Goal: Task Accomplishment & Management: Manage account settings

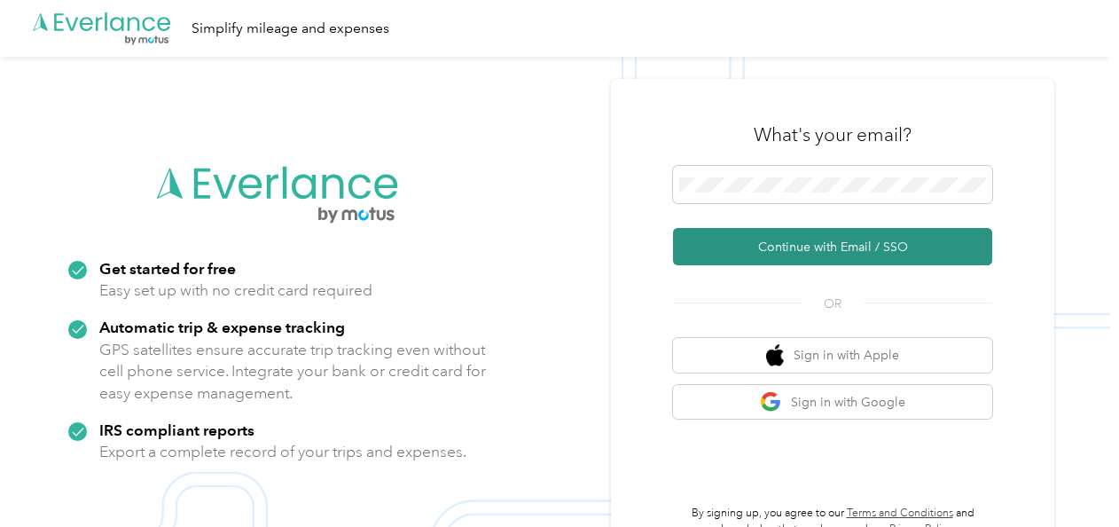
click at [768, 248] on button "Continue with Email / SSO" at bounding box center [832, 246] width 319 height 37
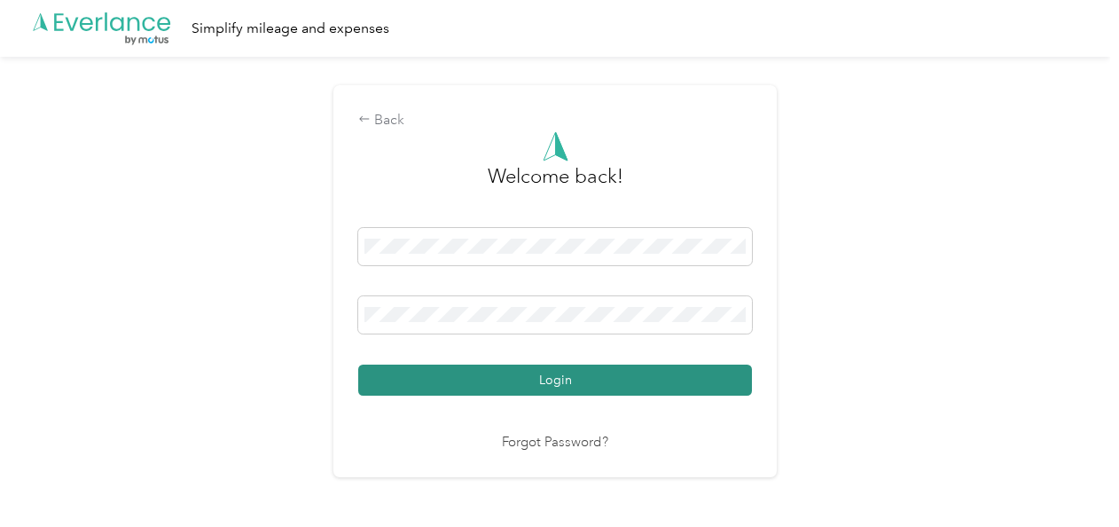
click at [541, 371] on button "Login" at bounding box center [555, 380] width 394 height 31
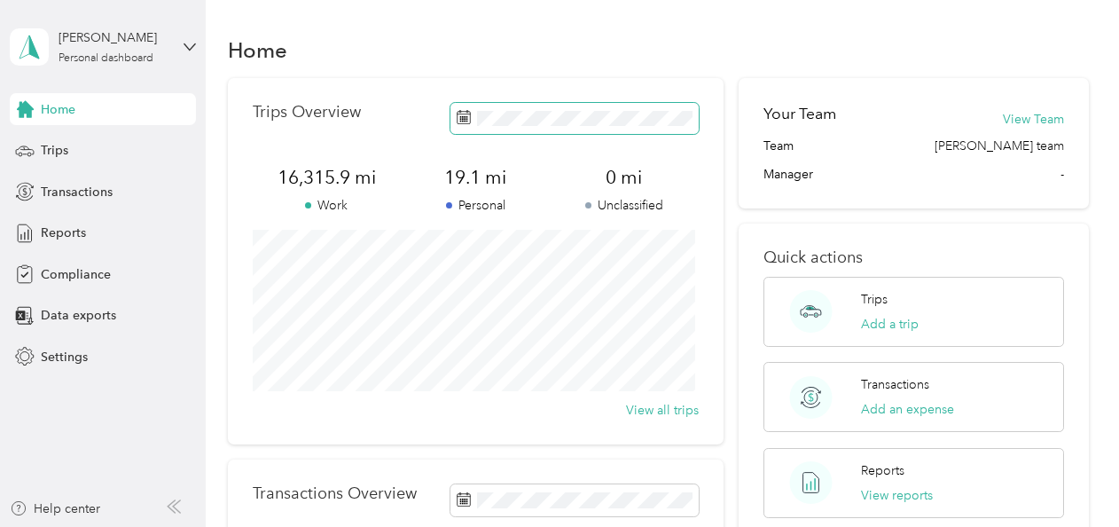
click at [561, 127] on span at bounding box center [575, 118] width 248 height 31
click at [66, 229] on span "Reports" at bounding box center [63, 233] width 45 height 19
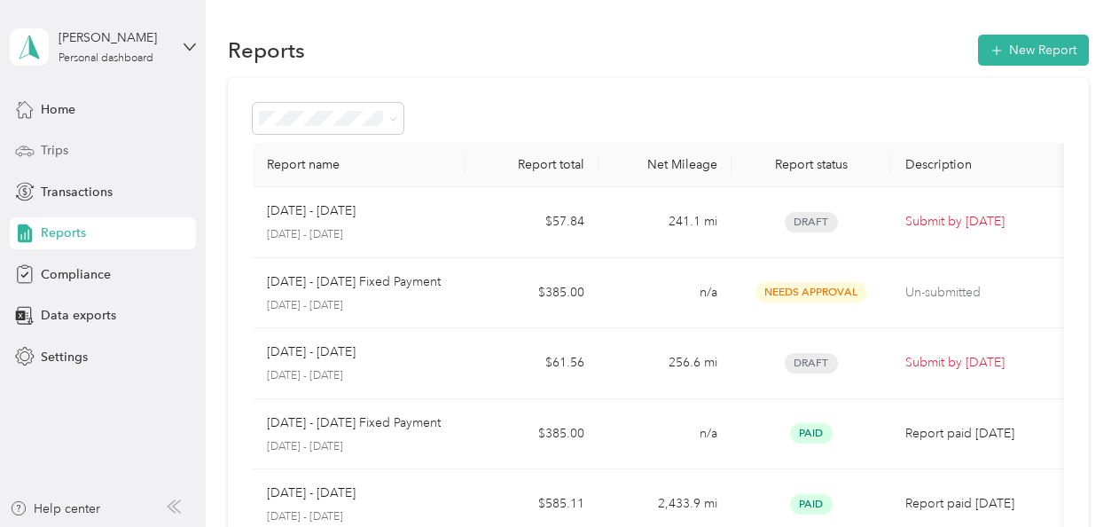
click at [59, 144] on span "Trips" at bounding box center [54, 150] width 27 height 19
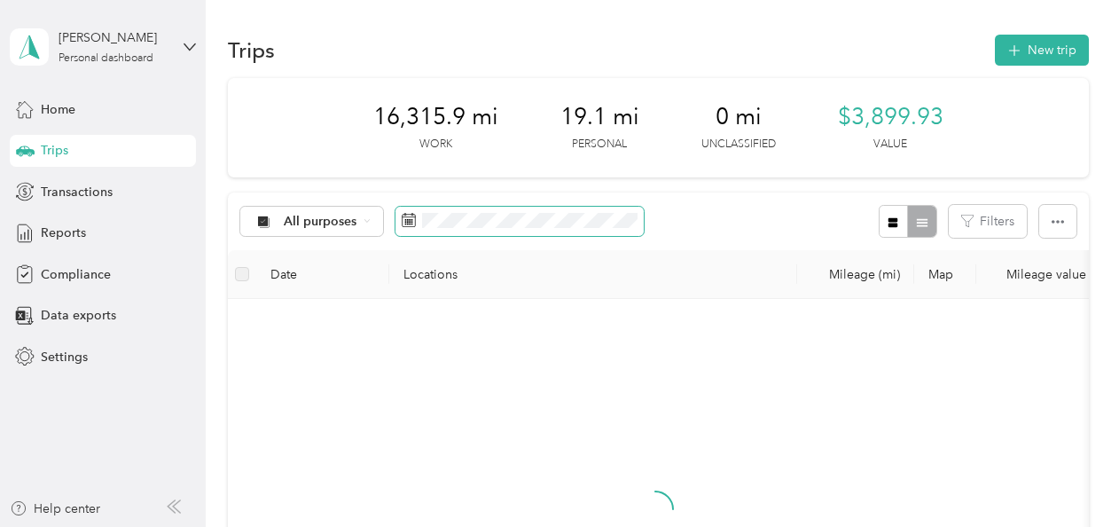
click at [451, 228] on span at bounding box center [520, 222] width 248 height 30
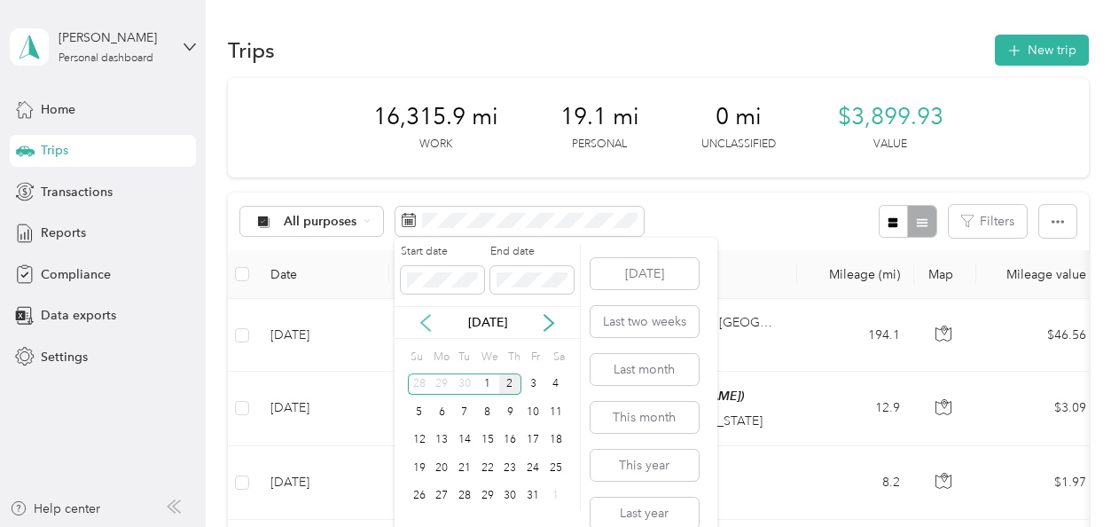
click at [423, 321] on icon at bounding box center [426, 323] width 18 height 18
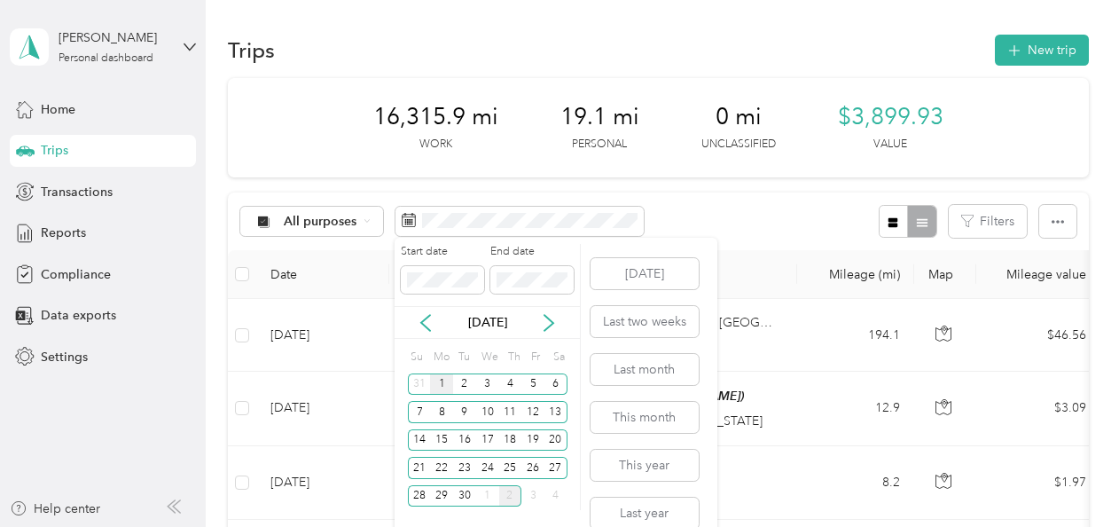
click at [440, 378] on div "1" at bounding box center [441, 384] width 23 height 22
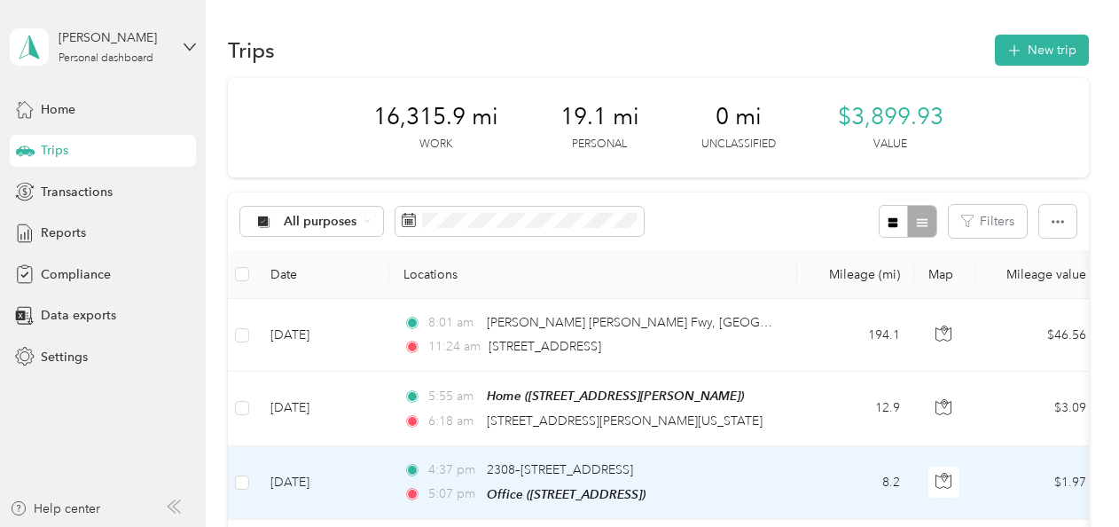
drag, startPoint x: 462, startPoint y: 495, endPoint x: 360, endPoint y: 486, distance: 102.4
click at [360, 486] on td "[DATE]" at bounding box center [322, 483] width 133 height 74
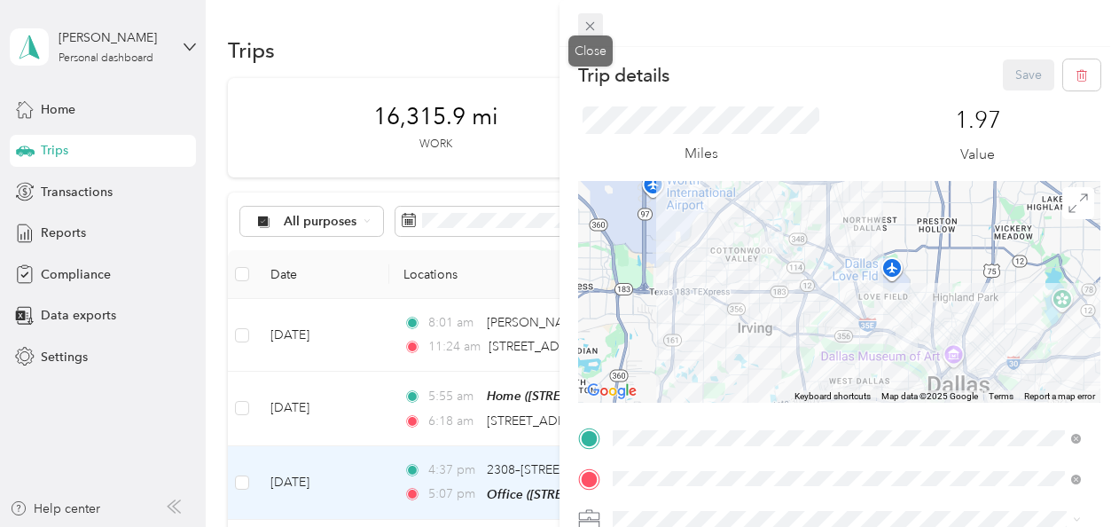
click at [585, 30] on icon at bounding box center [590, 26] width 15 height 15
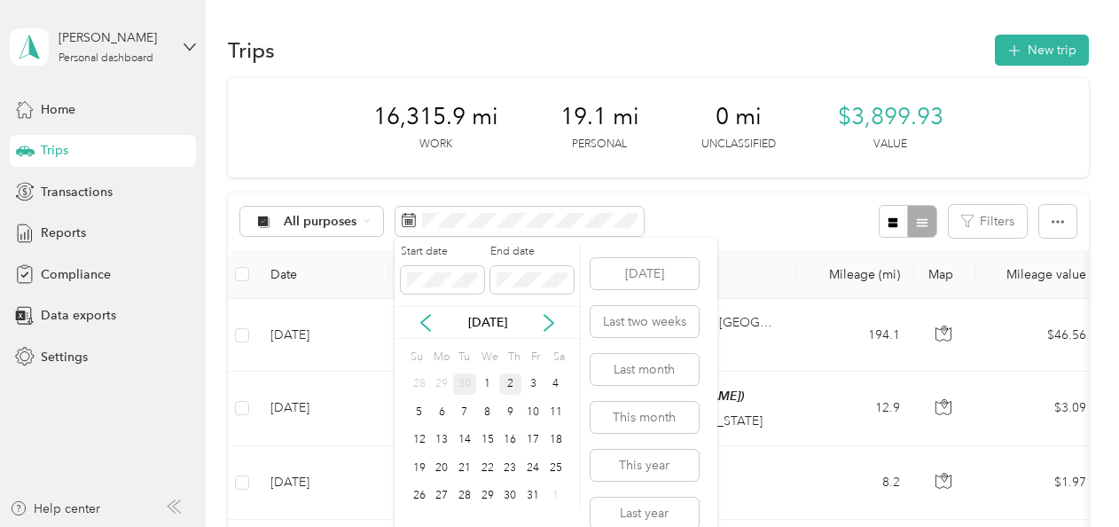
click at [460, 378] on div "30" at bounding box center [464, 384] width 23 height 22
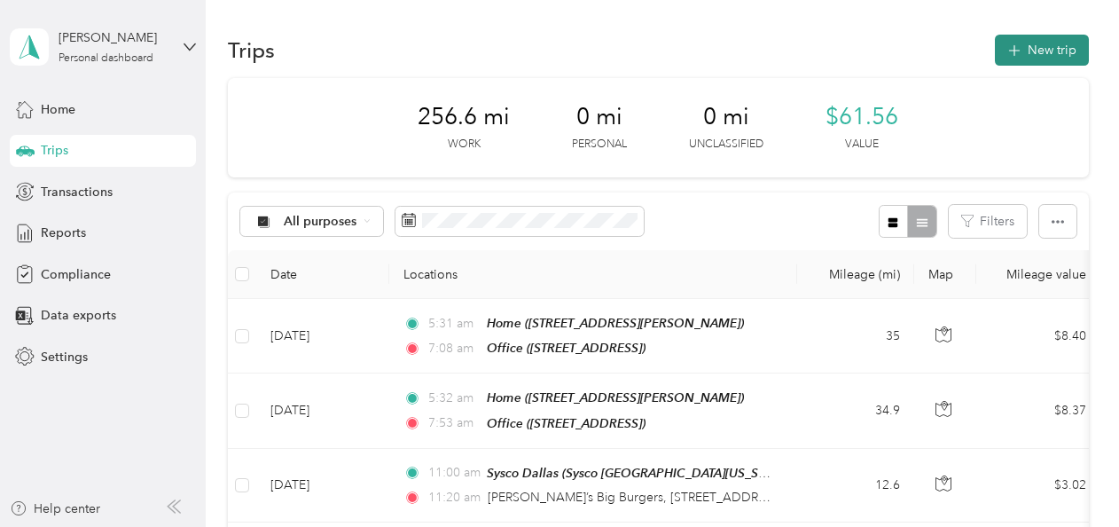
click at [1038, 48] on button "New trip" at bounding box center [1042, 50] width 94 height 31
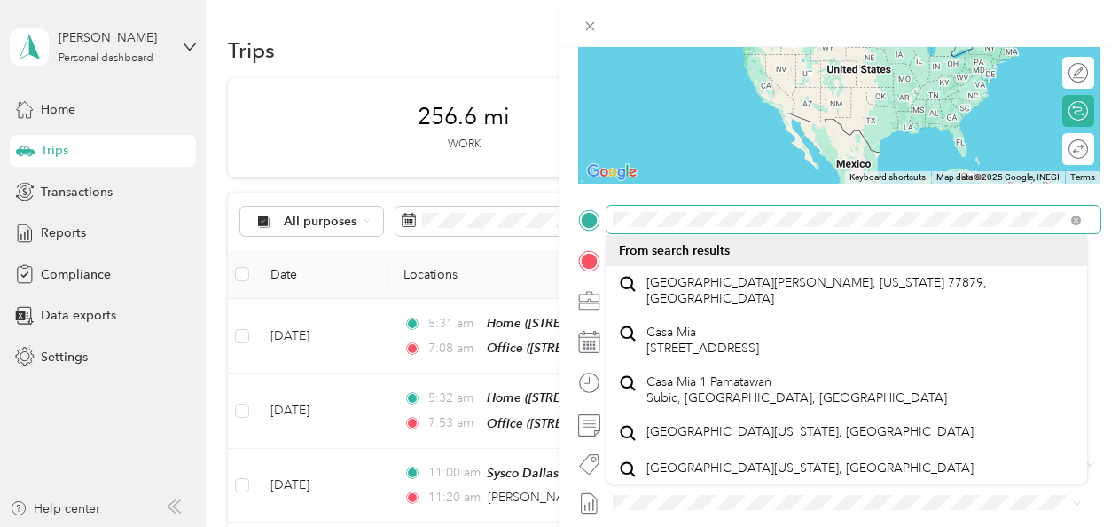
scroll to position [220, 0]
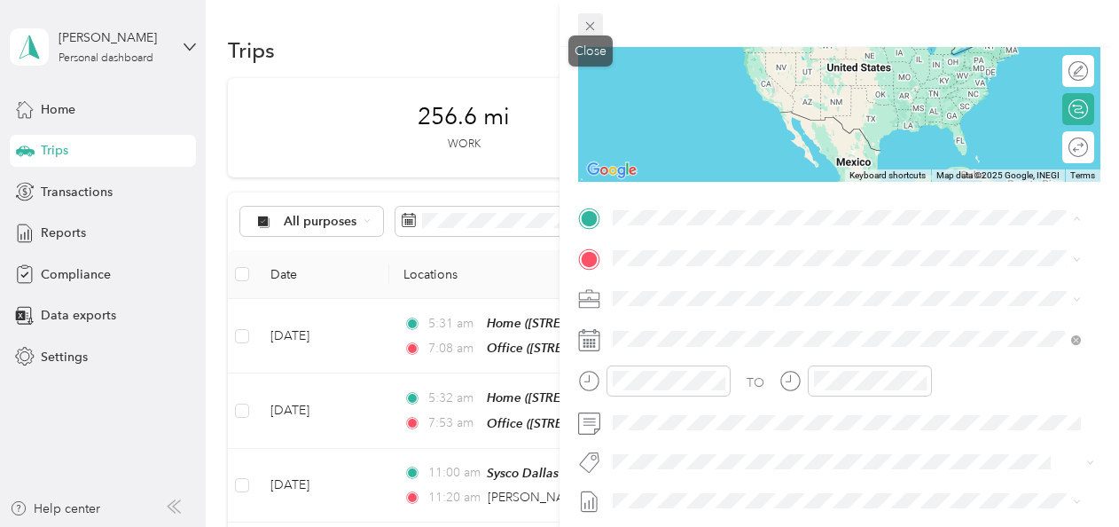
click at [594, 30] on icon at bounding box center [590, 26] width 9 height 9
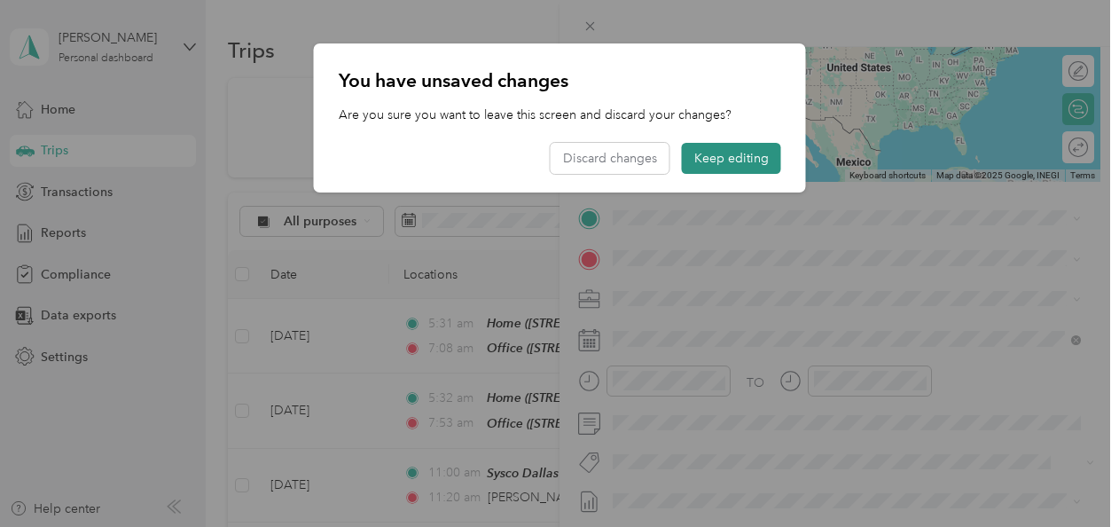
click at [704, 163] on button "Keep editing" at bounding box center [731, 158] width 99 height 31
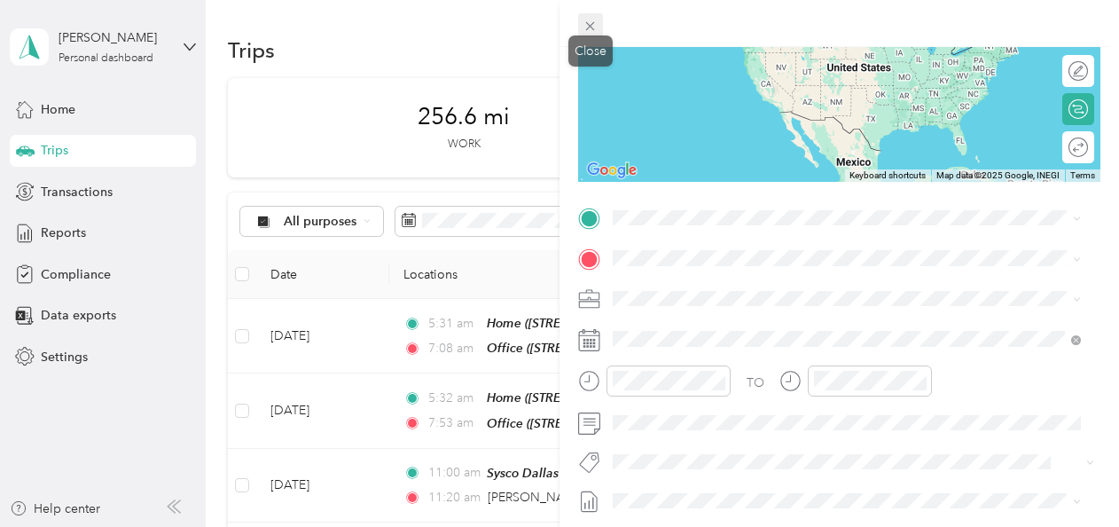
click at [590, 27] on icon at bounding box center [590, 26] width 9 height 9
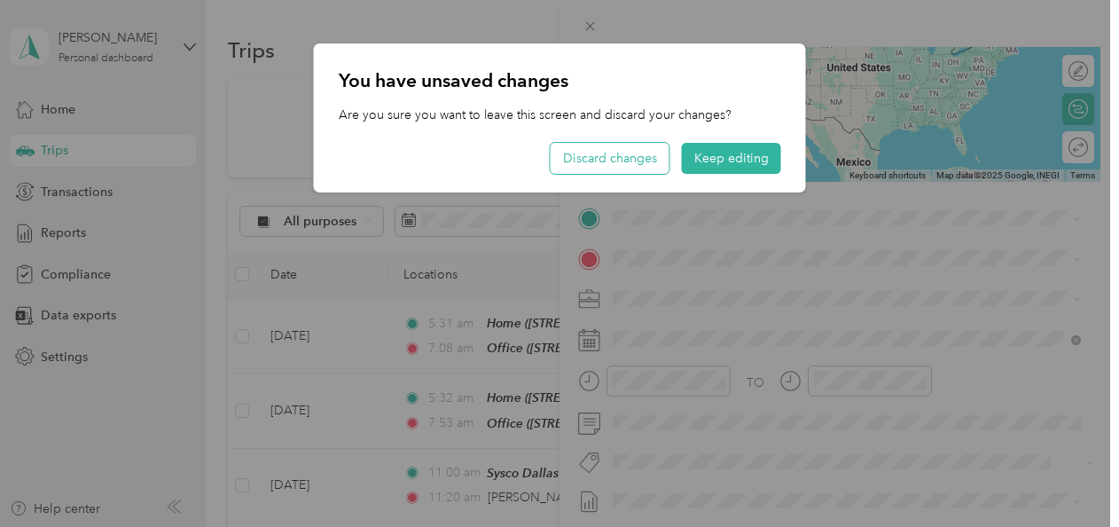
click at [596, 163] on button "Discard changes" at bounding box center [610, 158] width 119 height 31
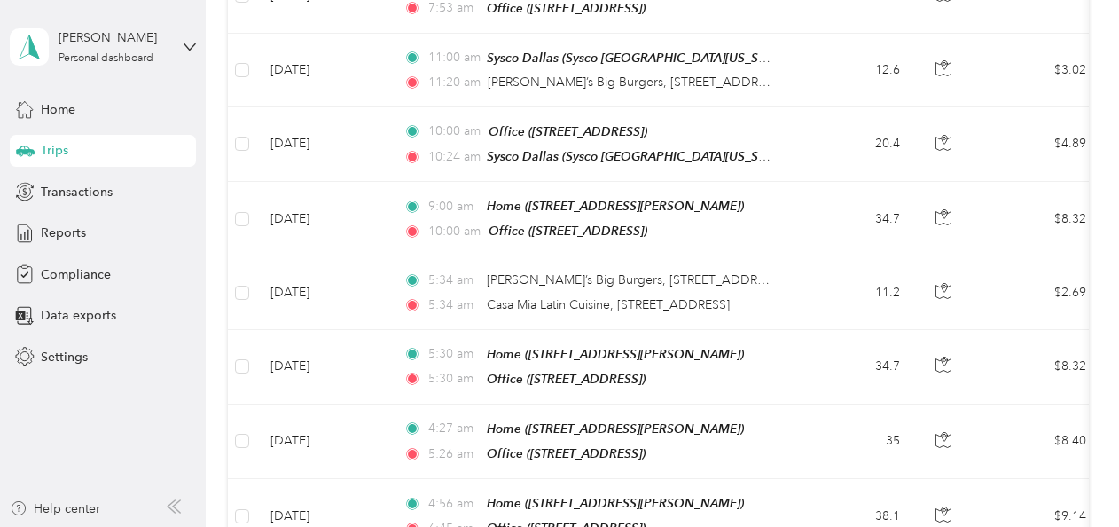
scroll to position [440, 0]
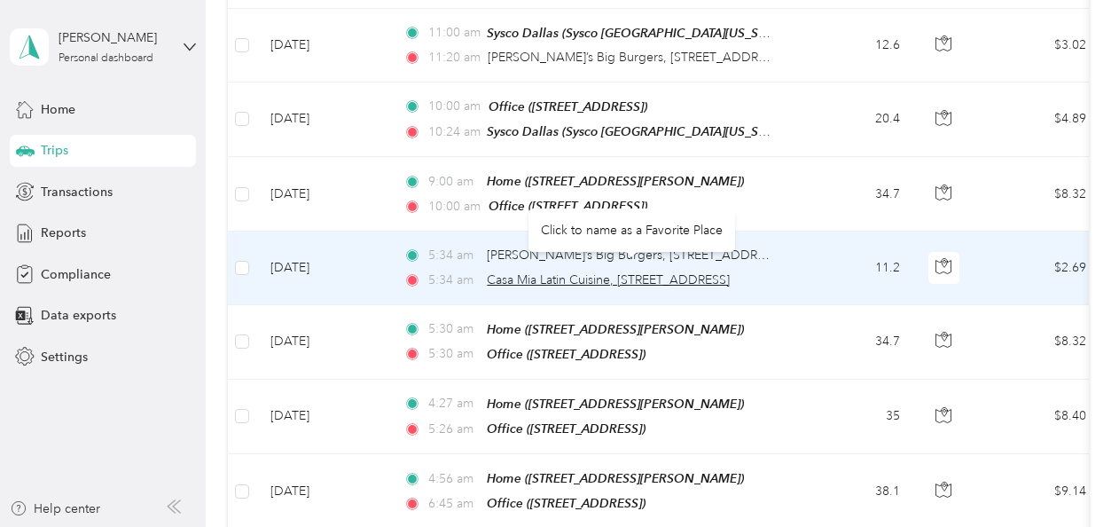
click at [616, 272] on span "Casa Mia Latin Cuisine, [STREET_ADDRESS]" at bounding box center [608, 279] width 243 height 15
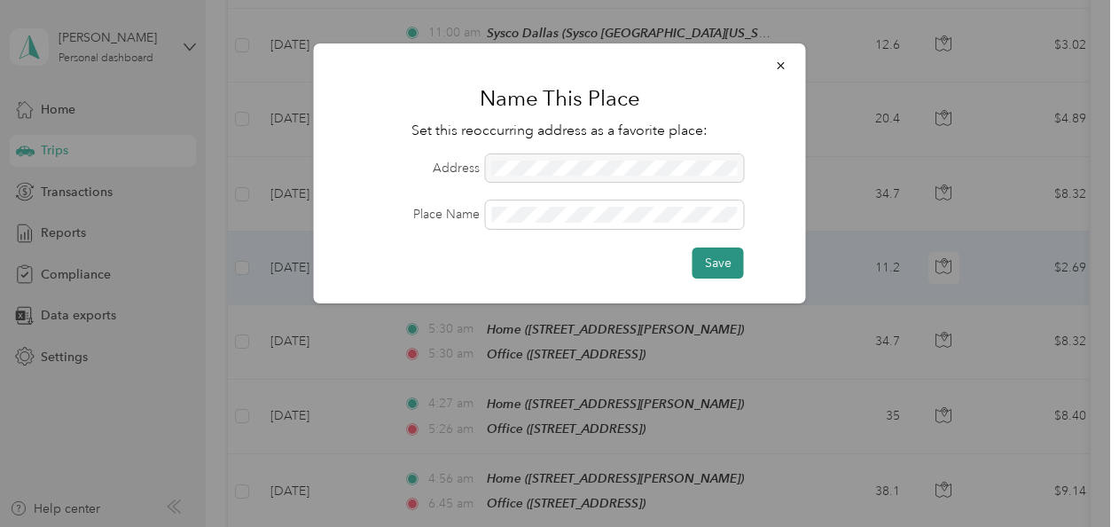
click at [717, 258] on button "Save" at bounding box center [718, 262] width 51 height 31
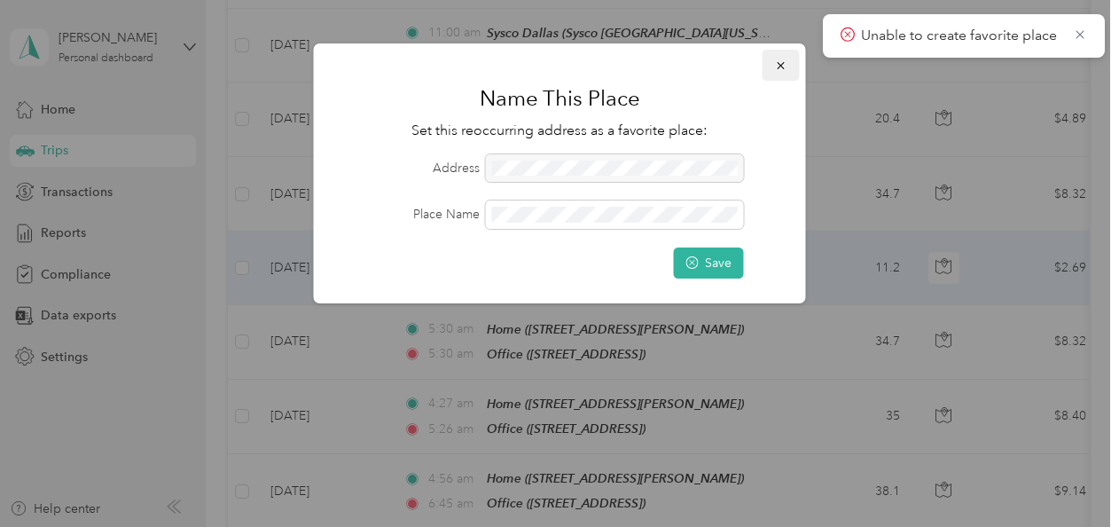
click at [780, 67] on icon "button" at bounding box center [781, 65] width 12 height 12
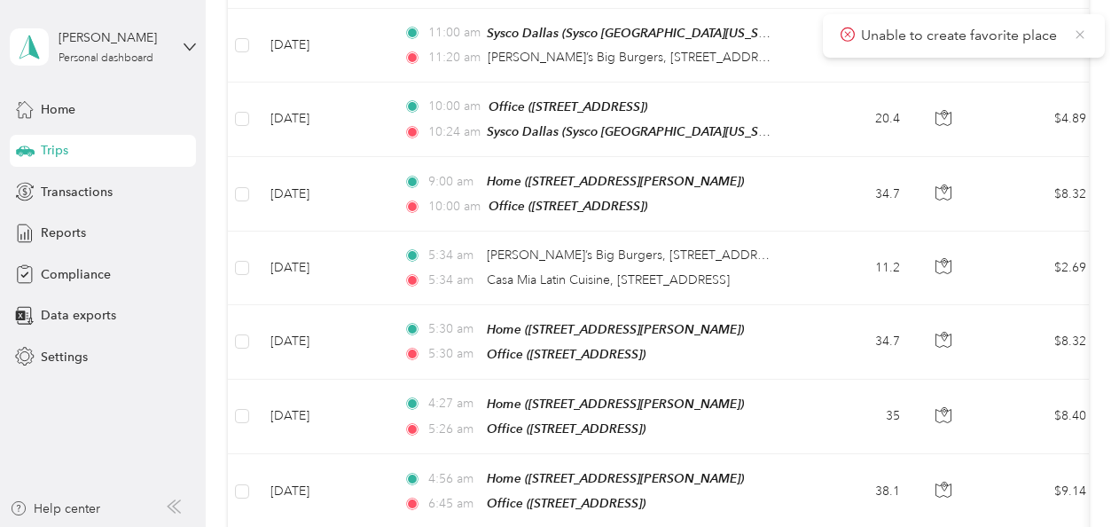
click at [1078, 34] on icon at bounding box center [1080, 35] width 14 height 16
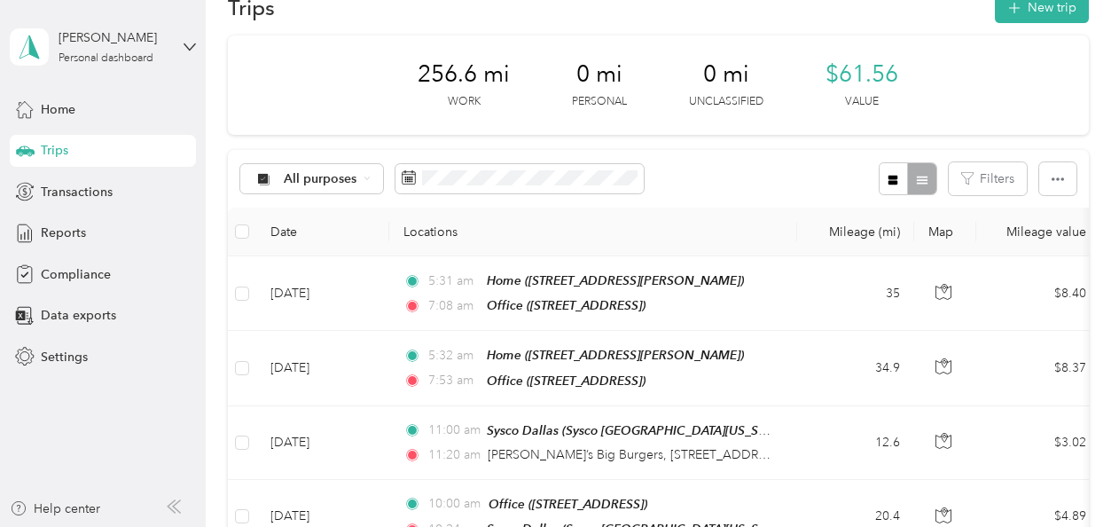
scroll to position [11, 0]
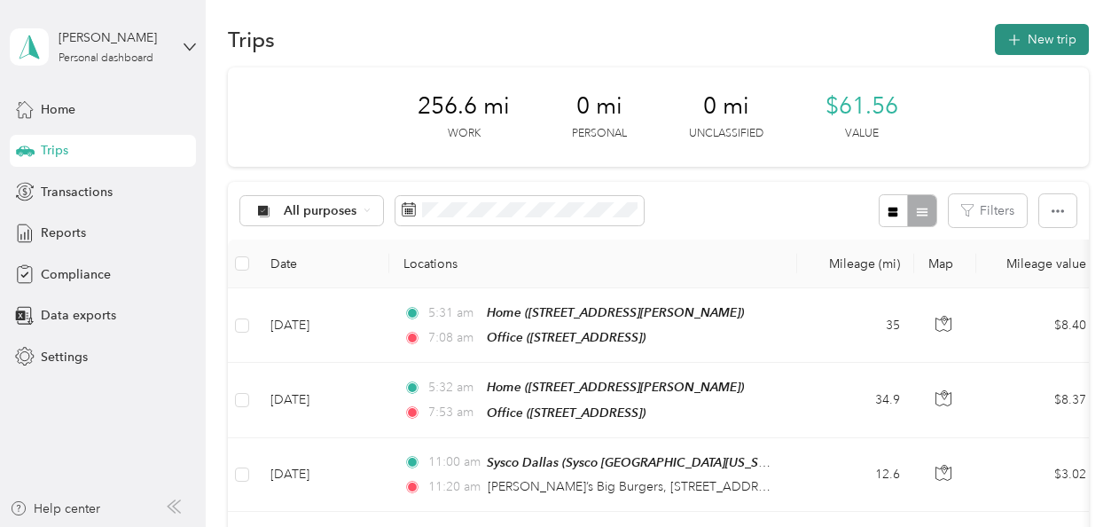
click at [1036, 31] on button "New trip" at bounding box center [1042, 39] width 94 height 31
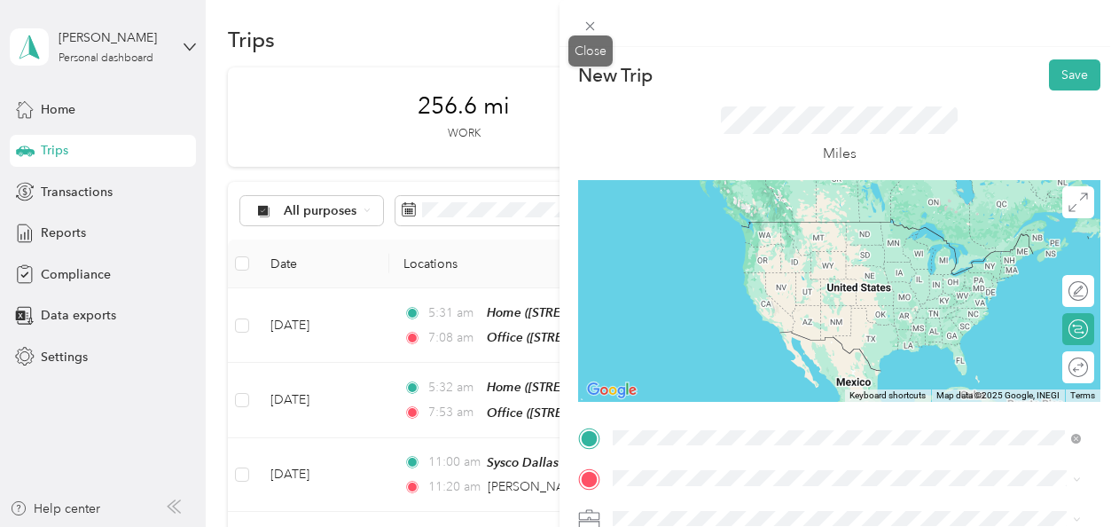
click at [592, 37] on div "Close" at bounding box center [591, 50] width 44 height 31
click at [591, 29] on icon at bounding box center [590, 26] width 15 height 15
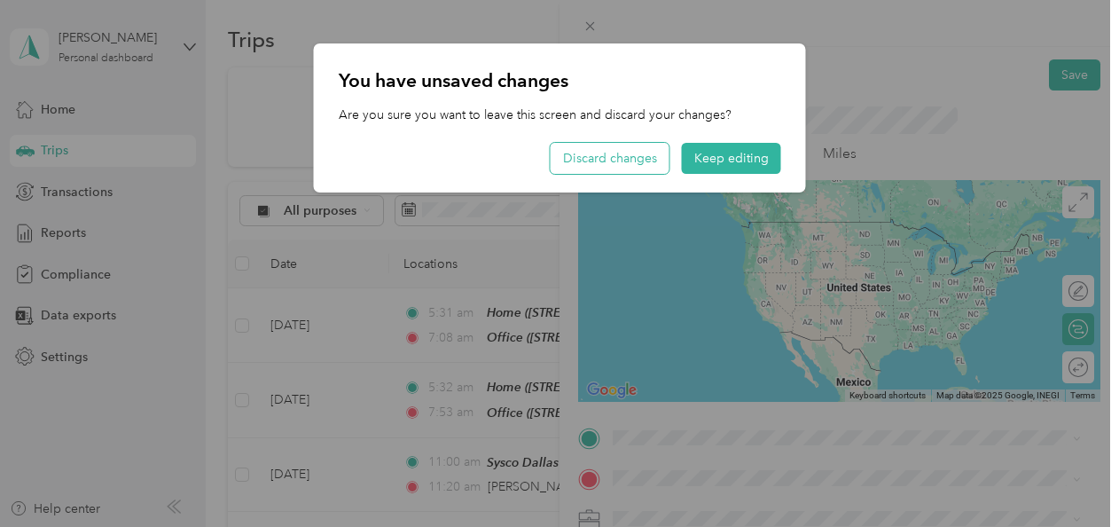
click at [627, 145] on button "Discard changes" at bounding box center [610, 158] width 119 height 31
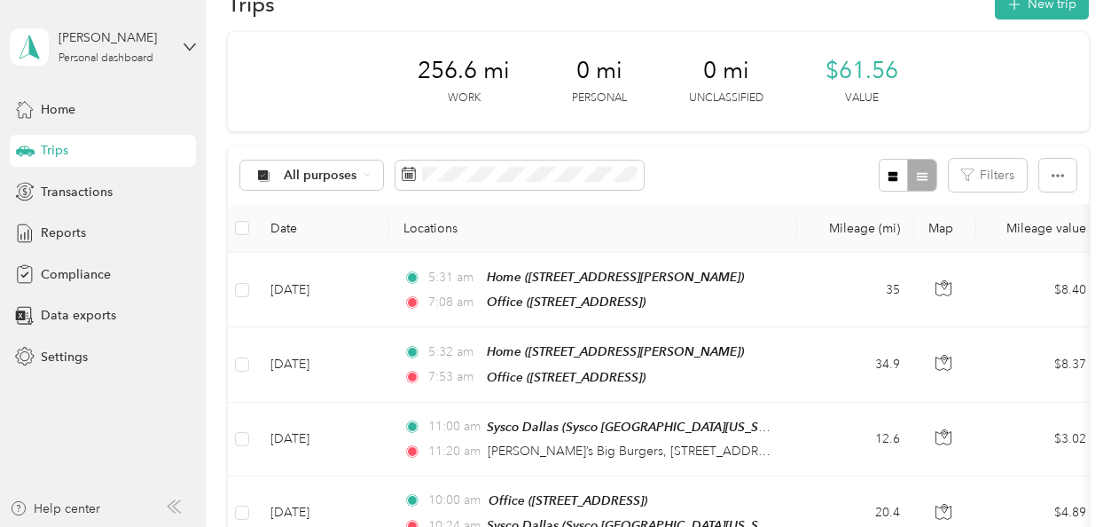
scroll to position [0, 0]
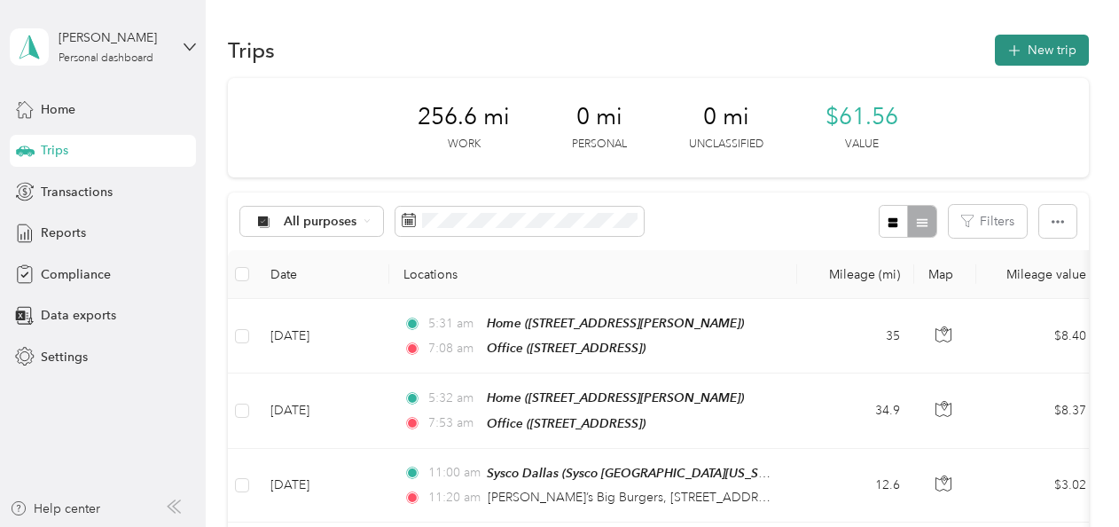
click at [1036, 51] on button "New trip" at bounding box center [1042, 50] width 94 height 31
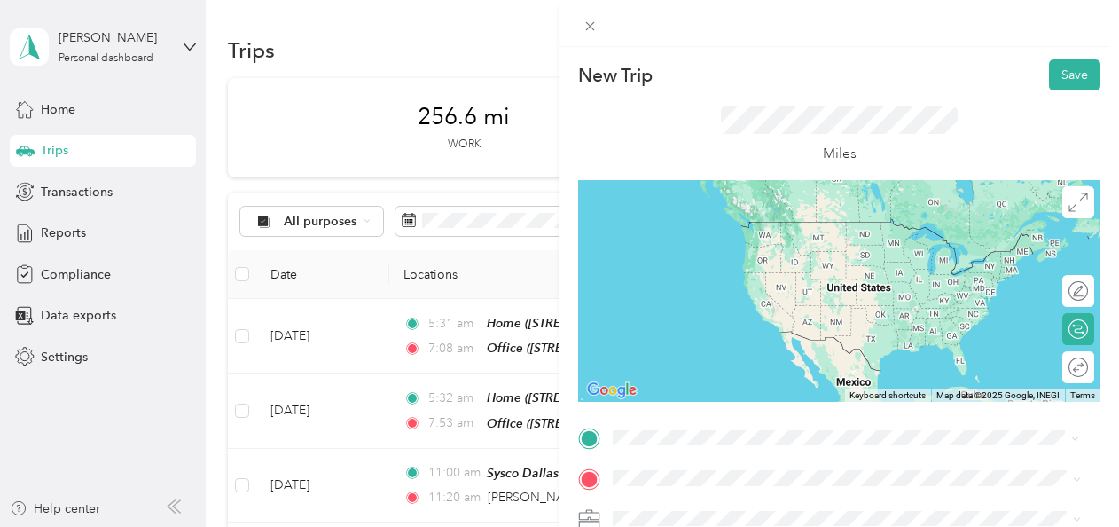
click at [699, 222] on span "[STREET_ADDRESS][US_STATE][US_STATE]" at bounding box center [768, 222] width 242 height 16
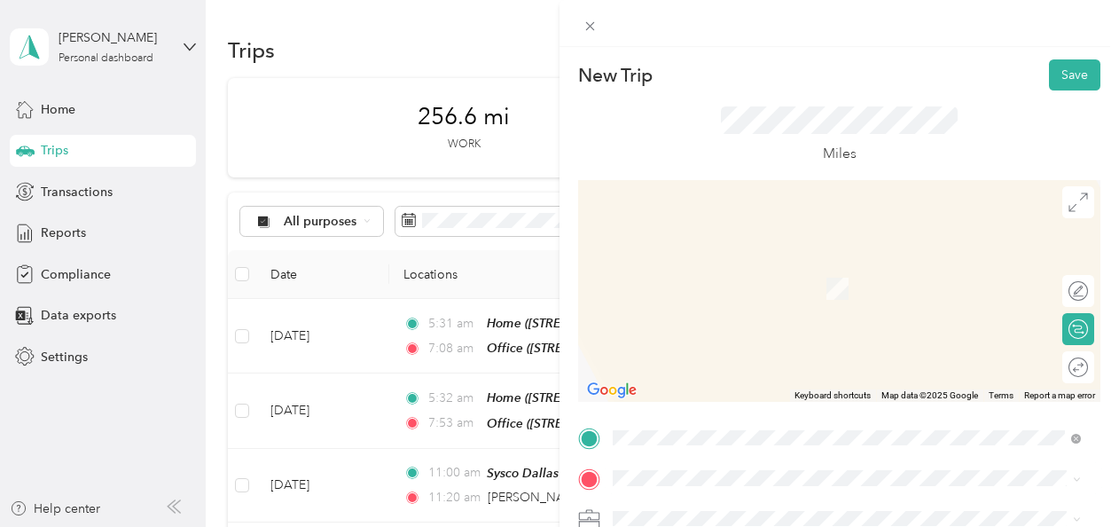
click at [717, 261] on span "[STREET_ADDRESS][US_STATE]" at bounding box center [735, 253] width 177 height 16
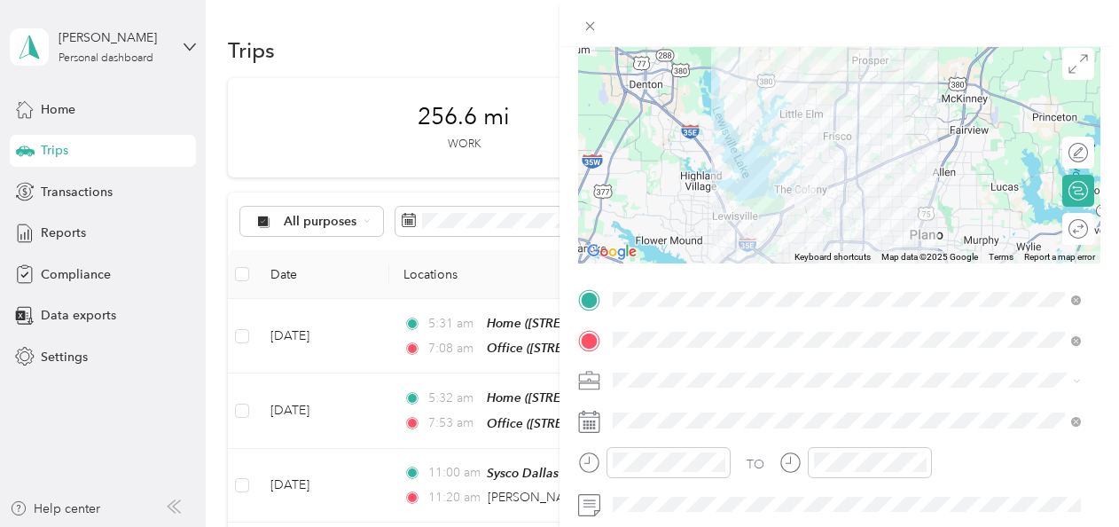
scroll to position [144, 0]
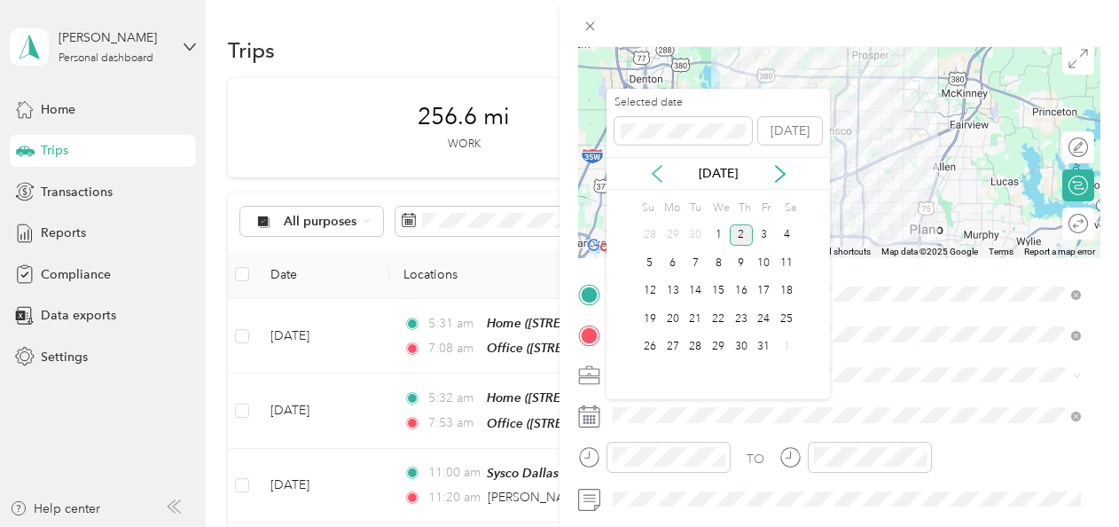
click at [657, 174] on icon at bounding box center [657, 174] width 18 height 18
click at [763, 318] on div "26" at bounding box center [764, 319] width 23 height 22
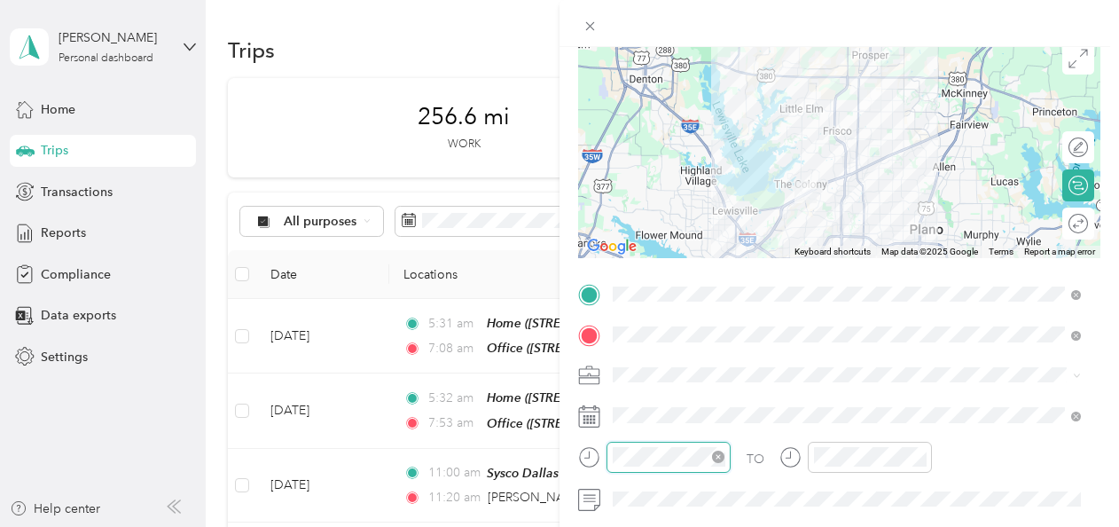
scroll to position [1299, 0]
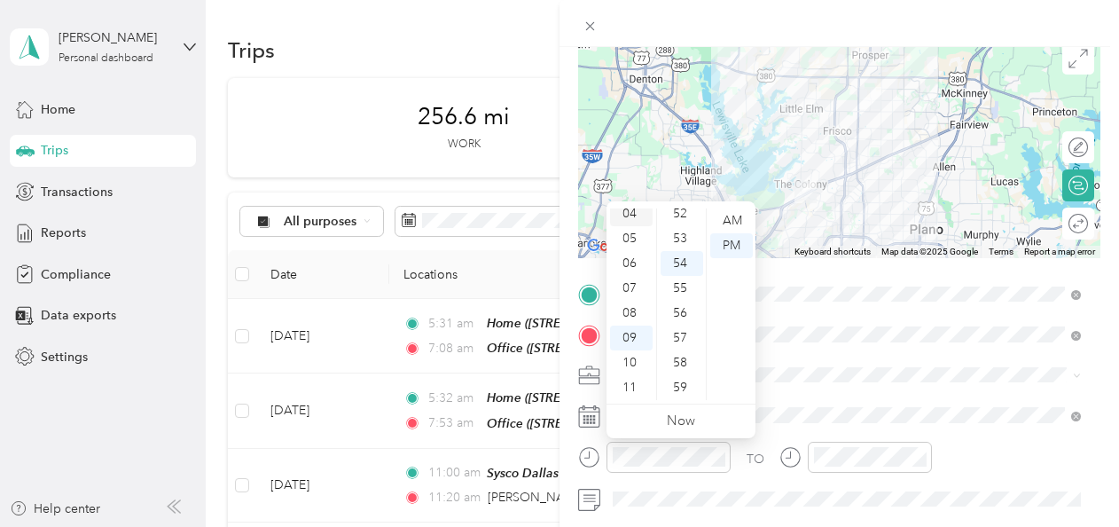
click at [632, 212] on div "04" at bounding box center [631, 213] width 43 height 25
click at [623, 246] on div "01" at bounding box center [631, 245] width 43 height 25
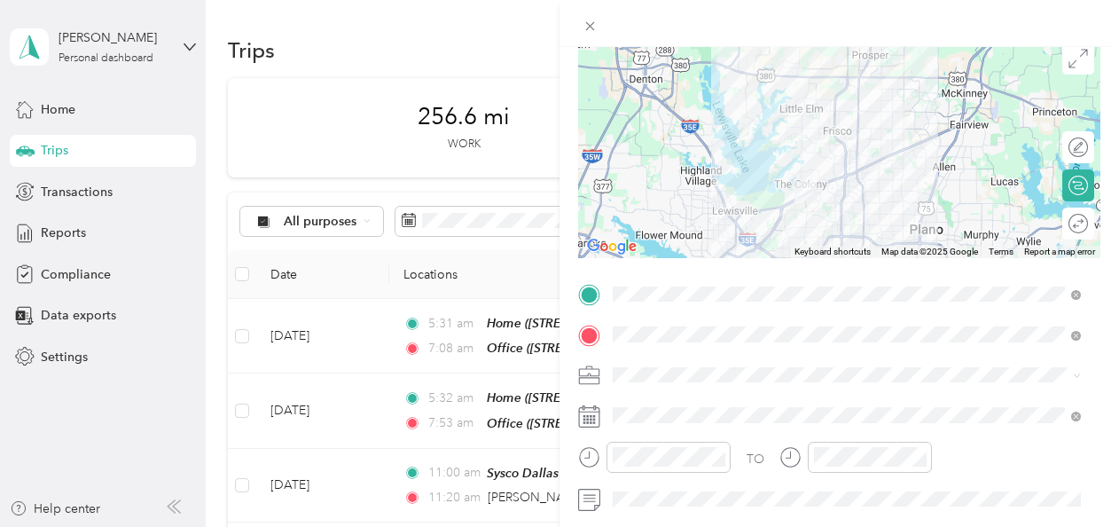
click at [773, 394] on div "TO Add photo" at bounding box center [839, 494] width 522 height 428
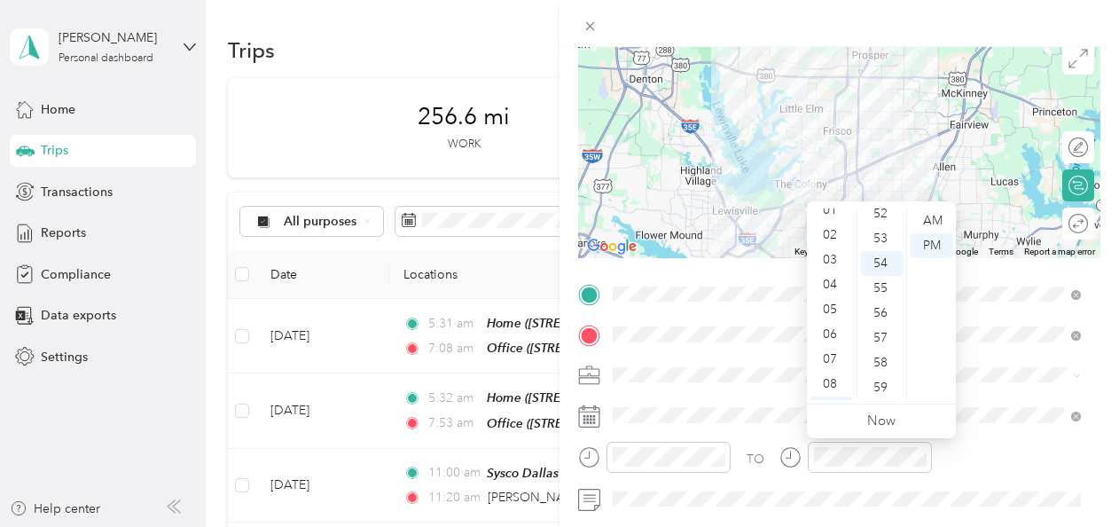
scroll to position [0, 0]
click at [835, 273] on div "02" at bounding box center [832, 270] width 43 height 25
click at [882, 393] on div "14" at bounding box center [882, 392] width 43 height 25
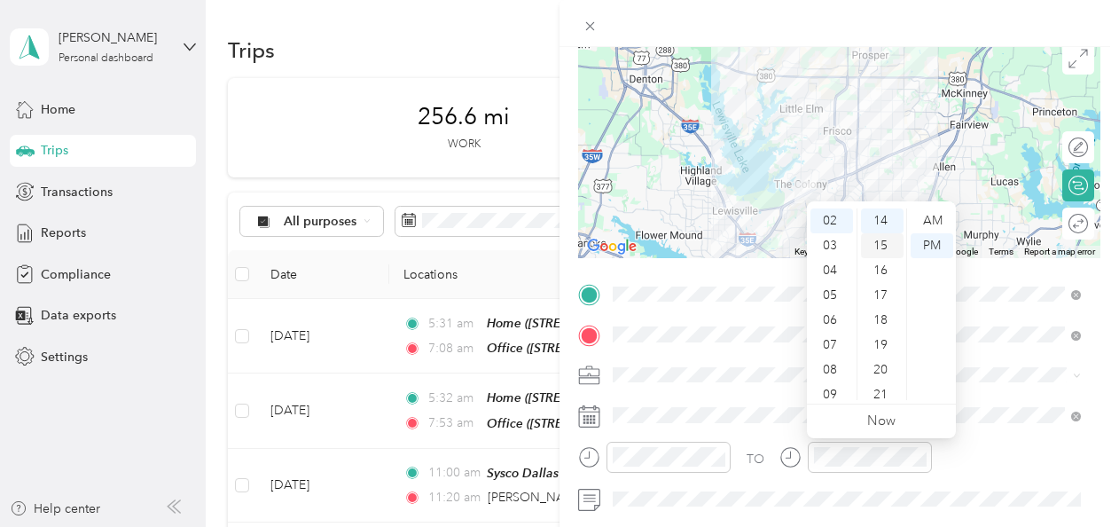
click at [884, 243] on div "15" at bounding box center [882, 245] width 43 height 25
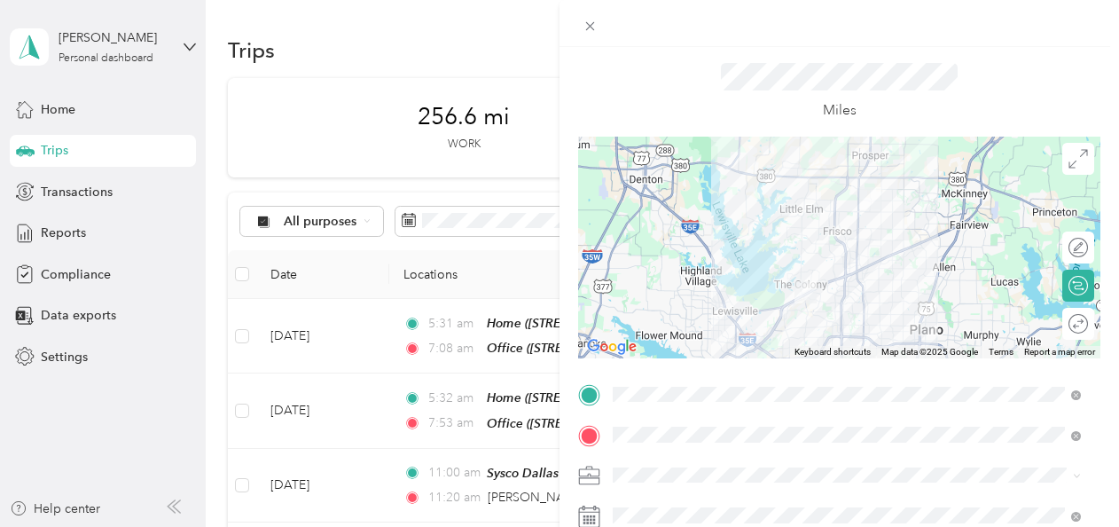
scroll to position [0, 0]
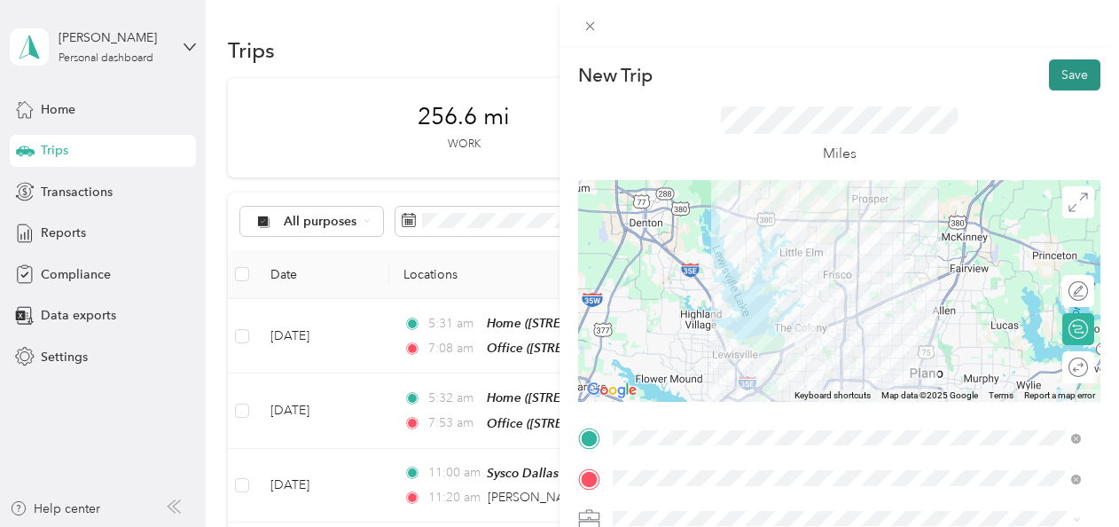
click at [1061, 65] on button "Save" at bounding box center [1074, 74] width 51 height 31
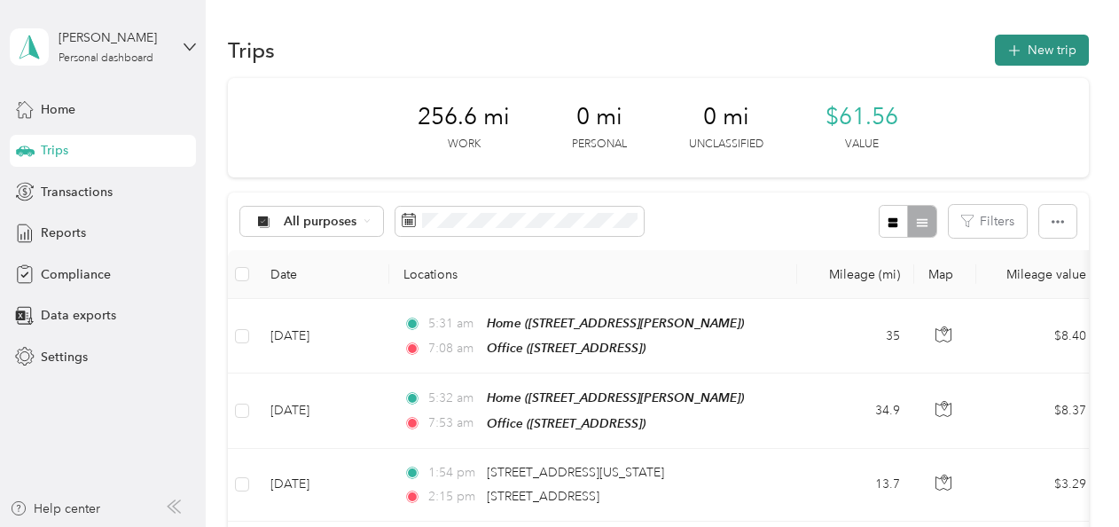
click at [1048, 48] on button "New trip" at bounding box center [1042, 50] width 94 height 31
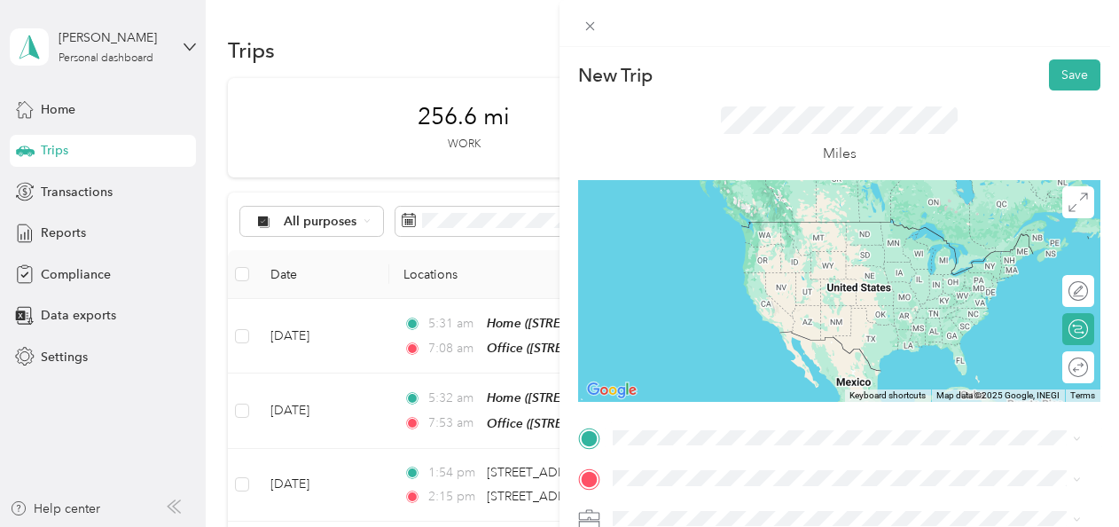
click at [681, 233] on div "[STREET_ADDRESS][US_STATE]" at bounding box center [847, 221] width 456 height 24
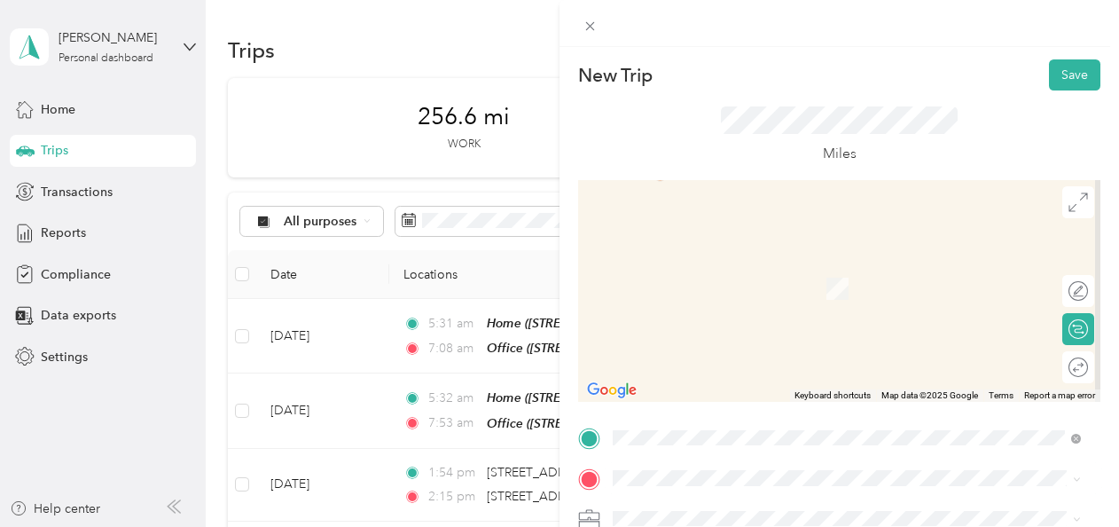
click at [708, 365] on div "[STREET_ADDRESS][US_STATE]" at bounding box center [847, 353] width 456 height 24
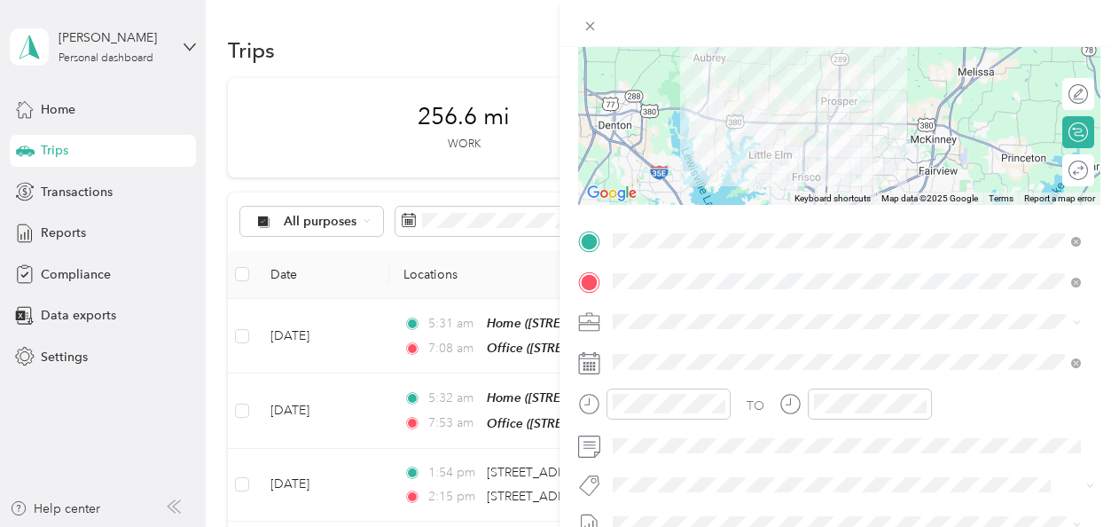
scroll to position [198, 0]
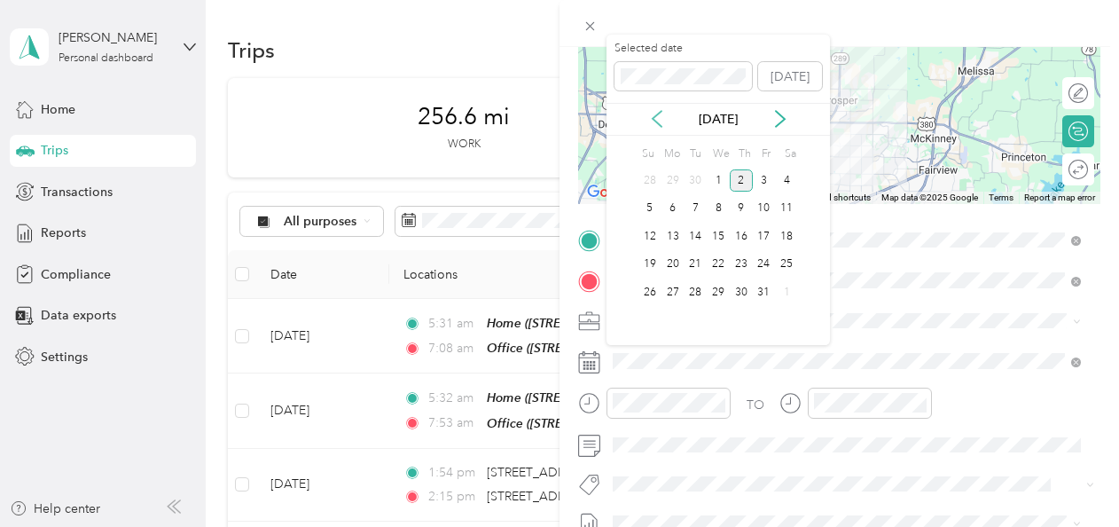
click at [656, 123] on icon at bounding box center [657, 120] width 9 height 16
click at [763, 271] on div "26" at bounding box center [764, 265] width 23 height 22
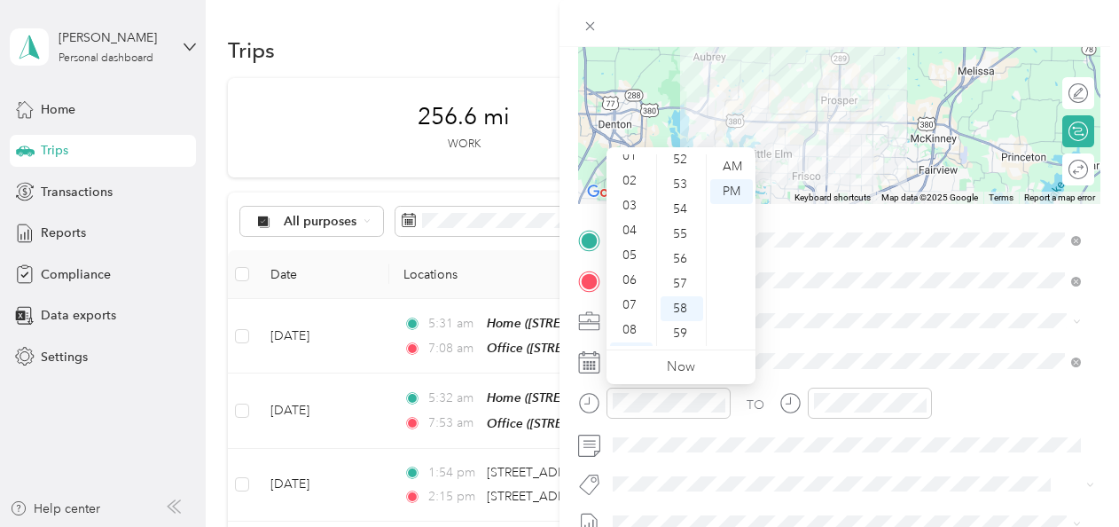
scroll to position [0, 0]
click at [633, 224] on div "02" at bounding box center [631, 216] width 43 height 25
click at [683, 261] on div "40" at bounding box center [682, 264] width 43 height 25
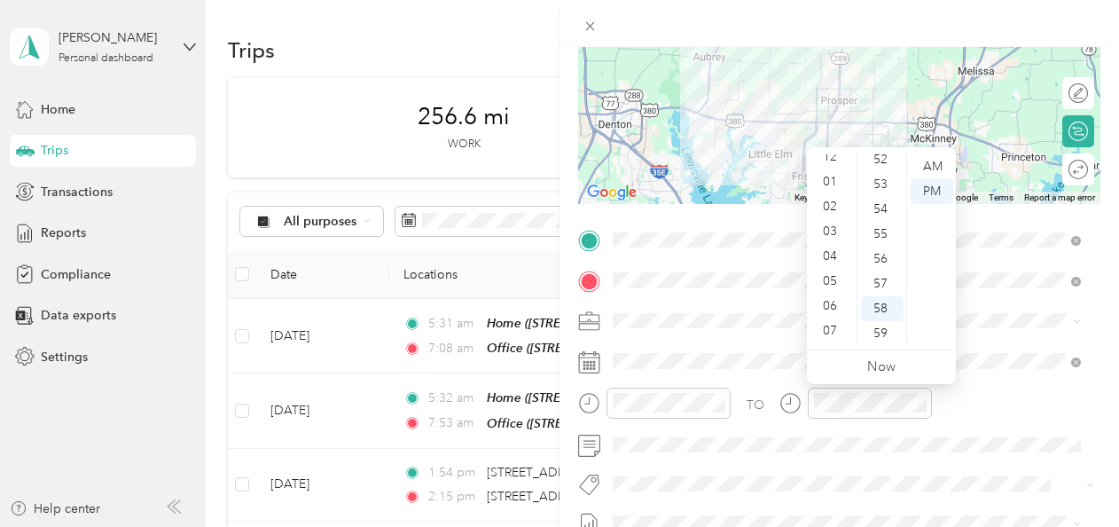
scroll to position [0, 0]
click at [834, 238] on div "03" at bounding box center [832, 241] width 43 height 25
click at [885, 294] on div "36" at bounding box center [882, 294] width 43 height 25
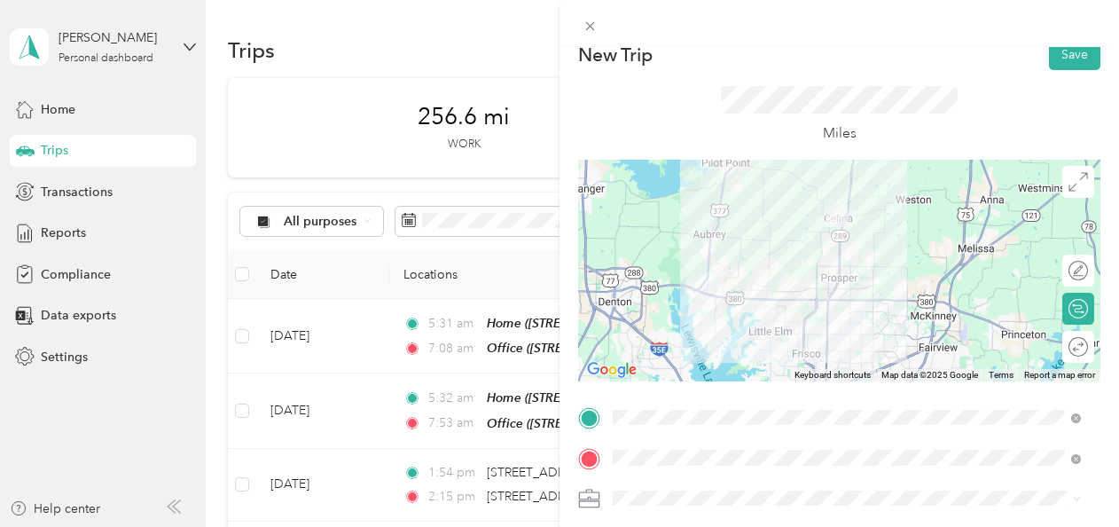
scroll to position [0, 0]
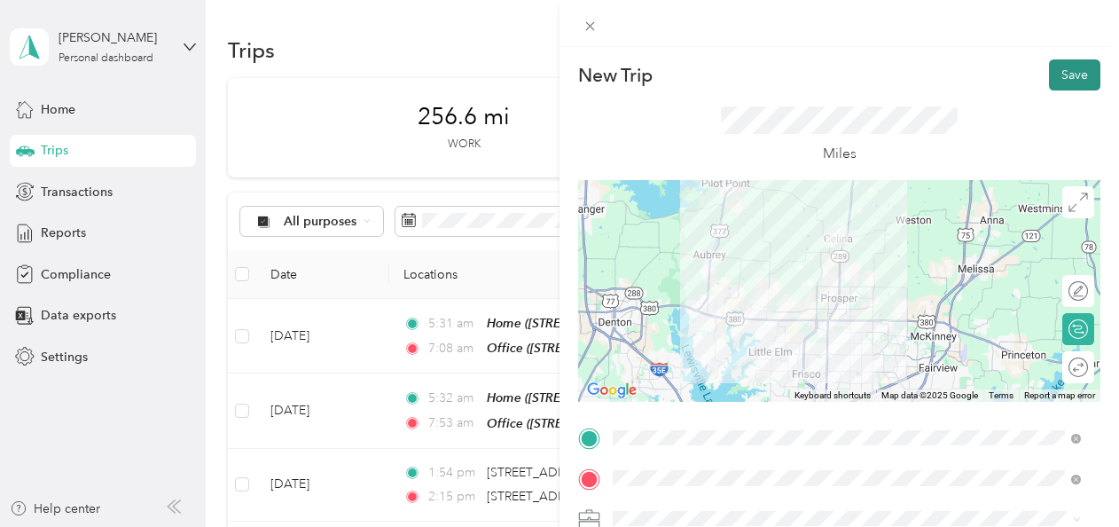
click at [1067, 73] on button "Save" at bounding box center [1074, 74] width 51 height 31
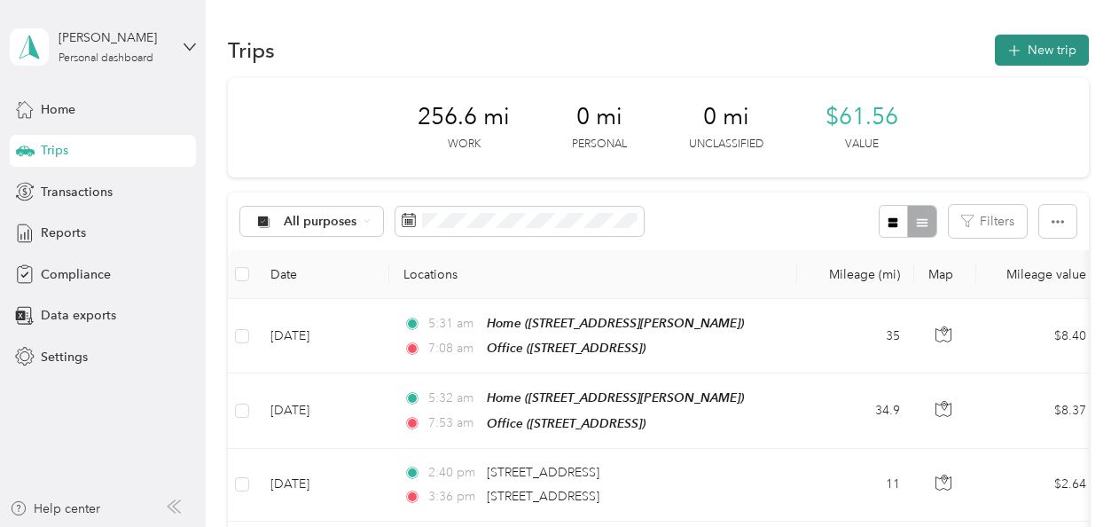
click at [1033, 50] on button "New trip" at bounding box center [1042, 50] width 94 height 31
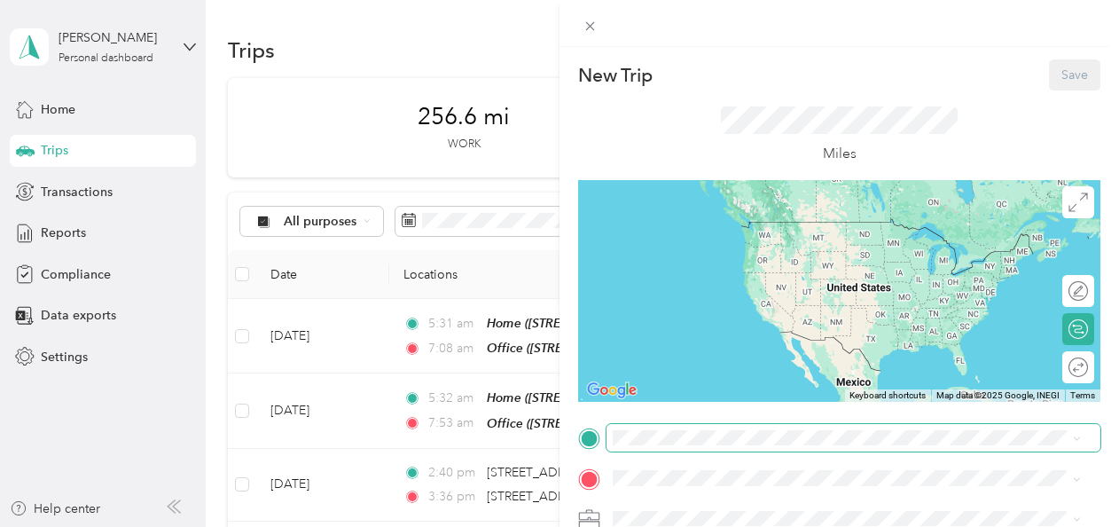
click at [671, 428] on span at bounding box center [854, 438] width 494 height 28
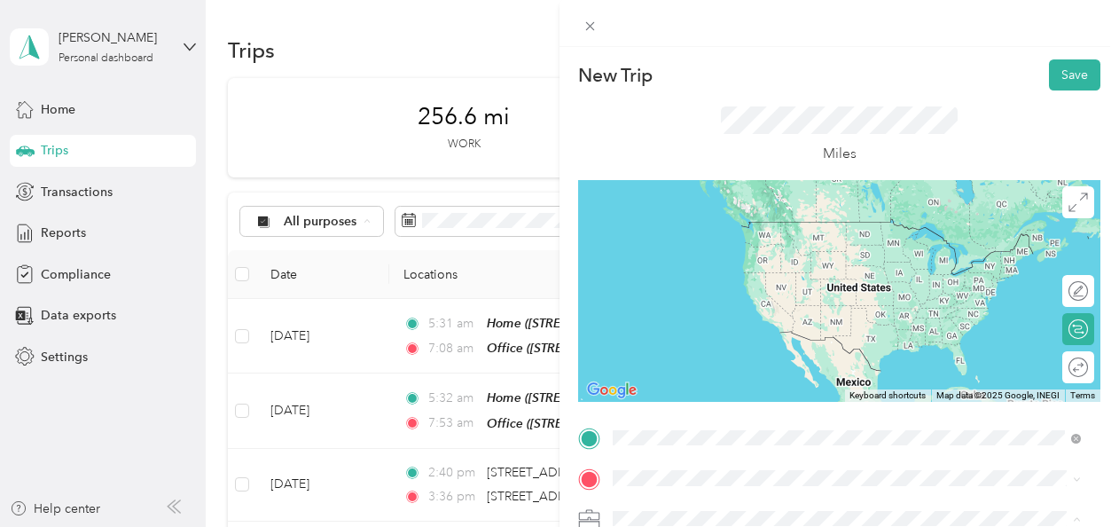
click at [743, 339] on span "[STREET_ADDRESS][PERSON_NAME][US_STATE]" at bounding box center [785, 331] width 276 height 16
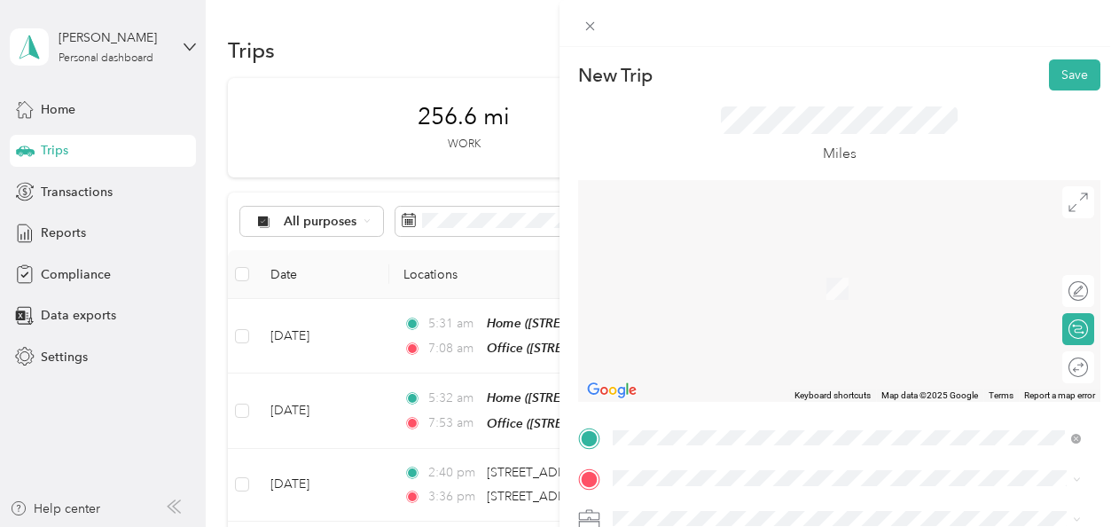
click at [723, 267] on div "[STREET_ADDRESS][PERSON_NAME][US_STATE]" at bounding box center [847, 255] width 456 height 24
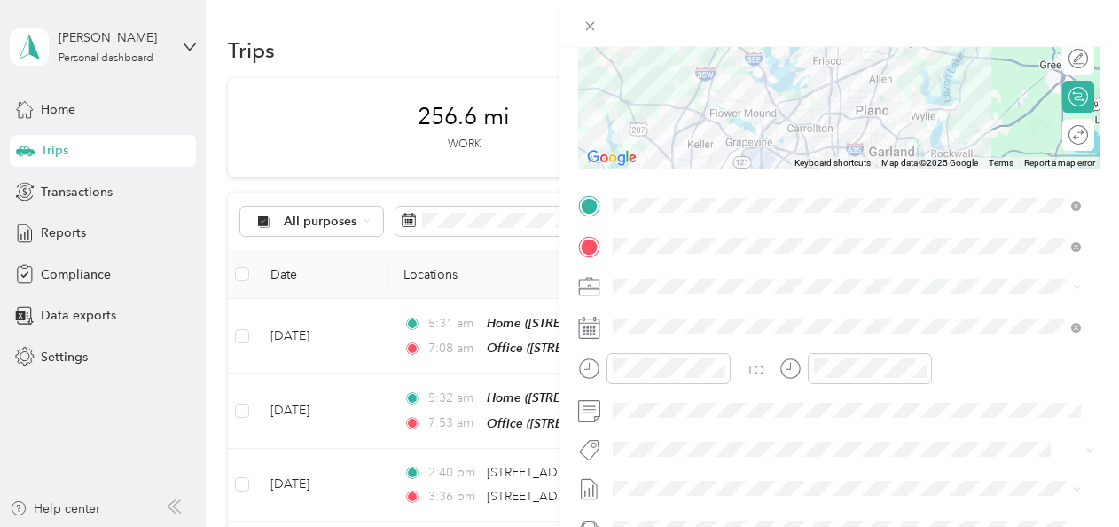
scroll to position [236, 0]
click at [597, 325] on icon at bounding box center [589, 324] width 22 height 22
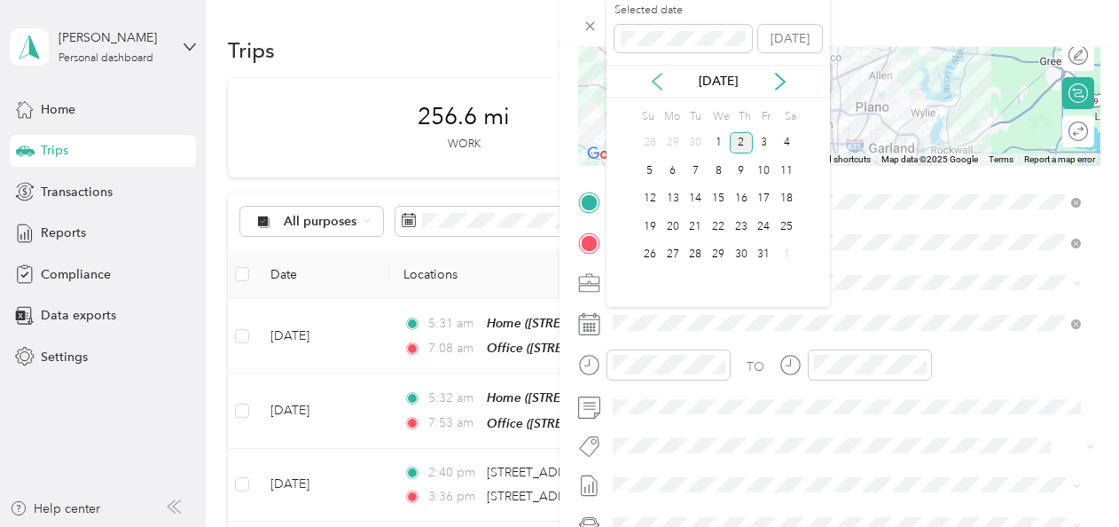
click at [656, 87] on icon at bounding box center [657, 82] width 18 height 18
click at [762, 227] on div "26" at bounding box center [764, 227] width 23 height 22
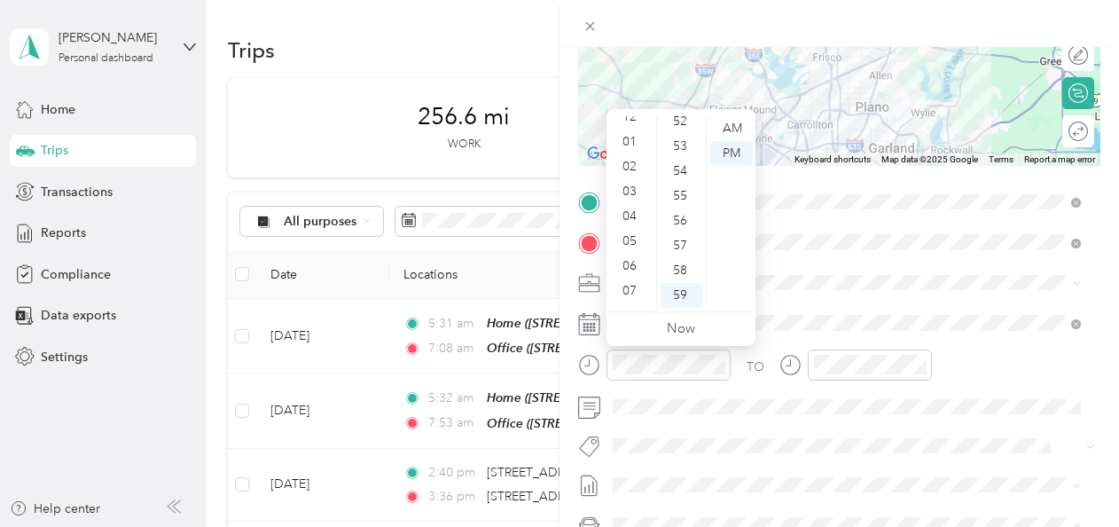
scroll to position [0, 0]
click at [632, 229] on div "04" at bounding box center [631, 228] width 43 height 25
click at [680, 165] on div "45" at bounding box center [682, 160] width 43 height 25
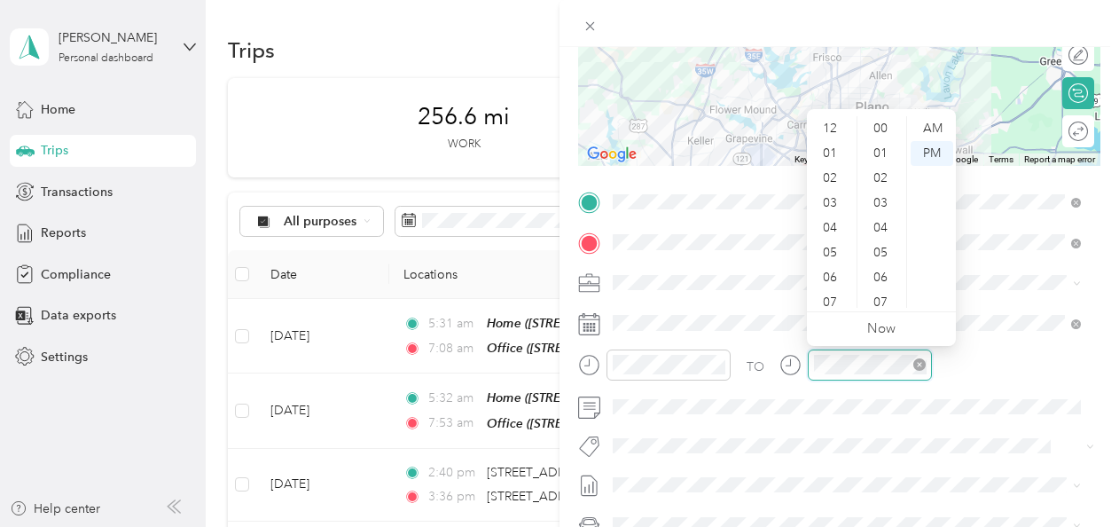
scroll to position [1299, 0]
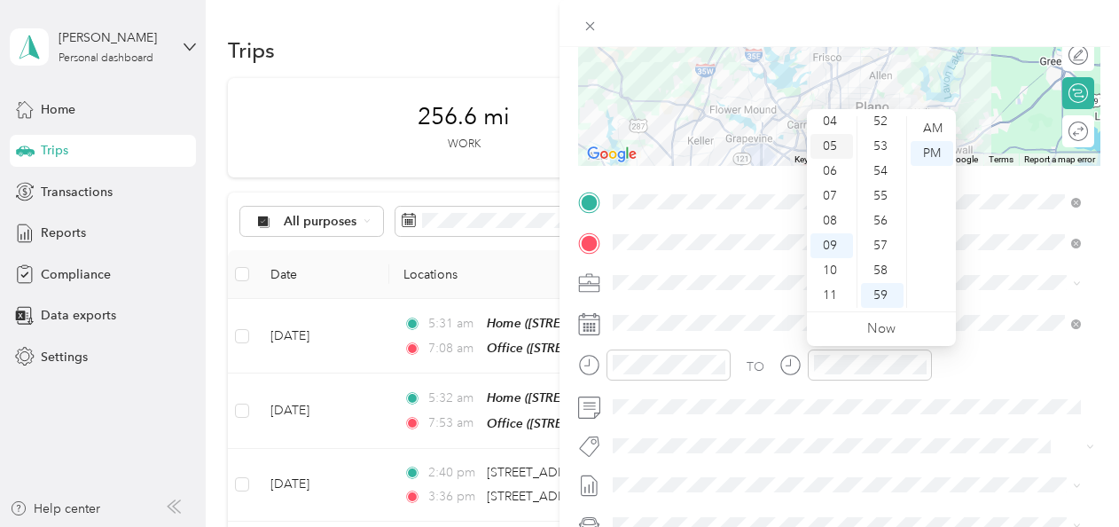
click at [843, 148] on div "05" at bounding box center [832, 146] width 43 height 25
click at [896, 128] on div "31" at bounding box center [882, 132] width 43 height 25
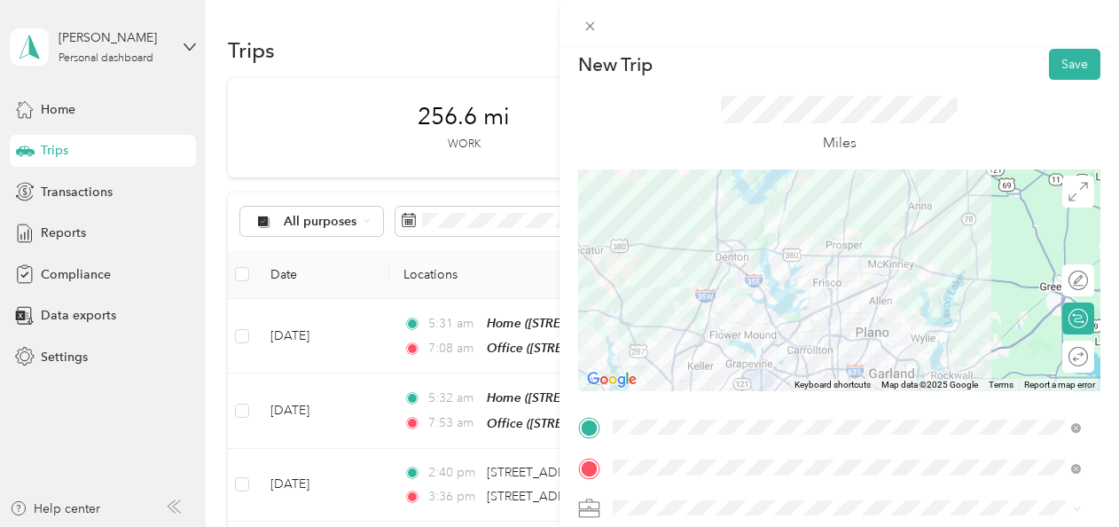
scroll to position [0, 0]
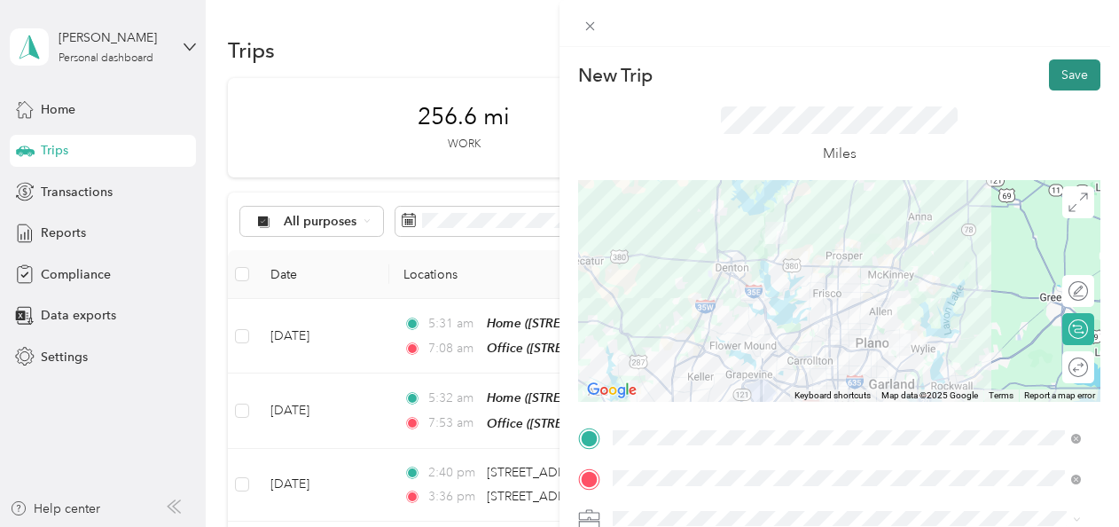
click at [1068, 75] on button "Save" at bounding box center [1074, 74] width 51 height 31
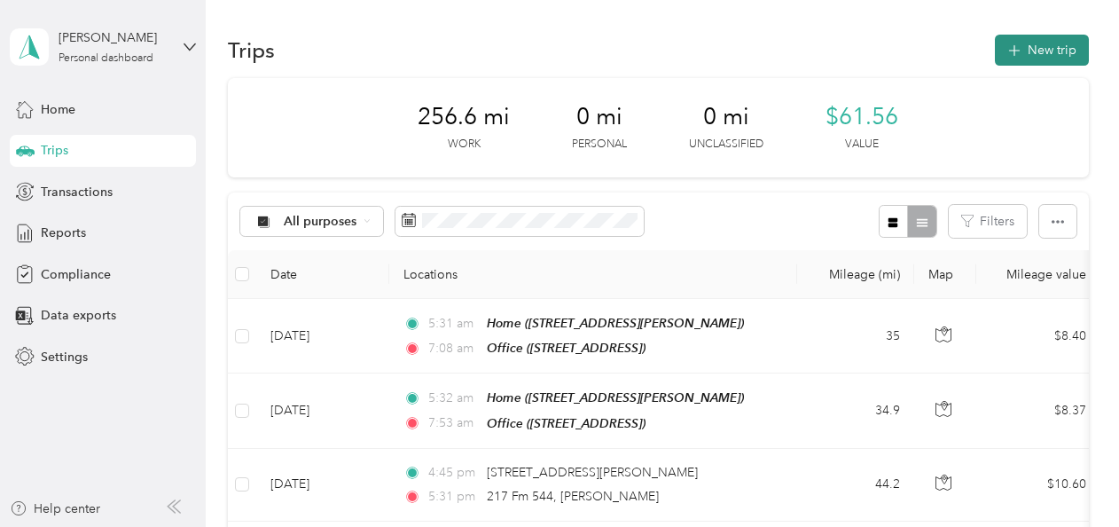
click at [1019, 42] on button "New trip" at bounding box center [1042, 50] width 94 height 31
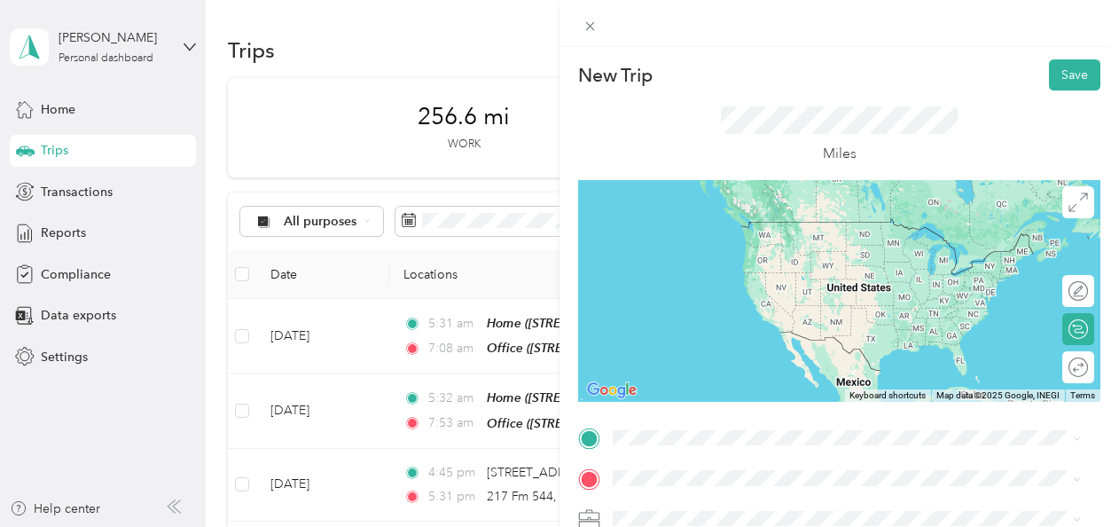
click at [690, 249] on div "Office [STREET_ADDRESS]" at bounding box center [703, 230] width 113 height 37
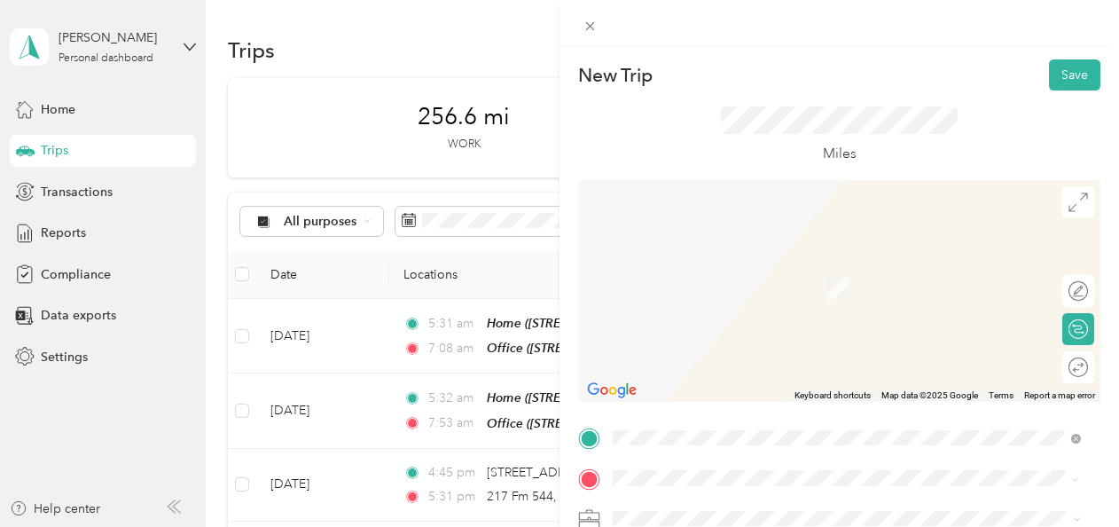
click at [738, 393] on div "[STREET_ADDRESS][US_STATE]" at bounding box center [847, 381] width 456 height 24
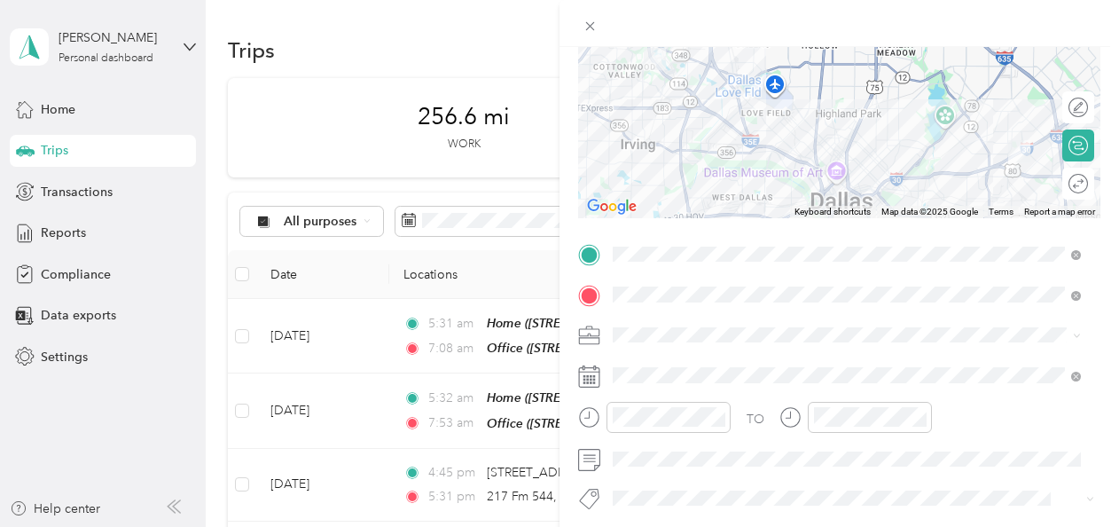
scroll to position [191, 0]
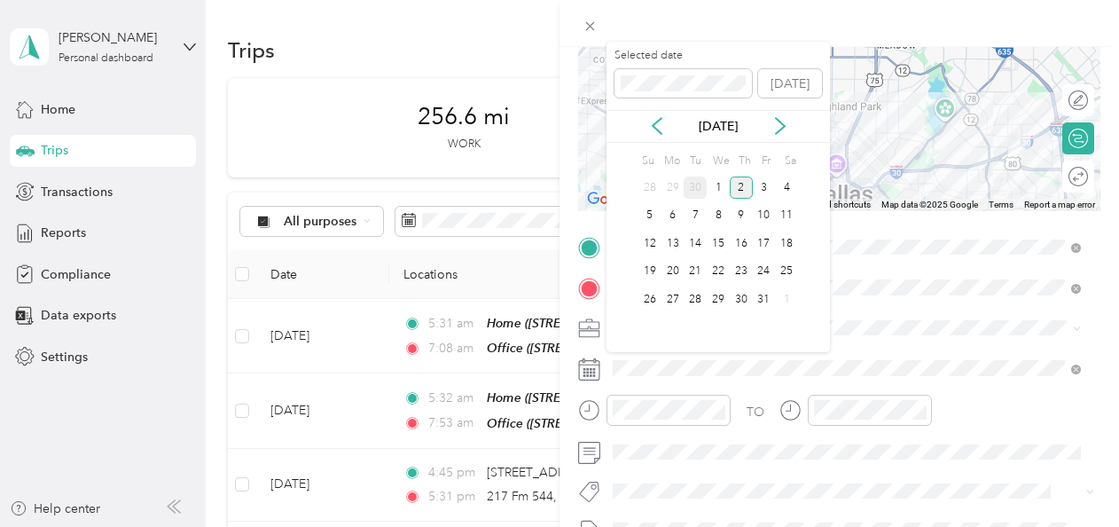
click at [697, 187] on div "30" at bounding box center [695, 188] width 23 height 22
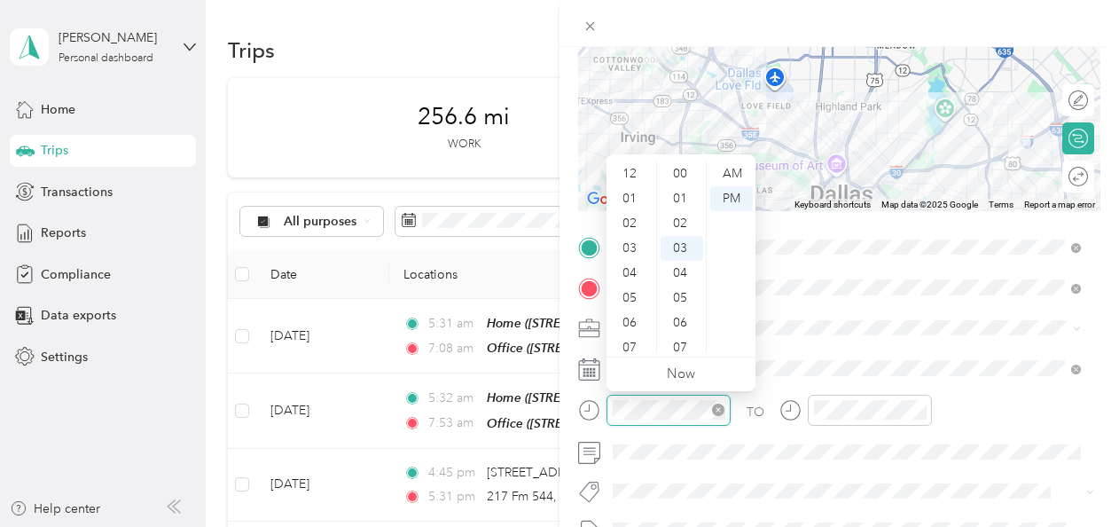
scroll to position [106, 0]
click at [633, 312] on div "10" at bounding box center [631, 315] width 43 height 25
click at [687, 348] on div "30" at bounding box center [682, 347] width 43 height 25
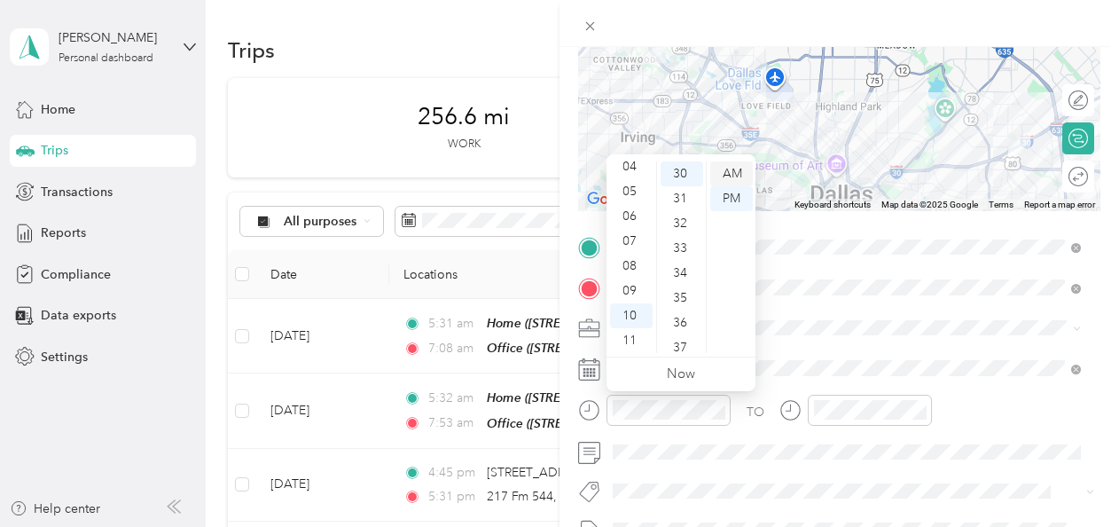
click at [727, 170] on div "AM" at bounding box center [732, 173] width 43 height 25
click at [687, 168] on div "00" at bounding box center [682, 173] width 43 height 25
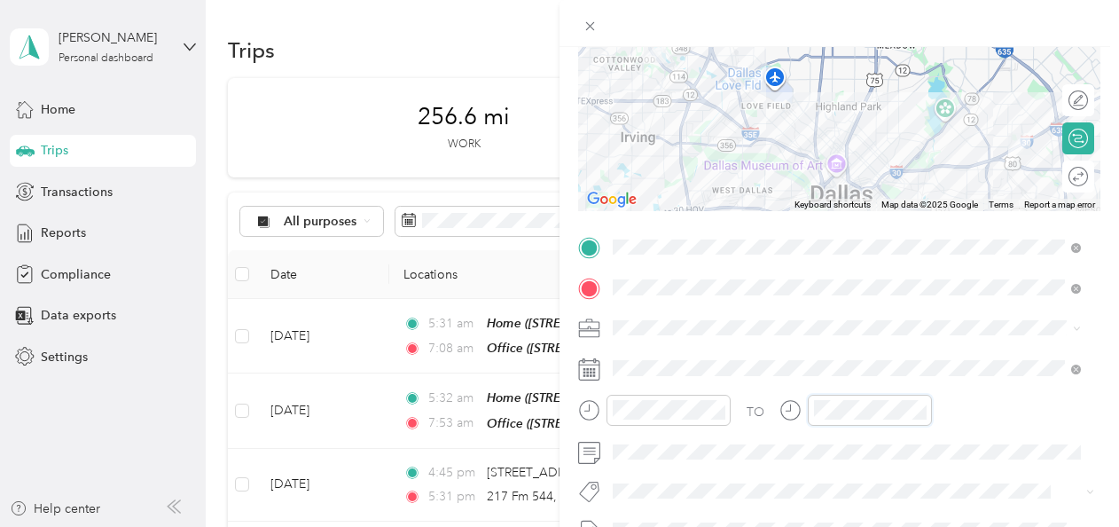
scroll to position [75, 0]
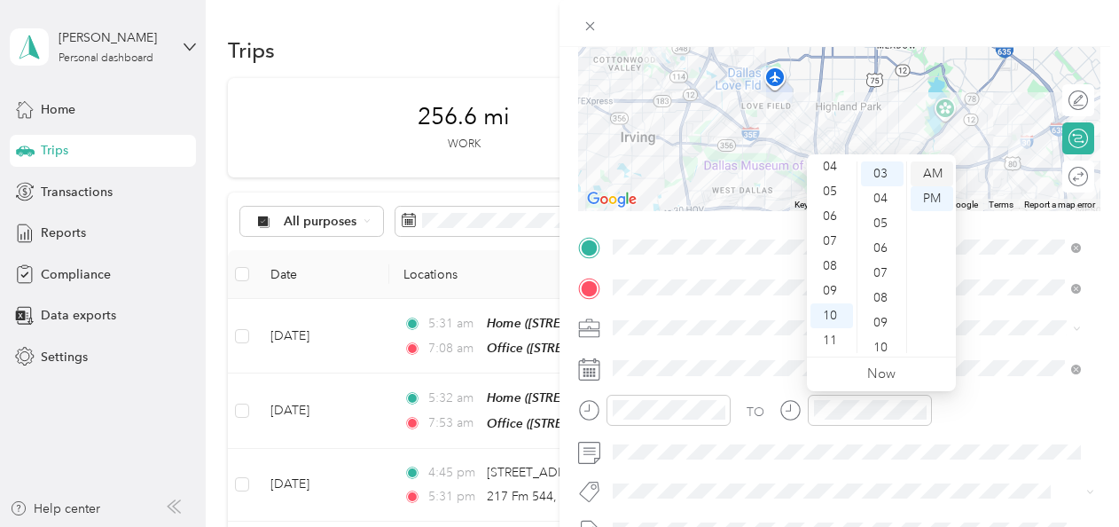
click at [938, 170] on div "AM" at bounding box center [932, 173] width 43 height 25
click at [883, 310] on div "30" at bounding box center [882, 312] width 43 height 25
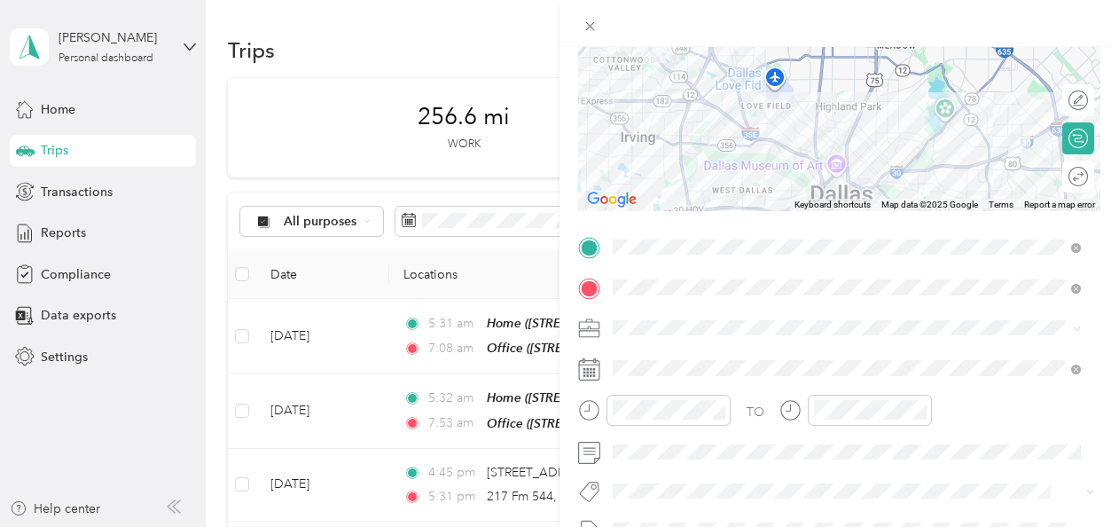
click at [869, 474] on div "TO Add photo" at bounding box center [839, 447] width 522 height 428
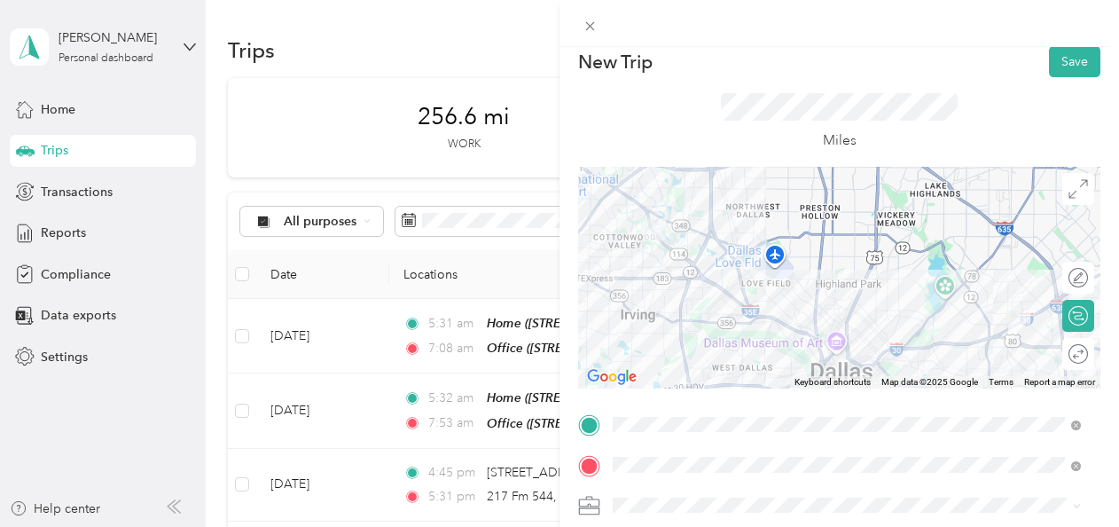
scroll to position [0, 0]
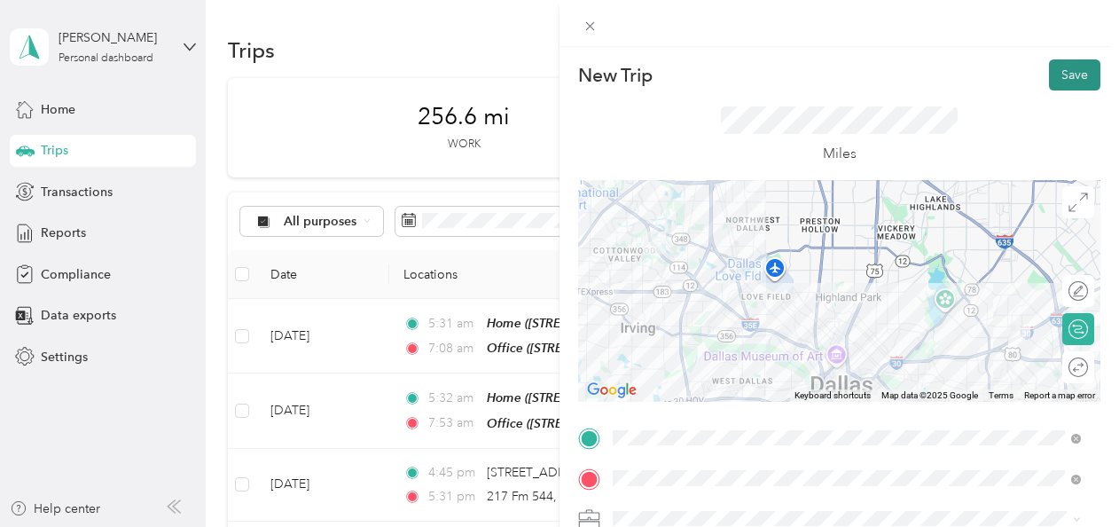
click at [1049, 76] on button "Save" at bounding box center [1074, 74] width 51 height 31
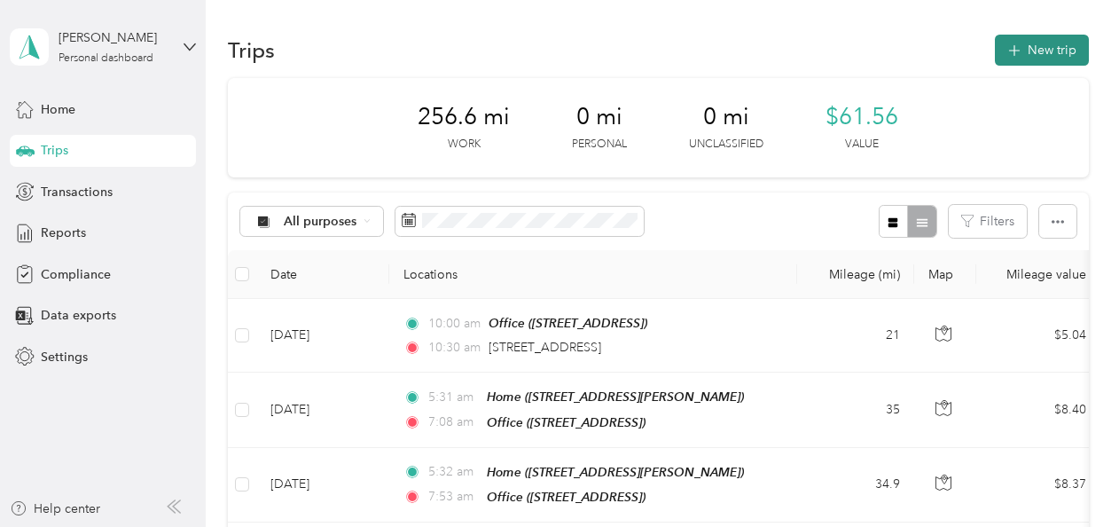
click at [1046, 50] on button "New trip" at bounding box center [1042, 50] width 94 height 31
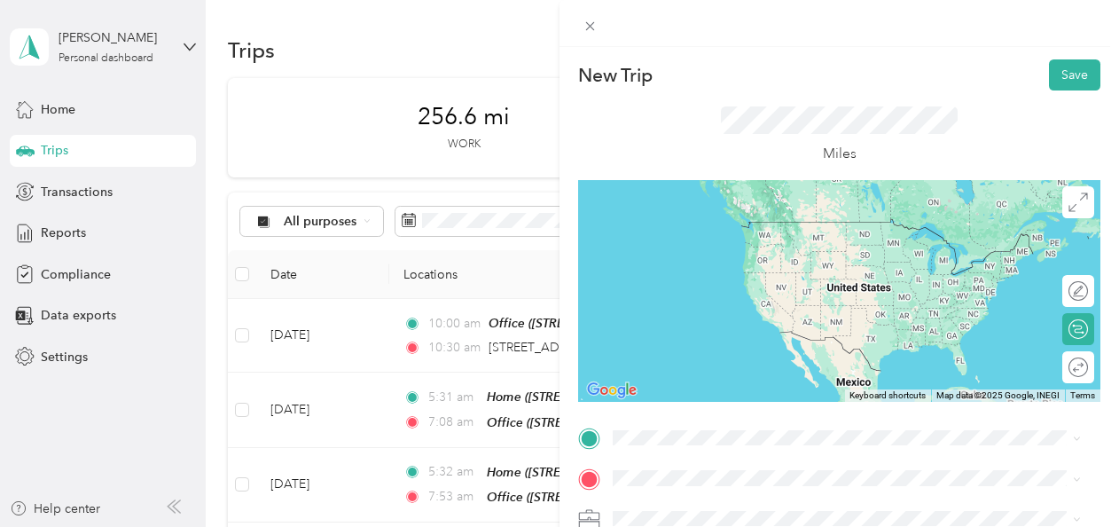
click at [700, 226] on span "[STREET_ADDRESS][US_STATE]" at bounding box center [735, 218] width 177 height 16
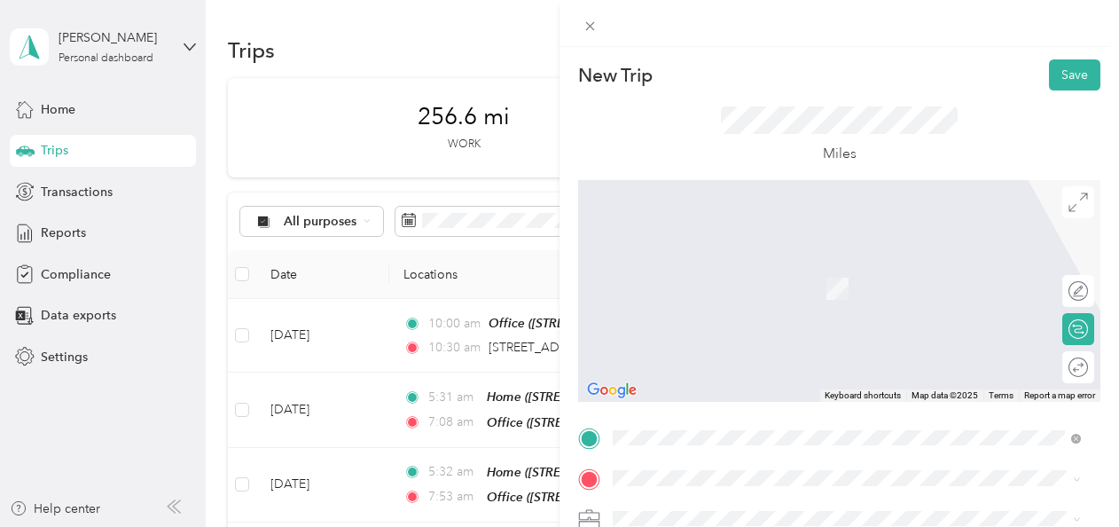
click at [691, 273] on div "[STREET_ADDRESS][PERSON_NAME][US_STATE]" at bounding box center [847, 261] width 456 height 24
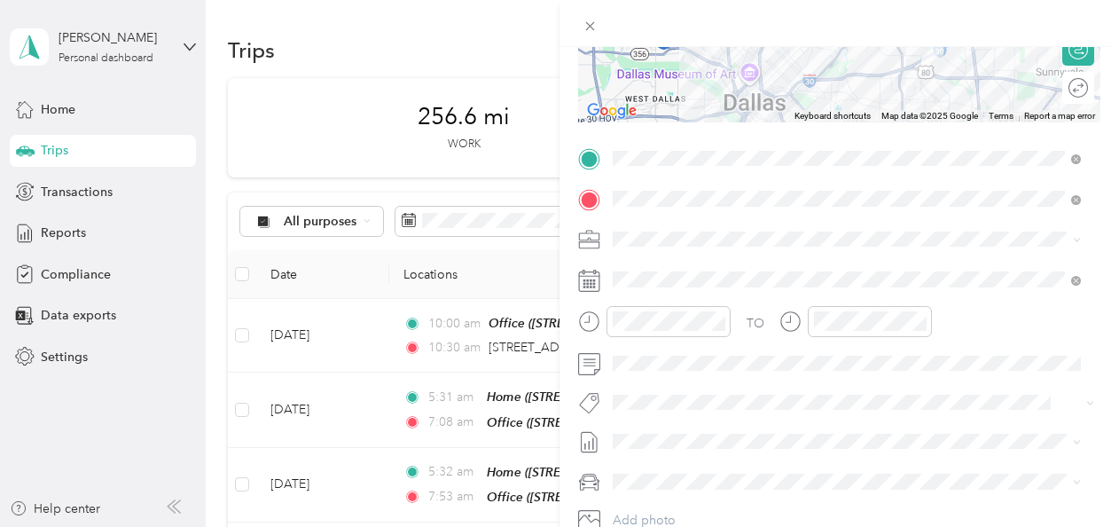
scroll to position [311, 0]
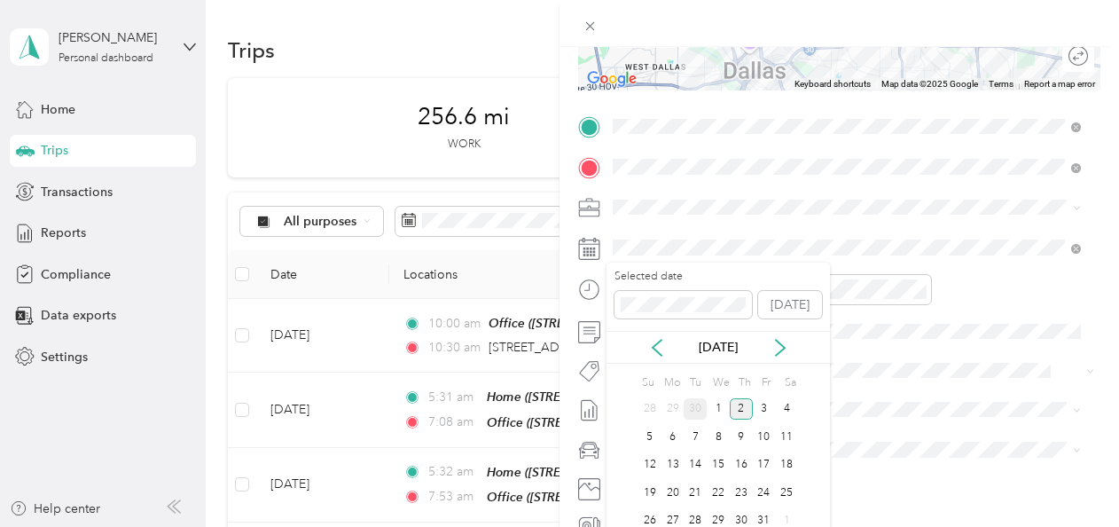
click at [701, 404] on div "30" at bounding box center [695, 409] width 23 height 22
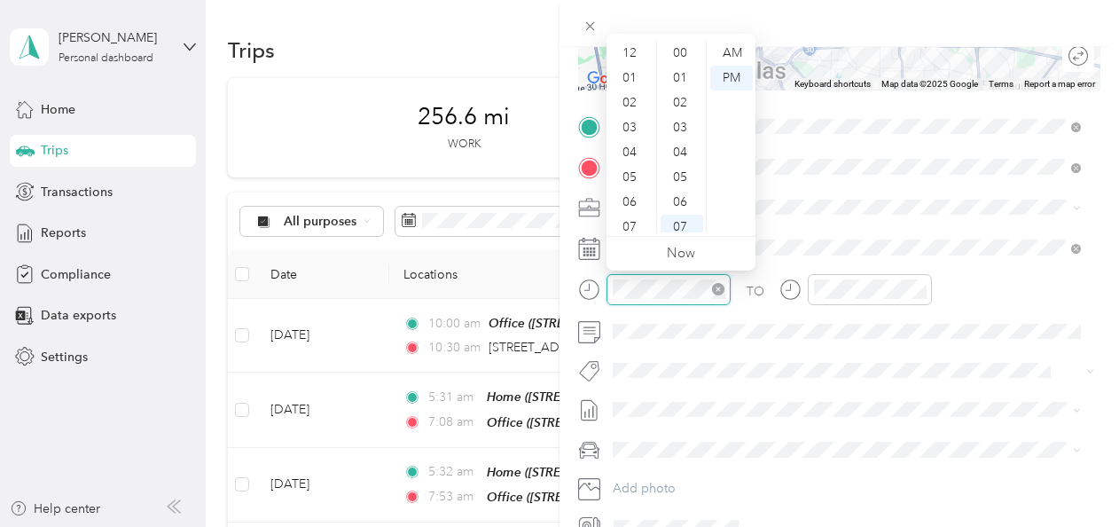
scroll to position [174, 0]
click at [633, 194] on div "10" at bounding box center [631, 195] width 43 height 25
click at [680, 176] on div "45" at bounding box center [682, 169] width 43 height 25
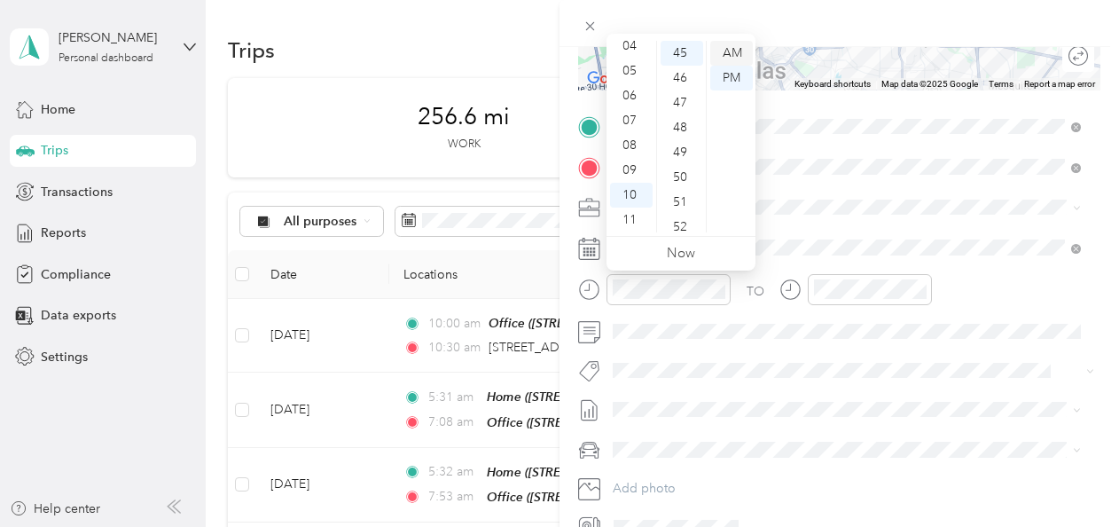
click at [729, 49] on div "AM" at bounding box center [732, 53] width 43 height 25
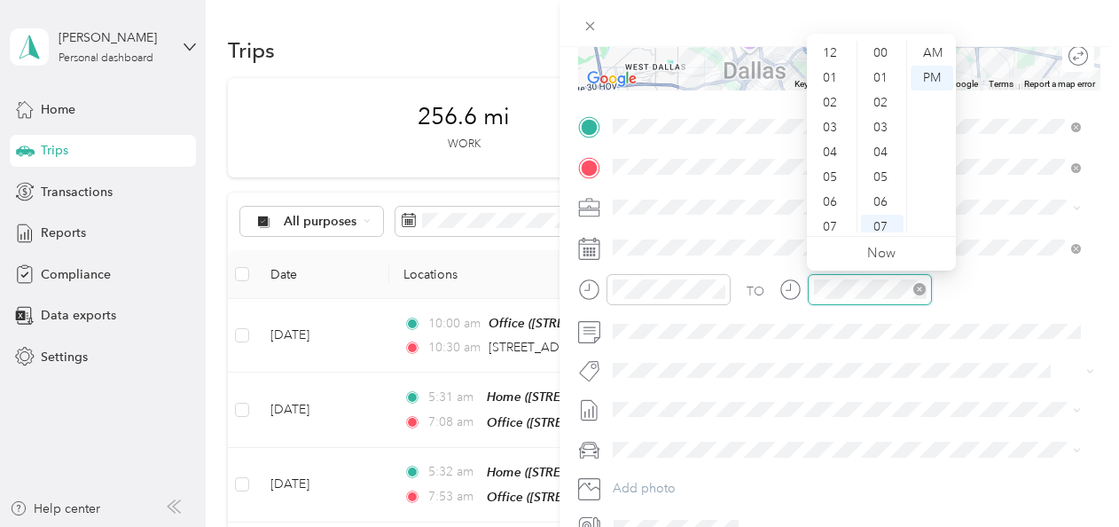
scroll to position [106, 0]
click at [933, 51] on div "AM" at bounding box center [932, 53] width 43 height 25
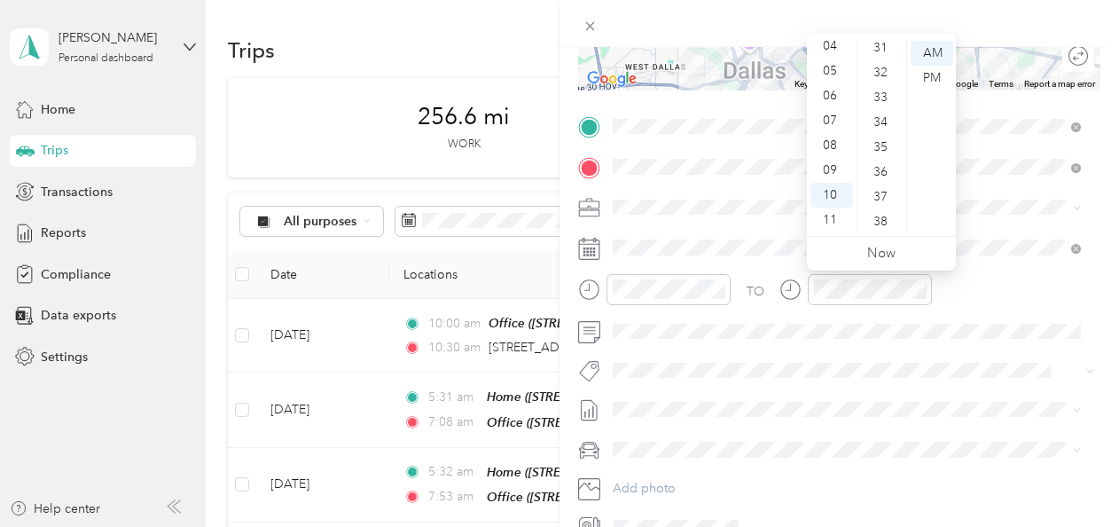
scroll to position [777, 0]
click at [834, 218] on div "11" at bounding box center [832, 220] width 43 height 25
click at [885, 199] on div "30" at bounding box center [882, 198] width 43 height 25
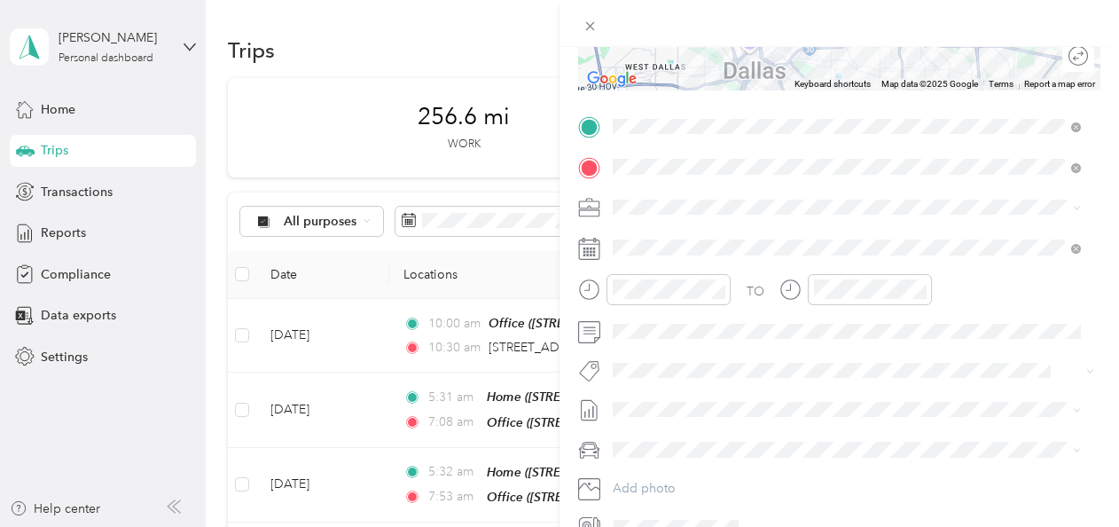
click at [879, 349] on div "TO Add photo" at bounding box center [839, 327] width 522 height 428
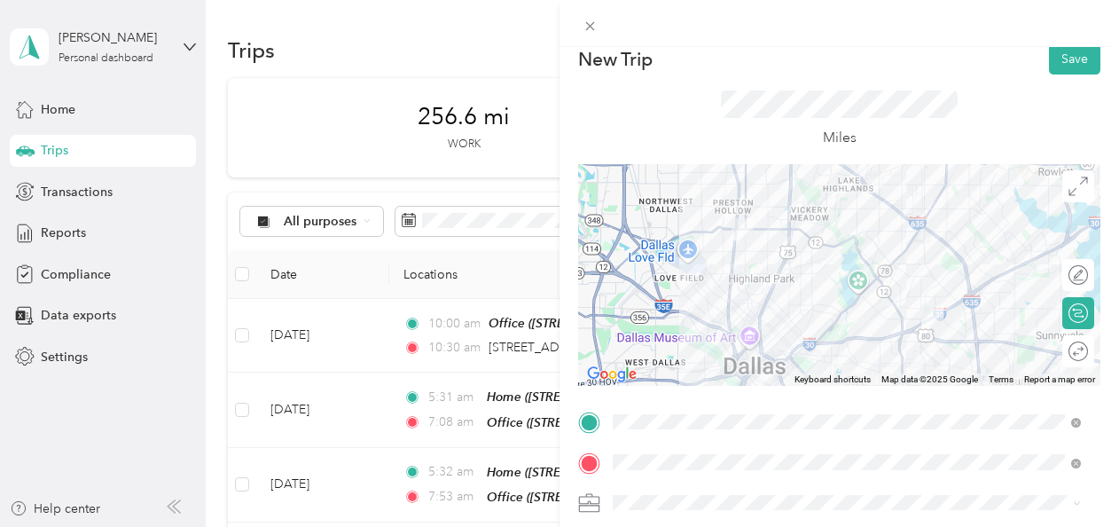
scroll to position [0, 0]
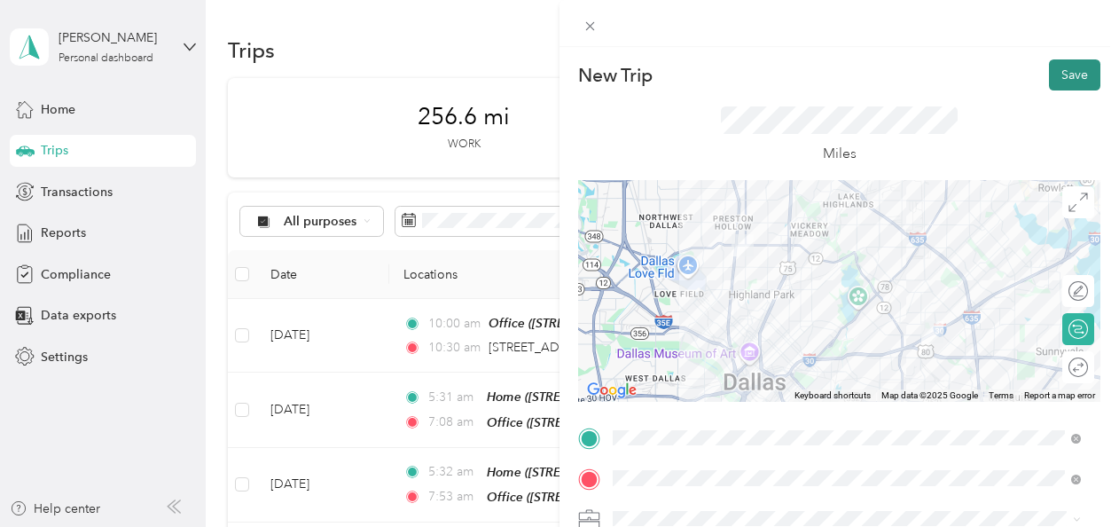
click at [1068, 71] on button "Save" at bounding box center [1074, 74] width 51 height 31
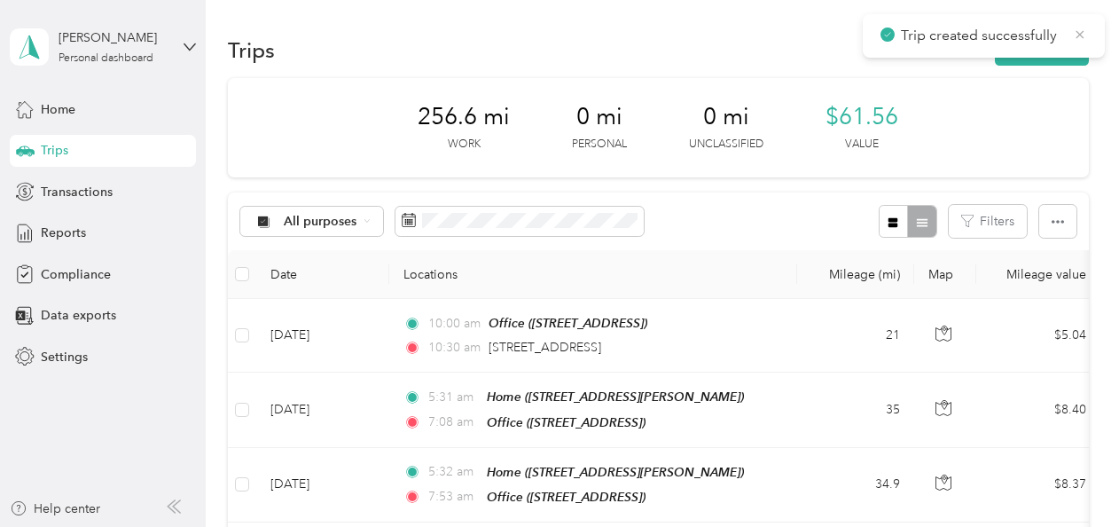
click at [1084, 29] on icon at bounding box center [1080, 35] width 14 height 16
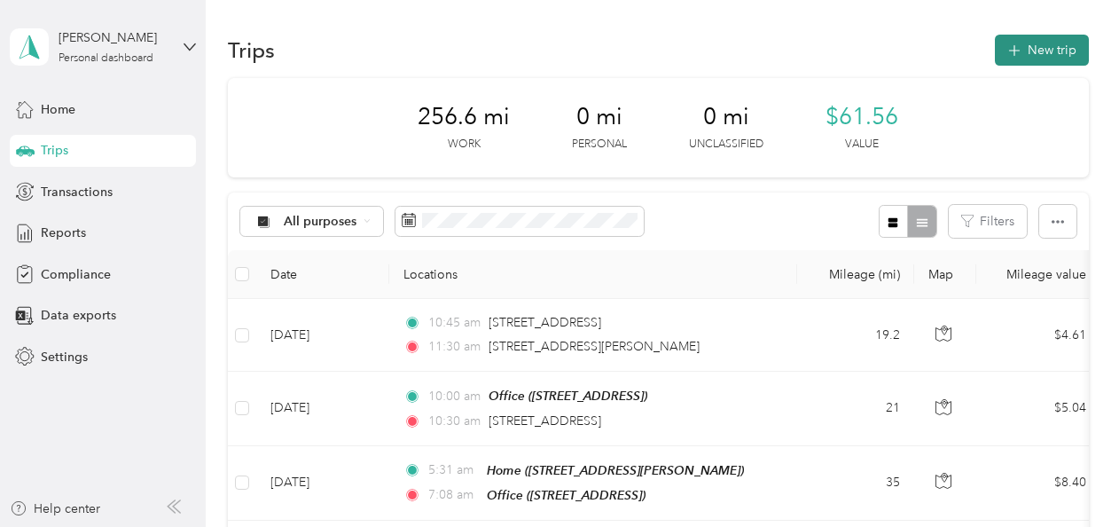
click at [1052, 43] on button "New trip" at bounding box center [1042, 50] width 94 height 31
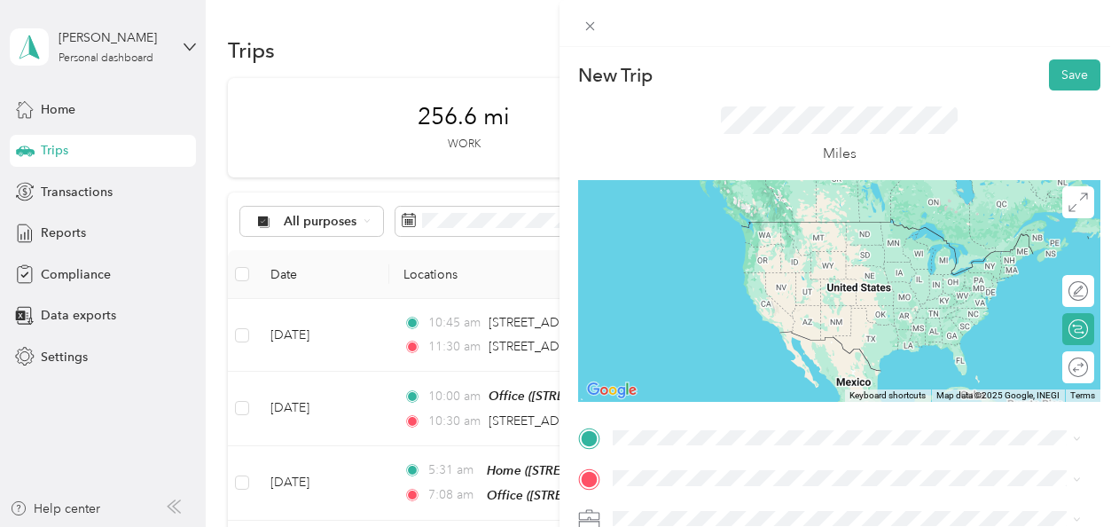
click at [679, 221] on span "[STREET_ADDRESS][PERSON_NAME][US_STATE]" at bounding box center [785, 213] width 276 height 16
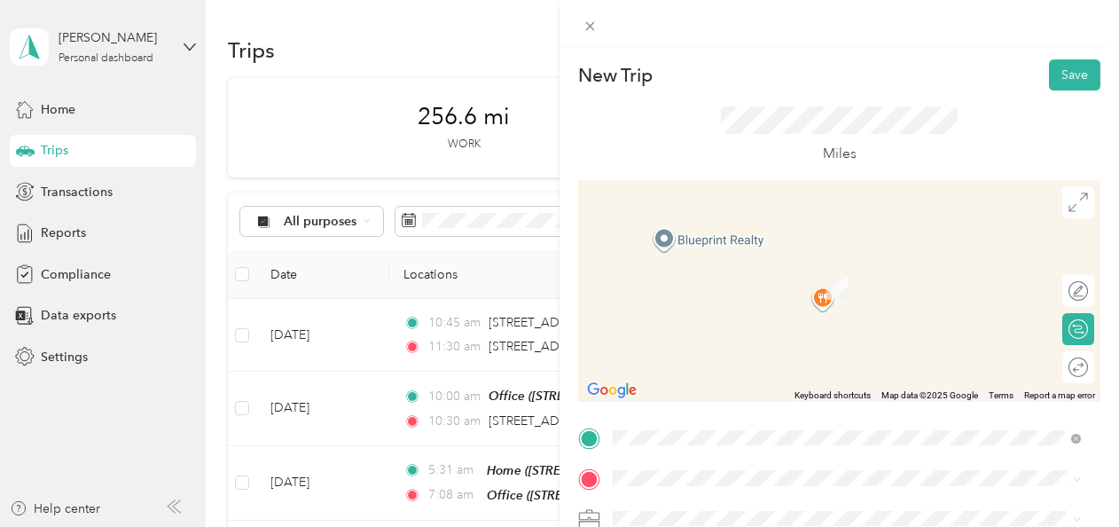
click at [683, 377] on span "[STREET_ADDRESS]" at bounding box center [703, 384] width 113 height 15
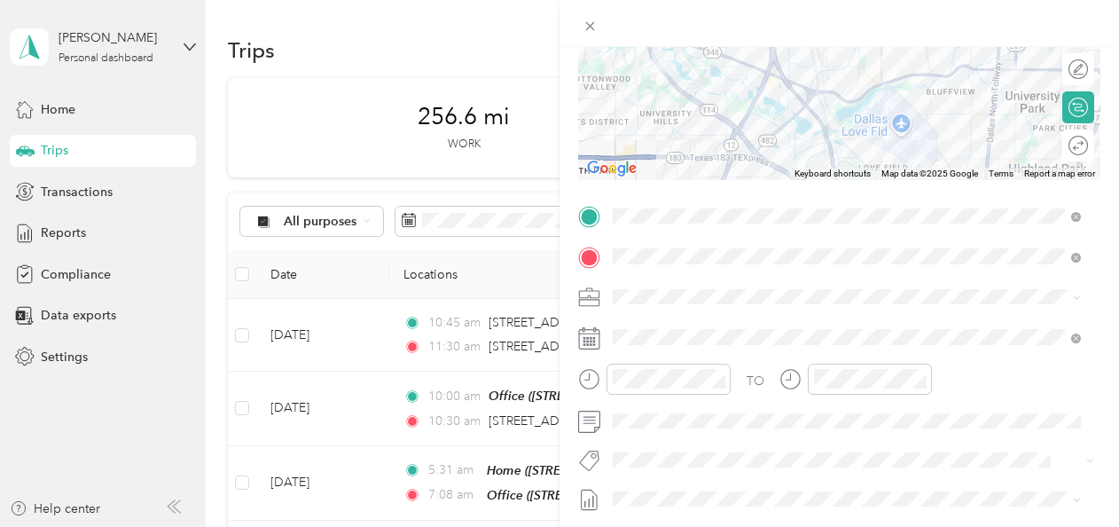
scroll to position [259, 0]
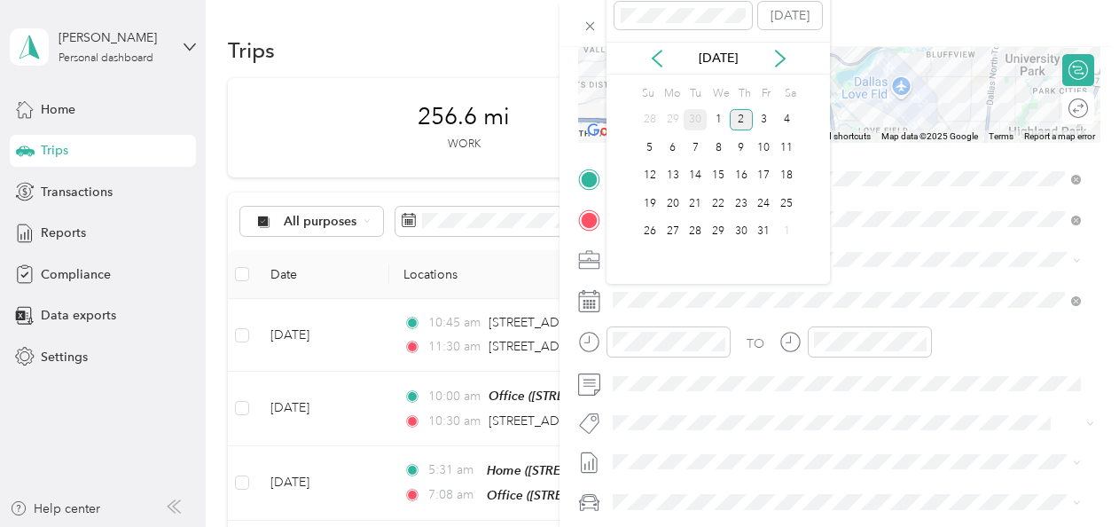
click at [694, 109] on div "30" at bounding box center [695, 120] width 23 height 22
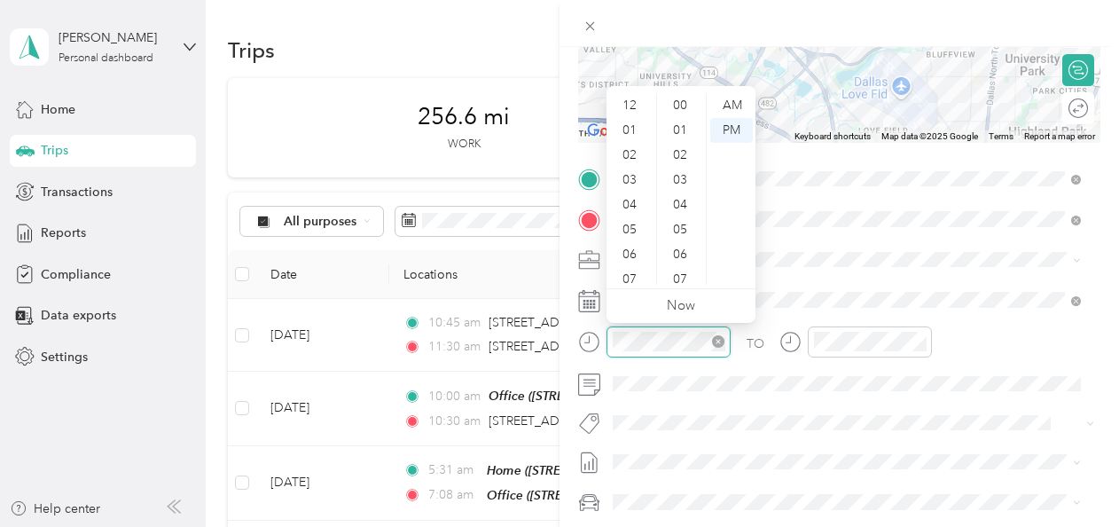
scroll to position [106, 0]
click at [732, 103] on div "AM" at bounding box center [732, 105] width 43 height 25
click at [635, 100] on div "12" at bounding box center [631, 105] width 43 height 25
click at [734, 106] on div "AM" at bounding box center [732, 105] width 43 height 25
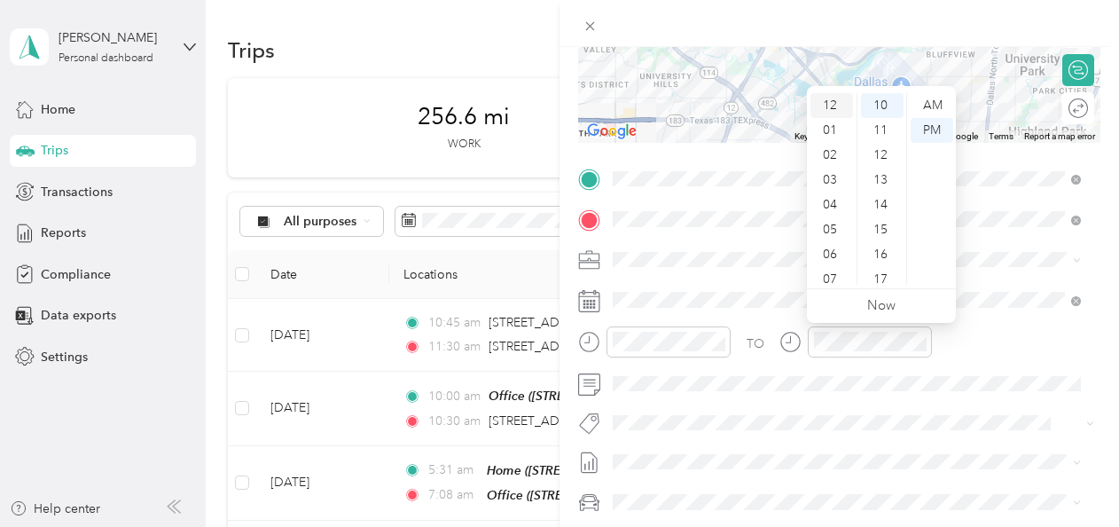
click at [834, 101] on div "12" at bounding box center [832, 105] width 43 height 25
click at [836, 126] on div "01" at bounding box center [832, 130] width 43 height 25
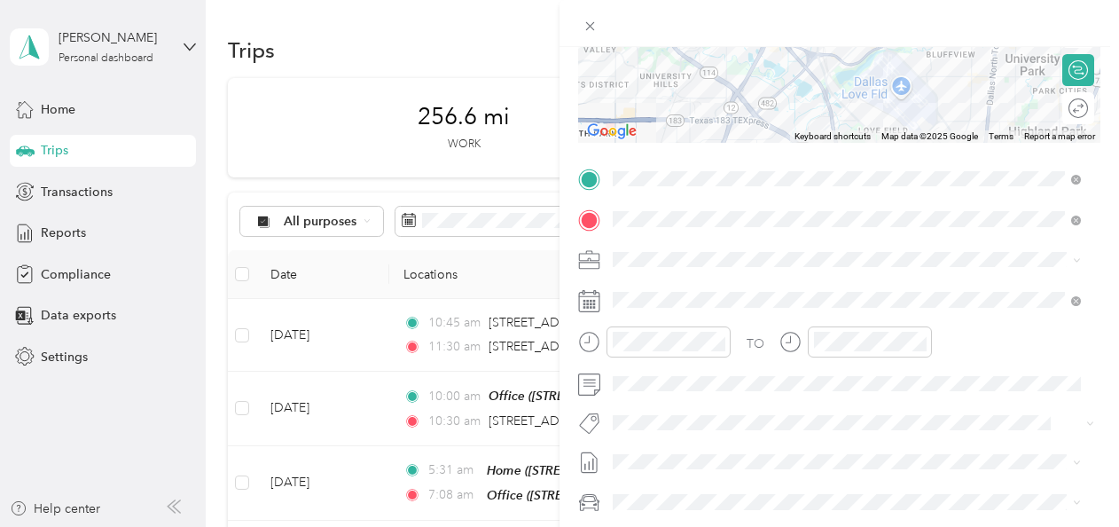
click at [938, 401] on div "TO Add photo" at bounding box center [839, 379] width 522 height 428
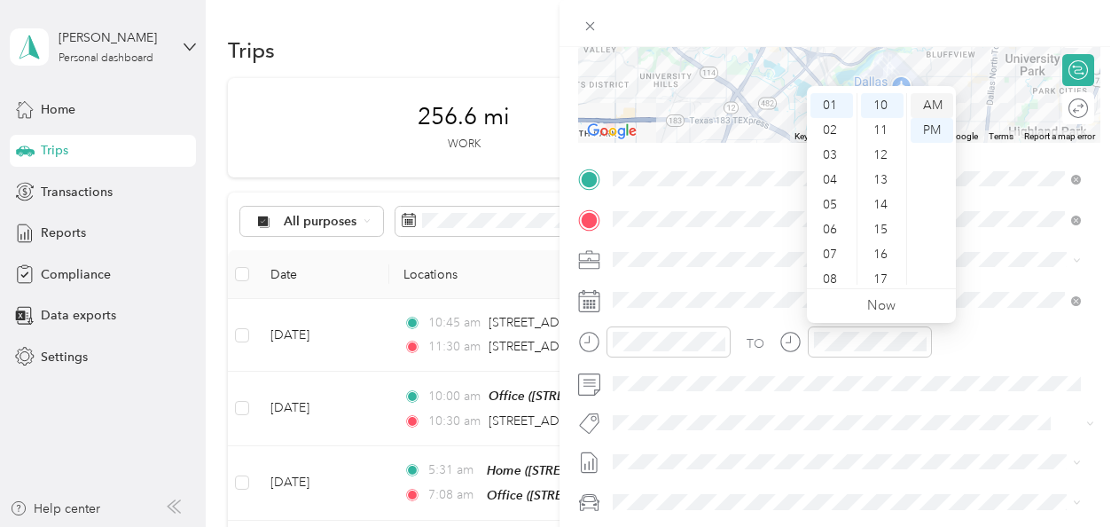
click at [931, 101] on div "AM" at bounding box center [932, 105] width 43 height 25
click at [933, 100] on div "AM" at bounding box center [932, 105] width 43 height 25
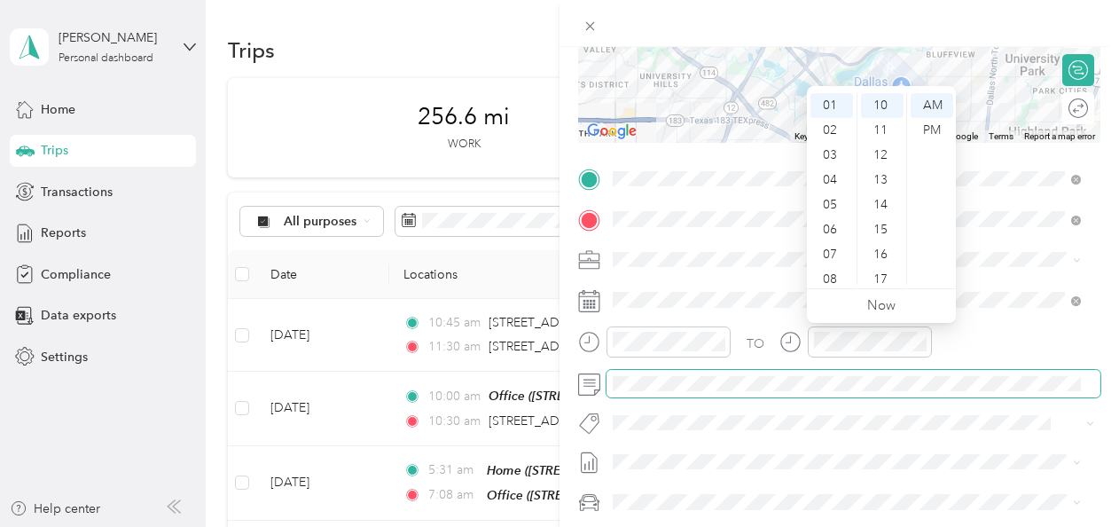
click at [1017, 392] on span at bounding box center [854, 384] width 494 height 28
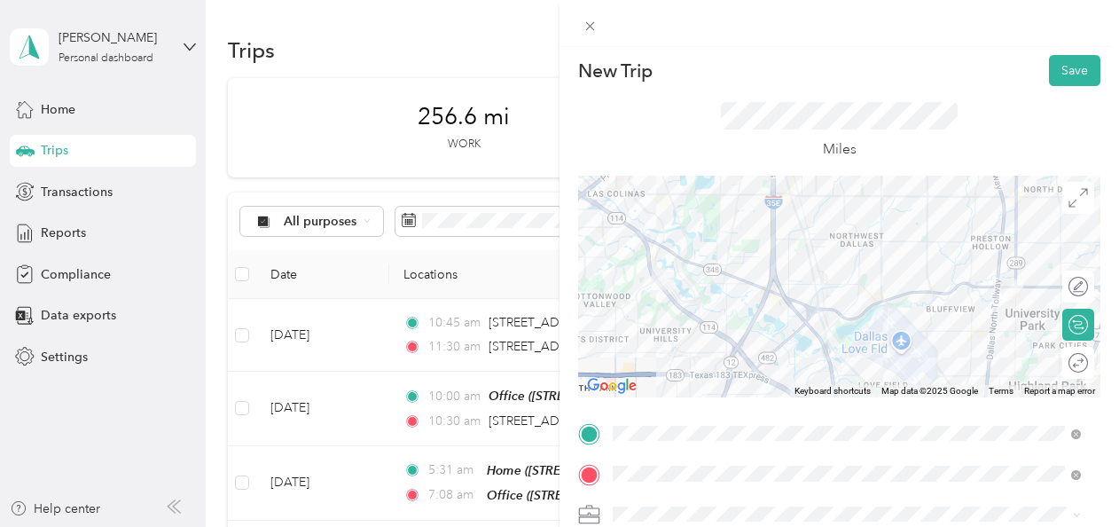
scroll to position [0, 0]
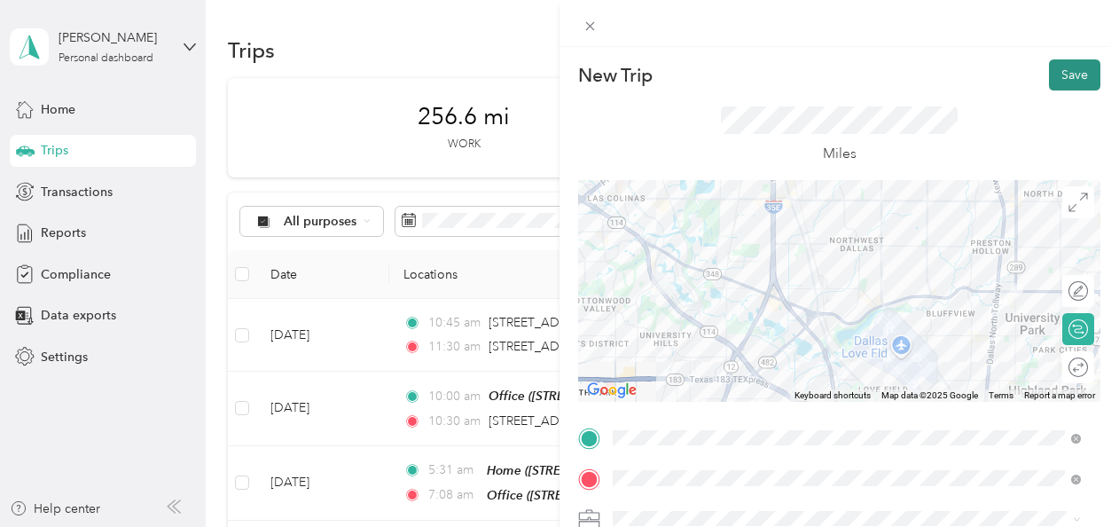
click at [1067, 69] on button "Save" at bounding box center [1074, 74] width 51 height 31
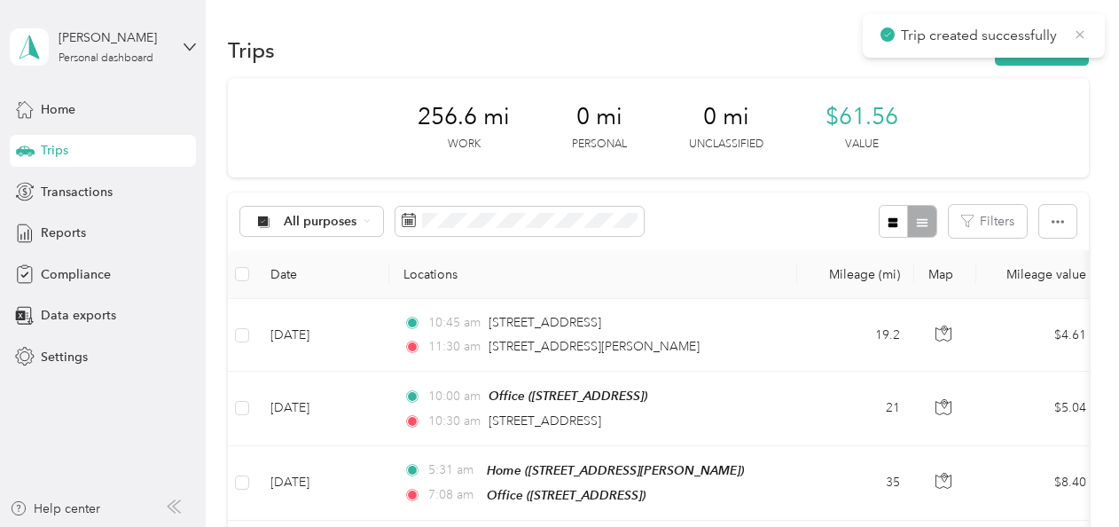
click at [1080, 31] on icon at bounding box center [1080, 35] width 14 height 16
click at [1041, 48] on button "New trip" at bounding box center [1042, 50] width 94 height 31
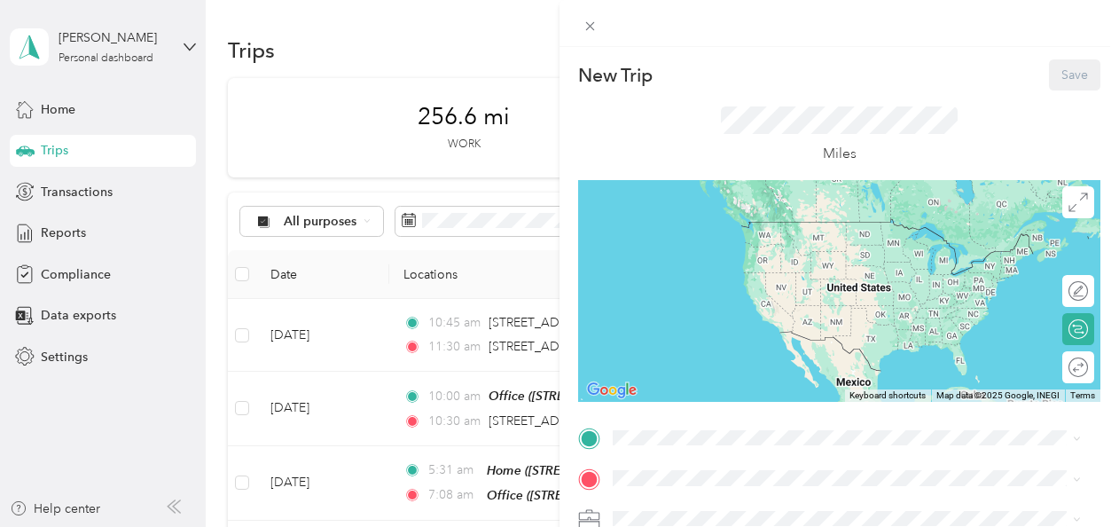
click at [671, 326] on div "Office [STREET_ADDRESS]" at bounding box center [703, 329] width 113 height 37
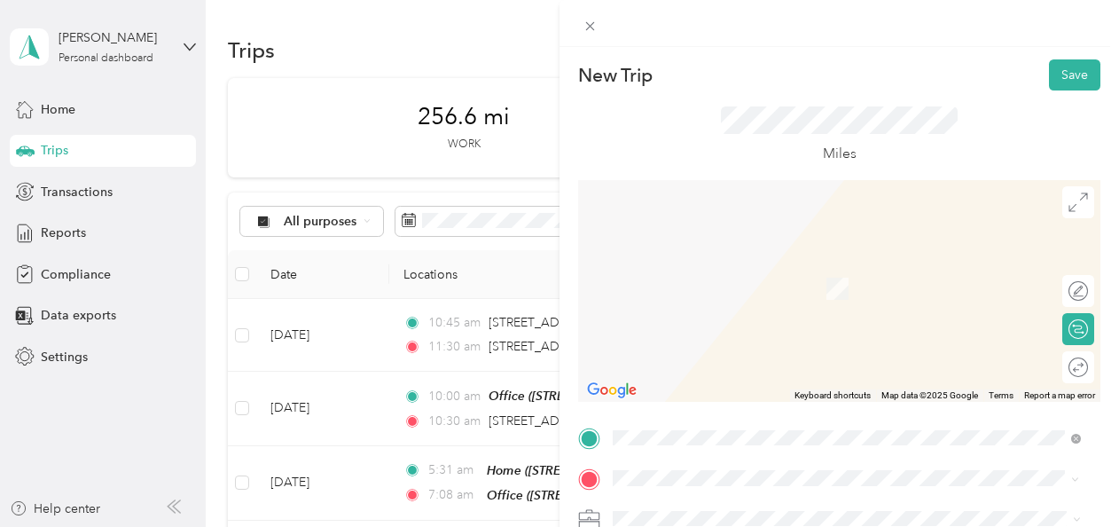
click at [671, 271] on span "[STREET_ADDRESS][US_STATE]" at bounding box center [735, 263] width 177 height 16
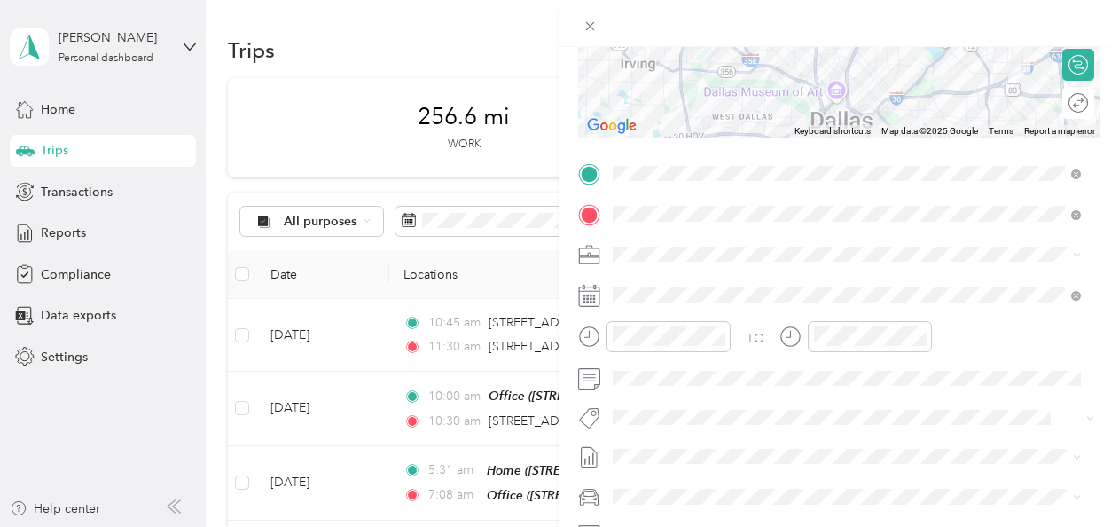
scroll to position [266, 0]
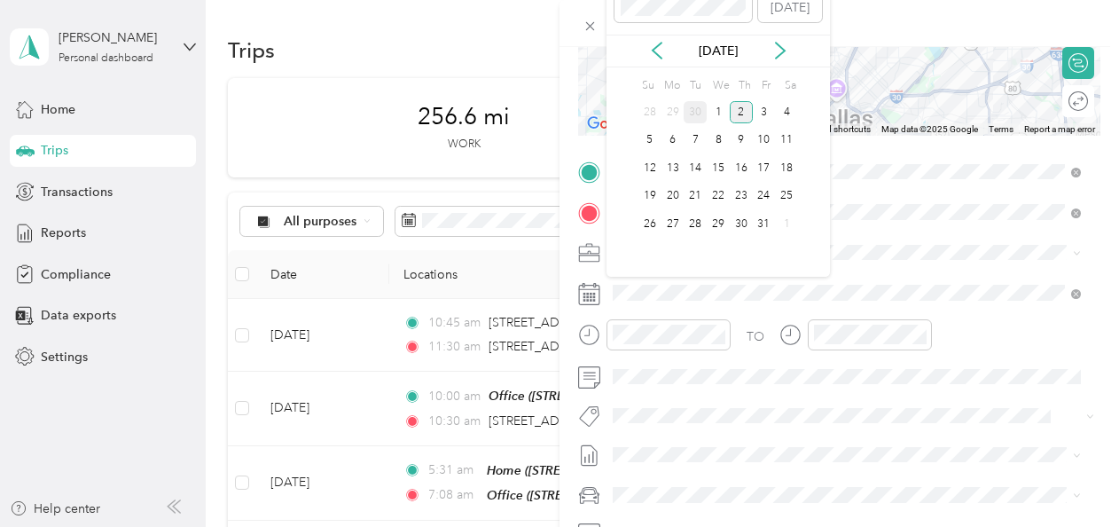
click at [696, 110] on div "30" at bounding box center [695, 112] width 23 height 22
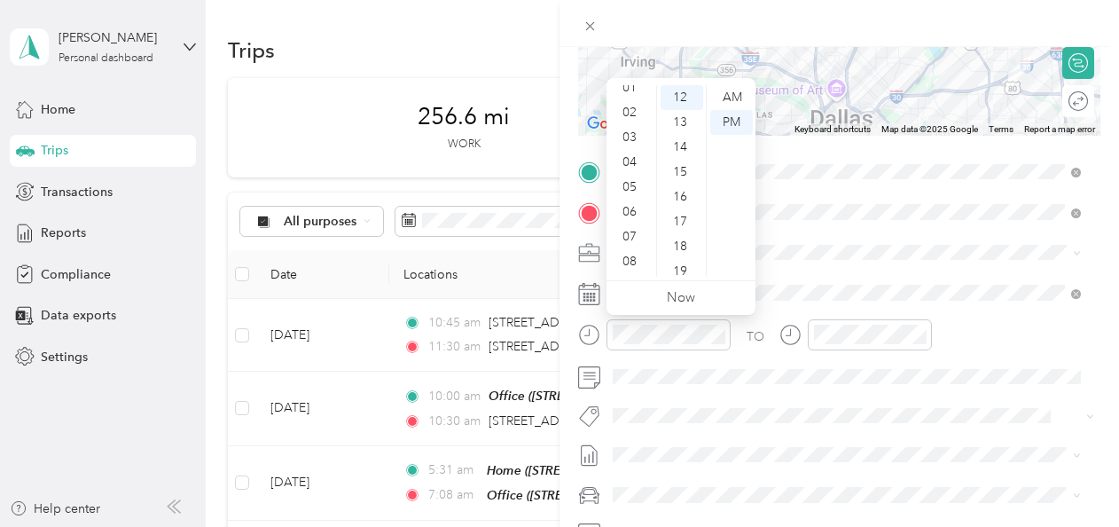
scroll to position [0, 0]
click at [632, 128] on div "01" at bounding box center [631, 122] width 43 height 25
click at [687, 231] on div "25" at bounding box center [682, 243] width 43 height 25
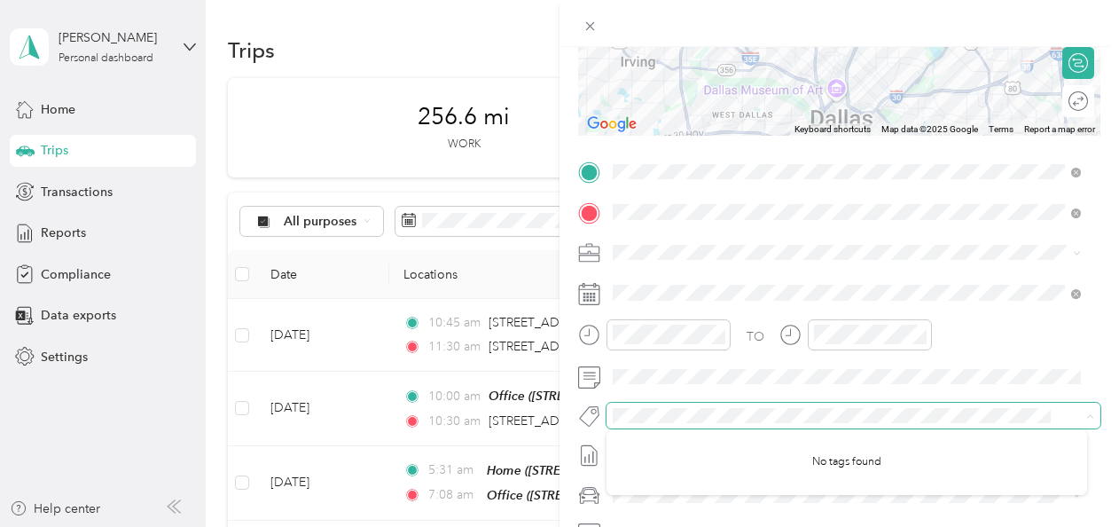
click at [753, 403] on span at bounding box center [854, 415] width 494 height 25
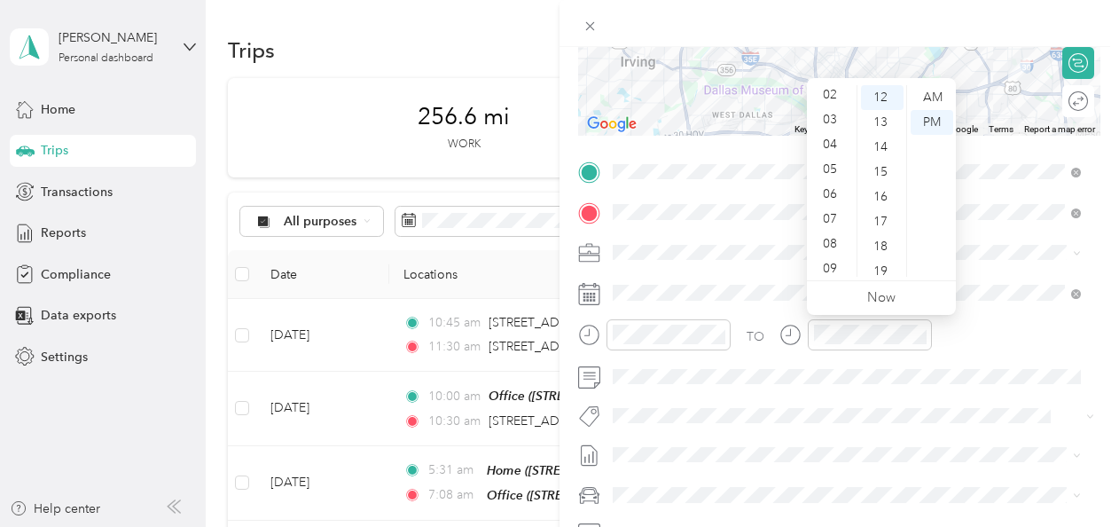
scroll to position [35, 0]
click at [830, 120] on div "02" at bounding box center [832, 111] width 43 height 25
click at [883, 97] on div "00" at bounding box center [882, 97] width 43 height 25
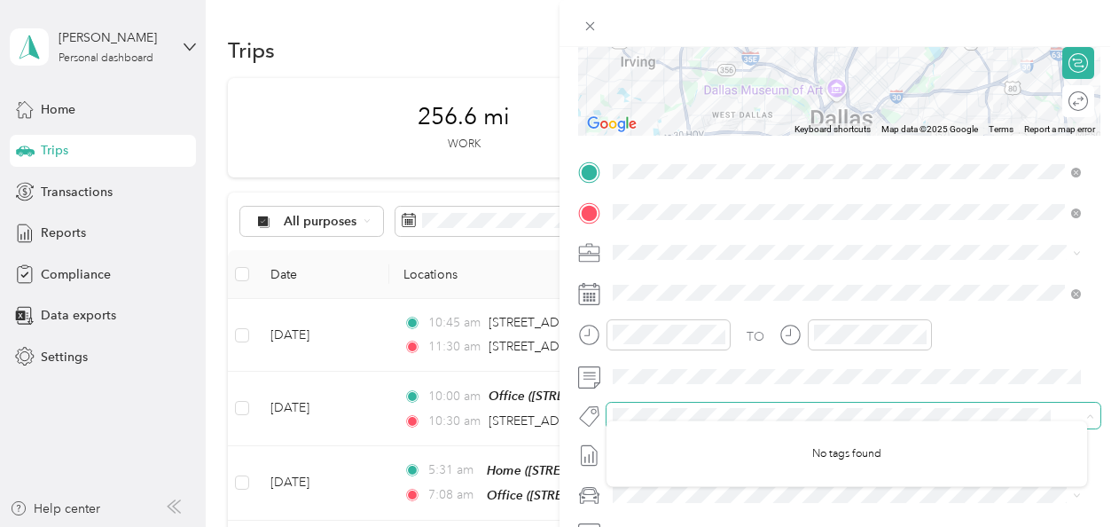
click at [910, 406] on span at bounding box center [839, 415] width 465 height 19
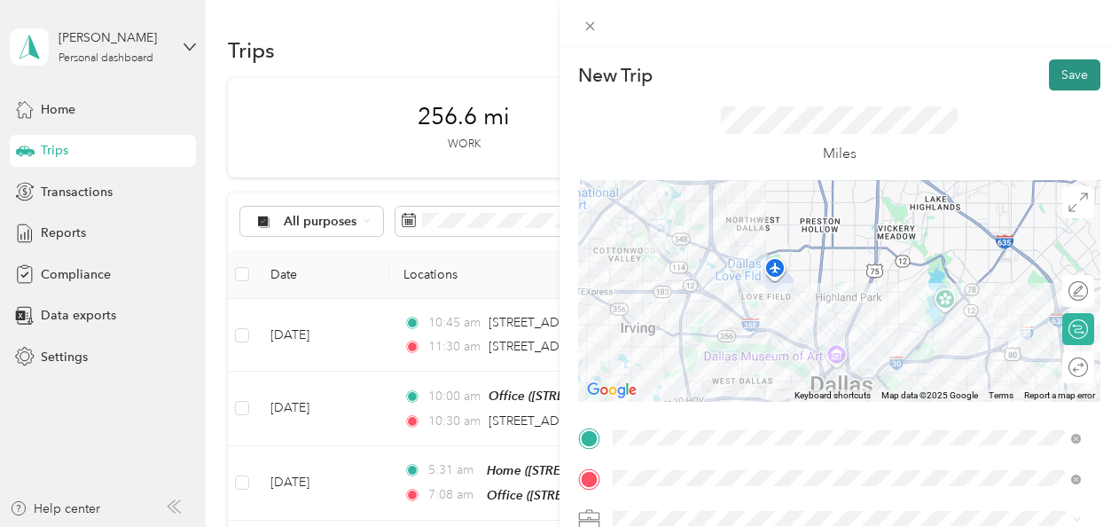
click at [1064, 71] on button "Save" at bounding box center [1074, 74] width 51 height 31
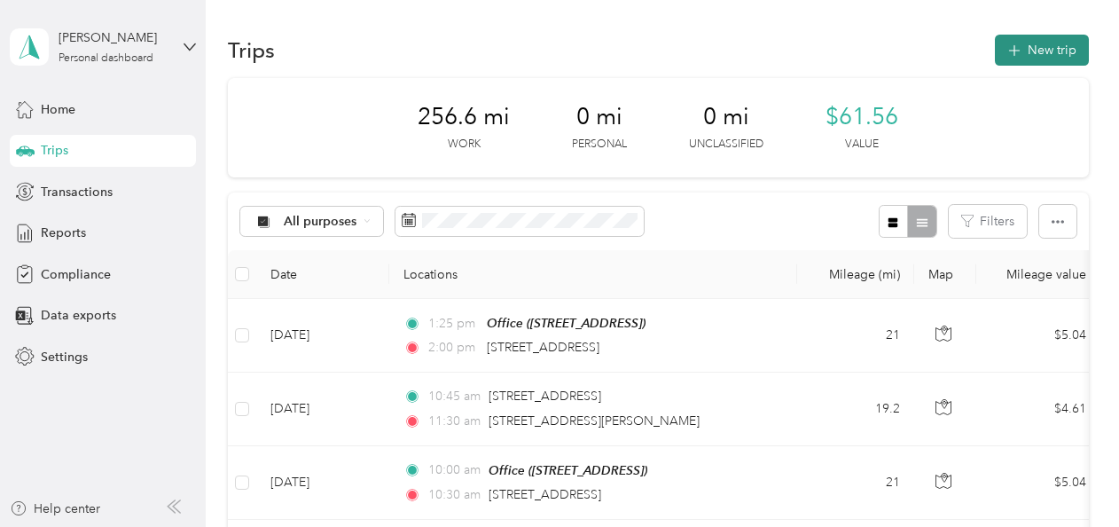
click at [1046, 53] on button "New trip" at bounding box center [1042, 50] width 94 height 31
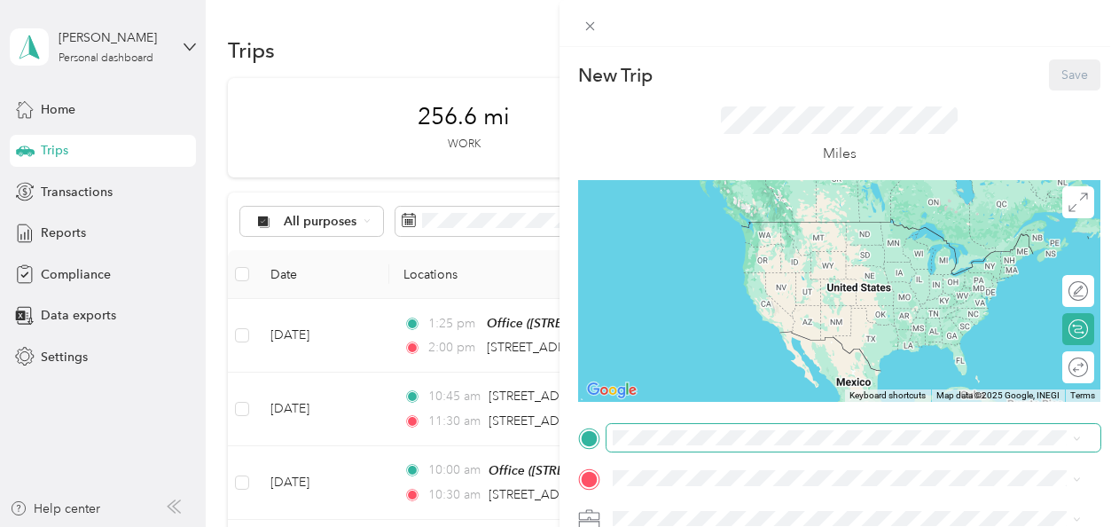
click at [681, 446] on span at bounding box center [854, 438] width 494 height 28
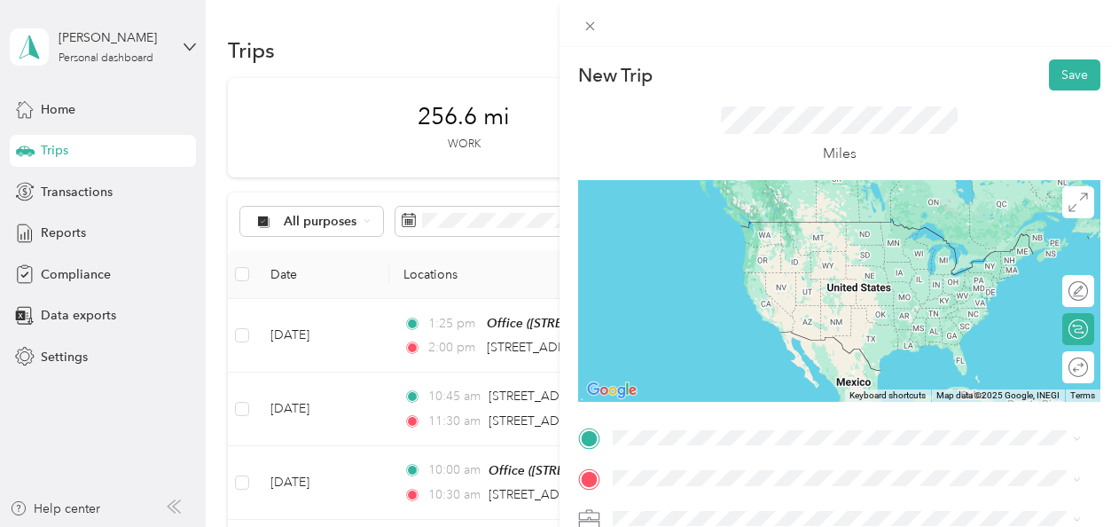
click at [694, 232] on div "[STREET_ADDRESS][US_STATE]" at bounding box center [847, 220] width 456 height 24
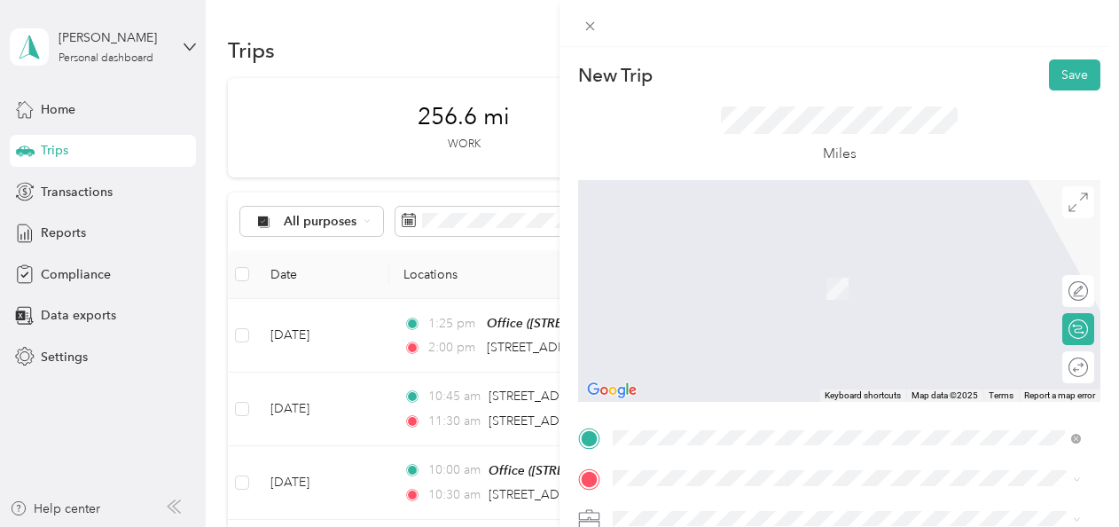
click at [673, 439] on span "[STREET_ADDRESS][PERSON_NAME]" at bounding box center [752, 434] width 211 height 15
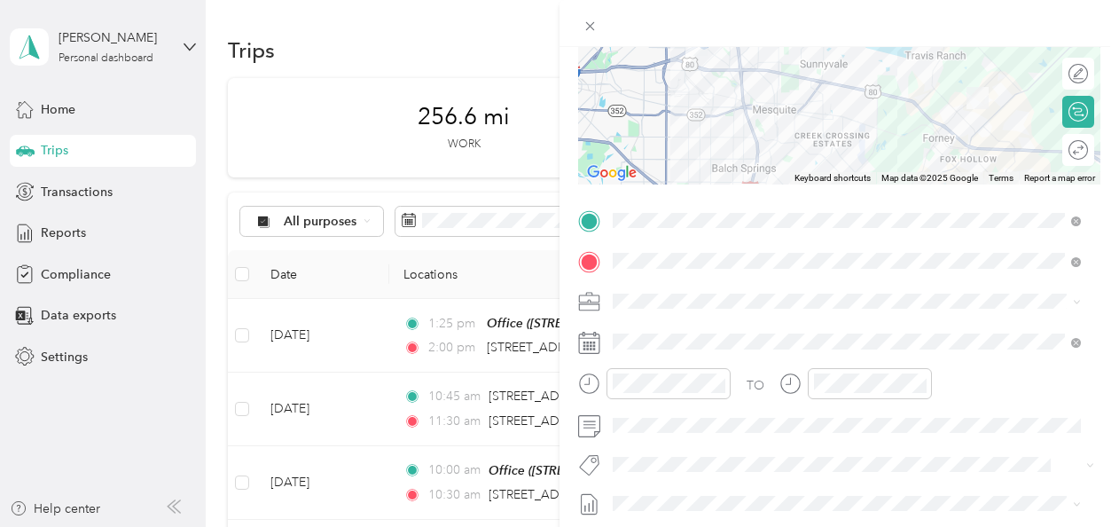
scroll to position [222, 0]
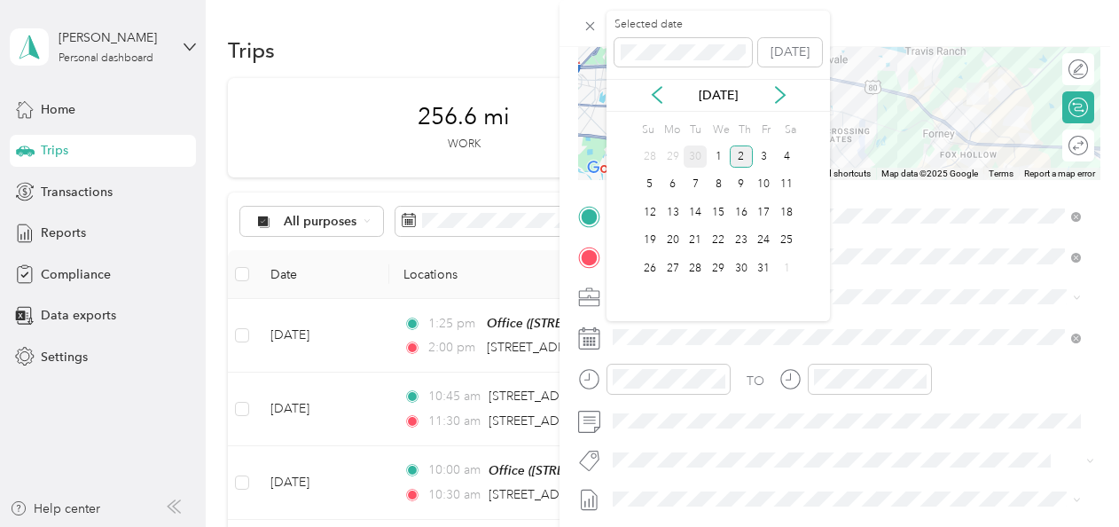
click at [695, 161] on div "30" at bounding box center [695, 156] width 23 height 22
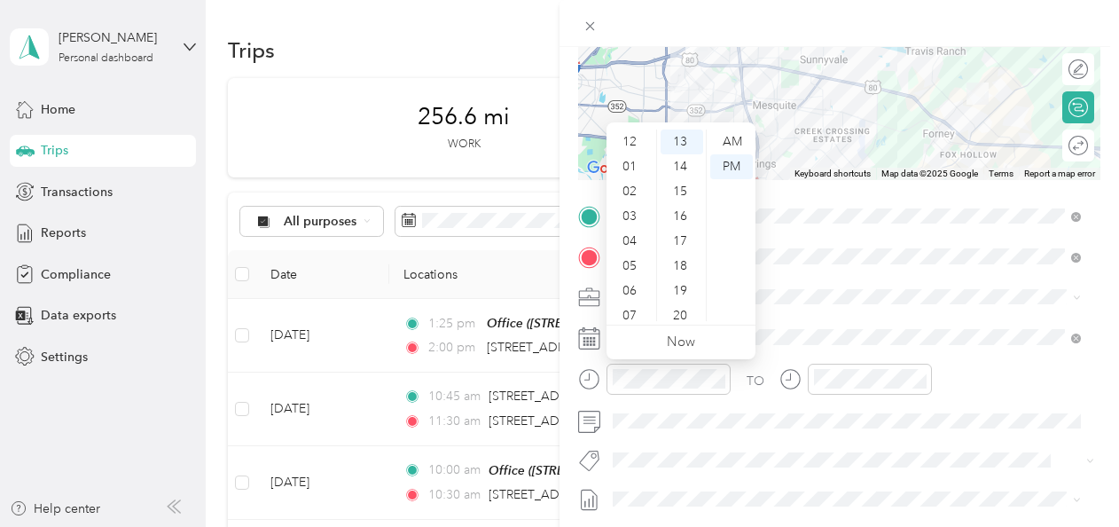
scroll to position [0, 0]
click at [630, 191] on div "02" at bounding box center [631, 191] width 43 height 25
click at [679, 189] on div "30" at bounding box center [682, 189] width 43 height 25
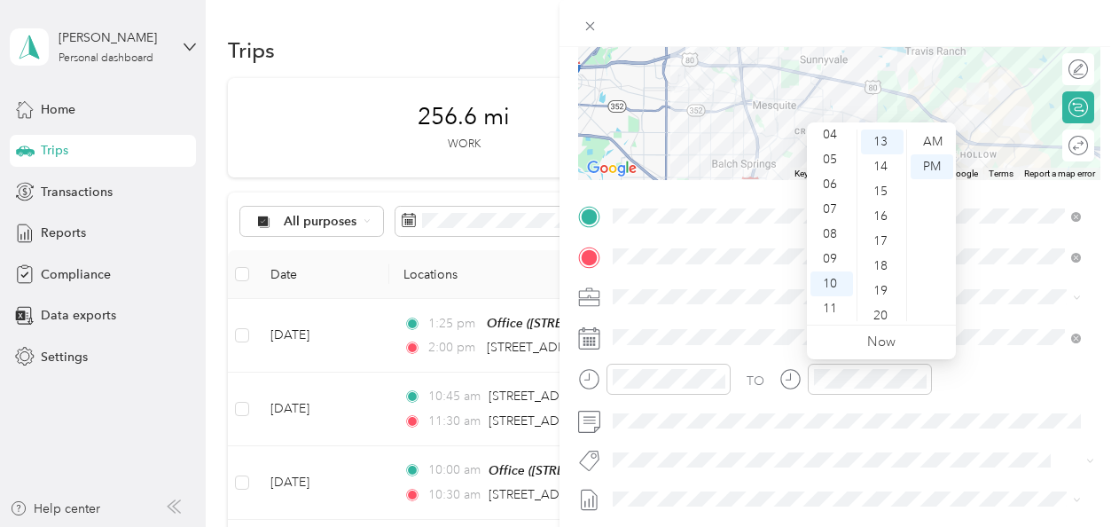
scroll to position [0, 0]
click at [834, 219] on div "03" at bounding box center [832, 216] width 43 height 25
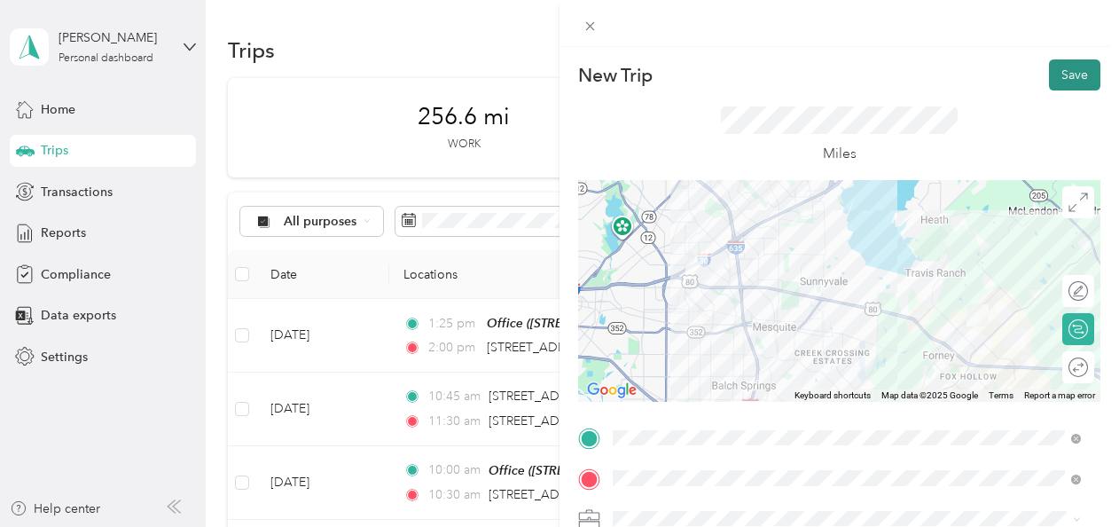
click at [1071, 74] on button "Save" at bounding box center [1074, 74] width 51 height 31
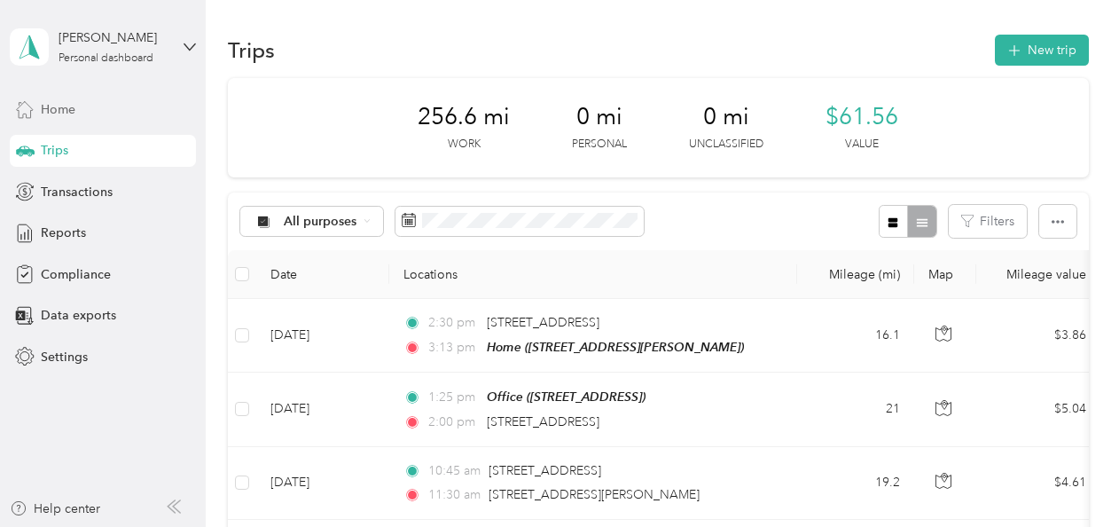
click at [42, 106] on span "Home" at bounding box center [58, 109] width 35 height 19
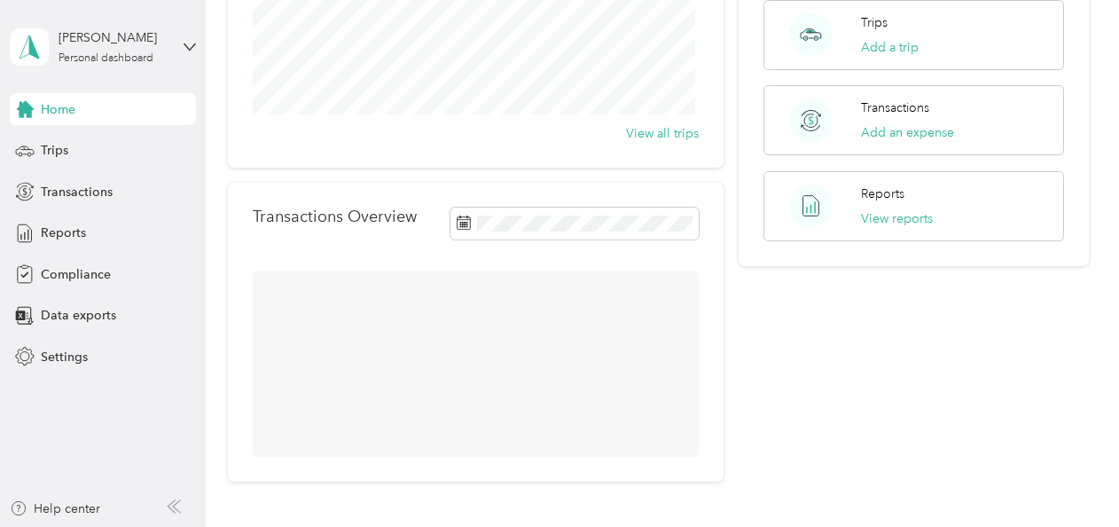
scroll to position [279, 0]
click at [46, 153] on span "Trips" at bounding box center [54, 150] width 27 height 19
